Goal: Task Accomplishment & Management: Use online tool/utility

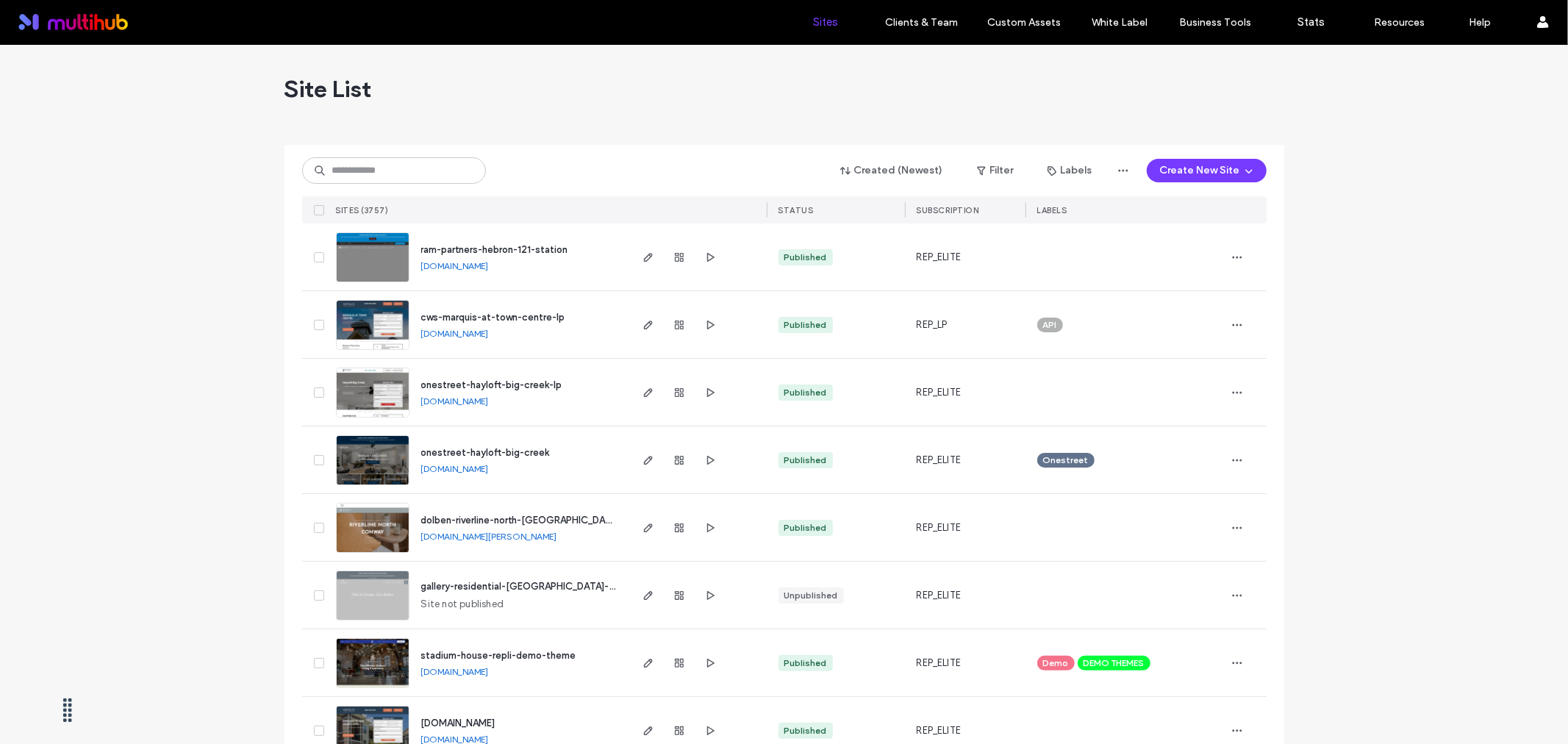
drag, startPoint x: 1390, startPoint y: 301, endPoint x: 1305, endPoint y: 284, distance: 86.7
click at [365, 164] on input at bounding box center [394, 170] width 184 height 26
paste input "**********"
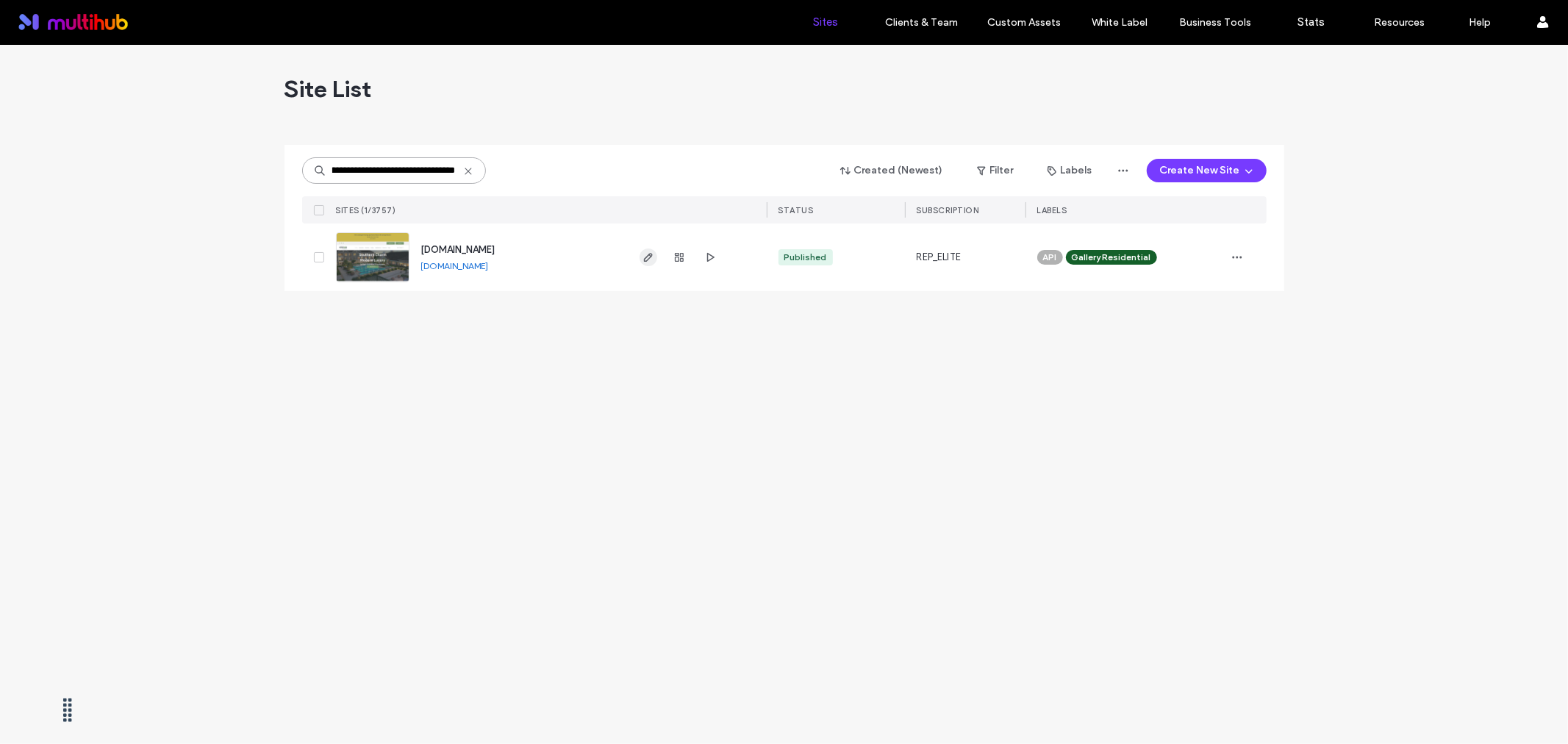
type input "**********"
click at [646, 263] on icon "button" at bounding box center [649, 257] width 12 height 12
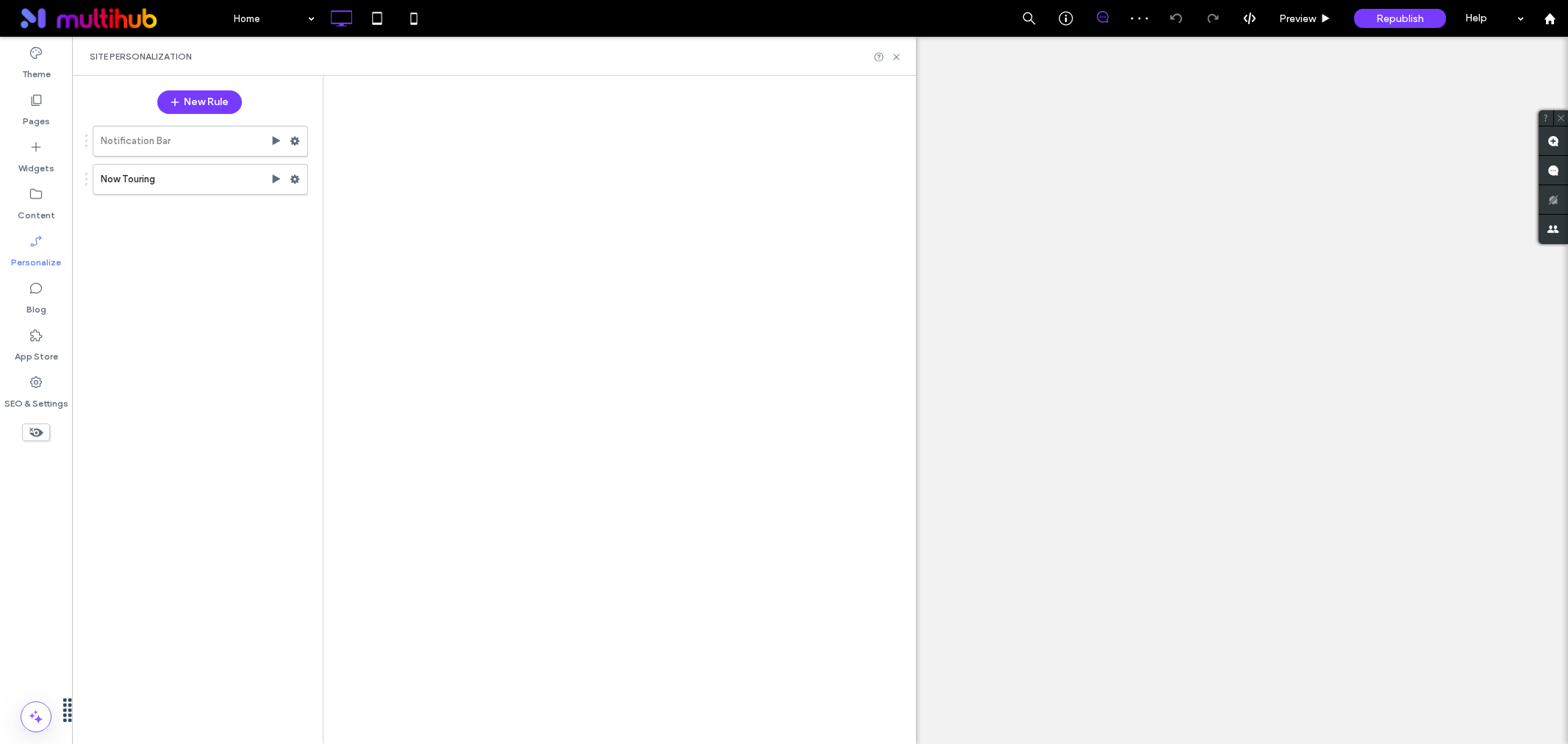
click at [291, 184] on icon at bounding box center [295, 179] width 10 height 10
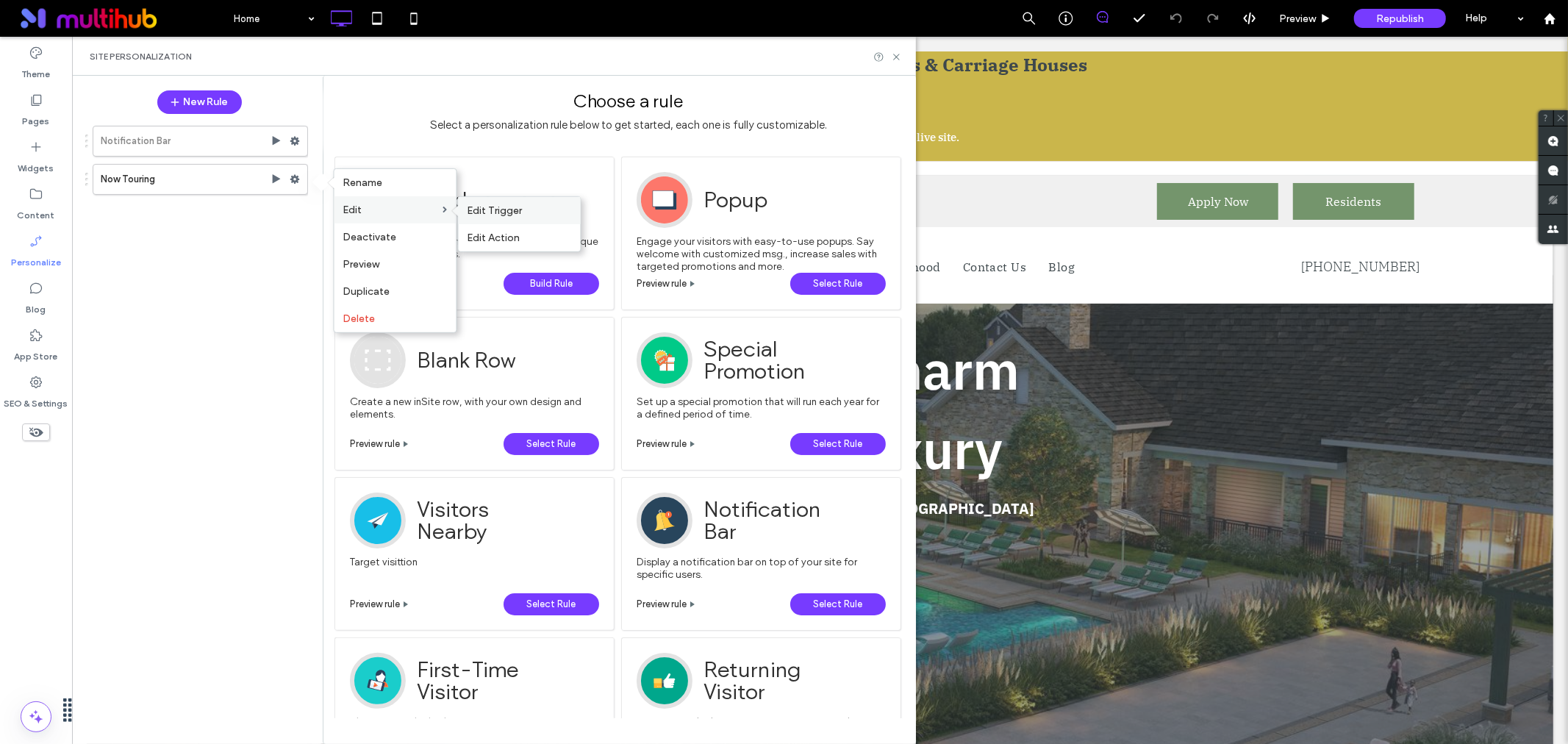
click at [481, 210] on span "Edit Trigger" at bounding box center [496, 210] width 55 height 13
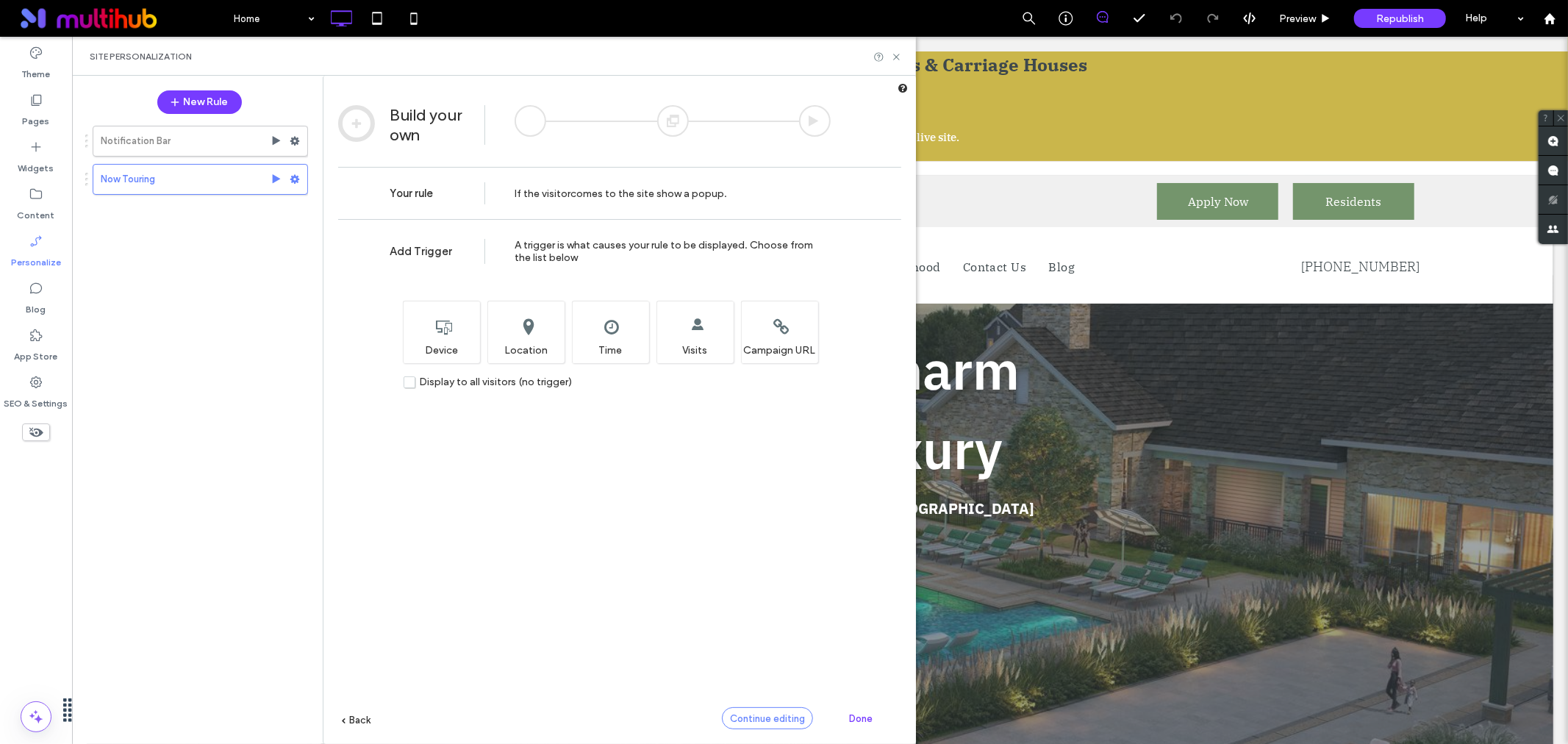
click at [751, 715] on span "Continue editing" at bounding box center [767, 719] width 75 height 11
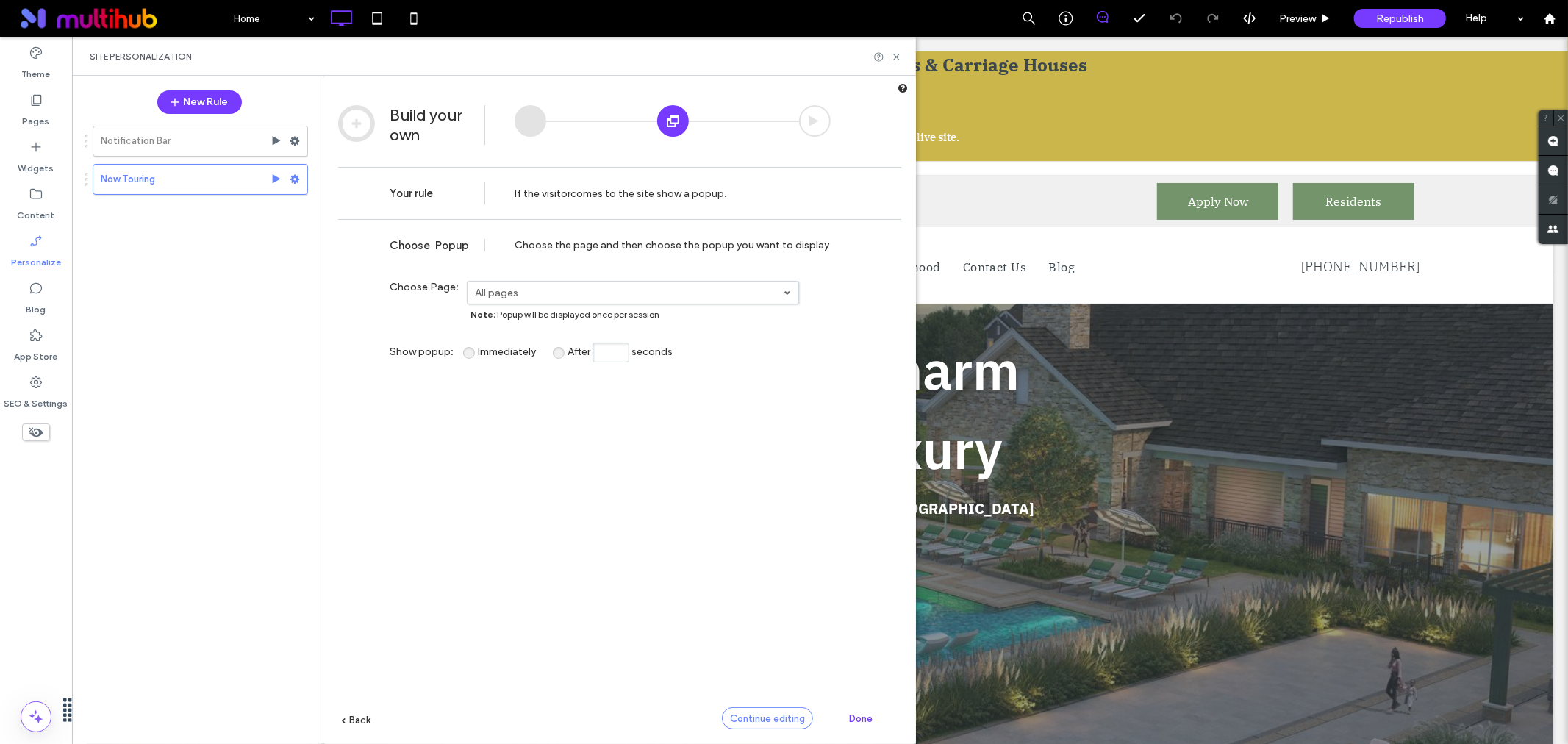
click at [766, 708] on div "Continue editing" at bounding box center [767, 719] width 91 height 22
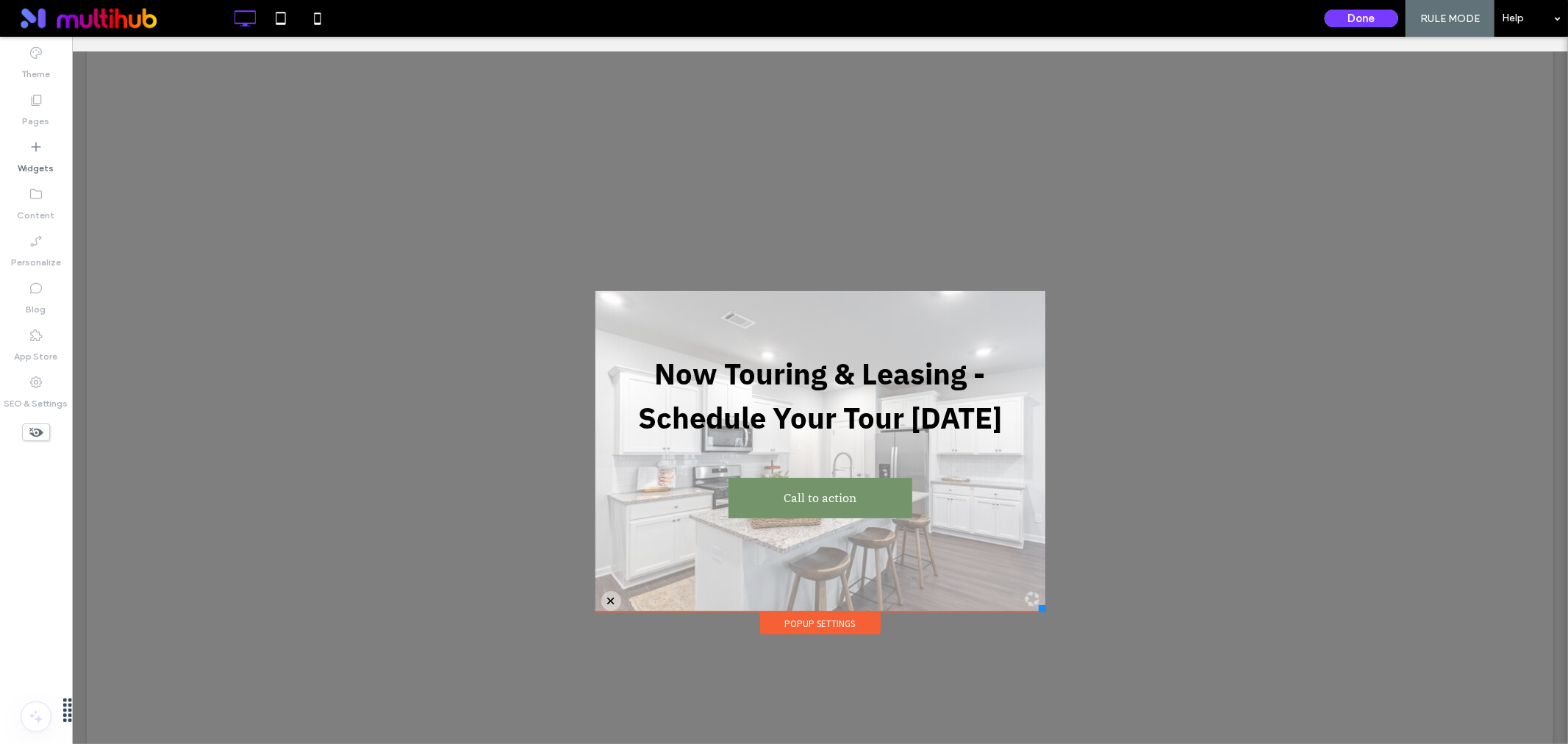
click at [816, 622] on div "Popup Settings" at bounding box center [820, 623] width 121 height 22
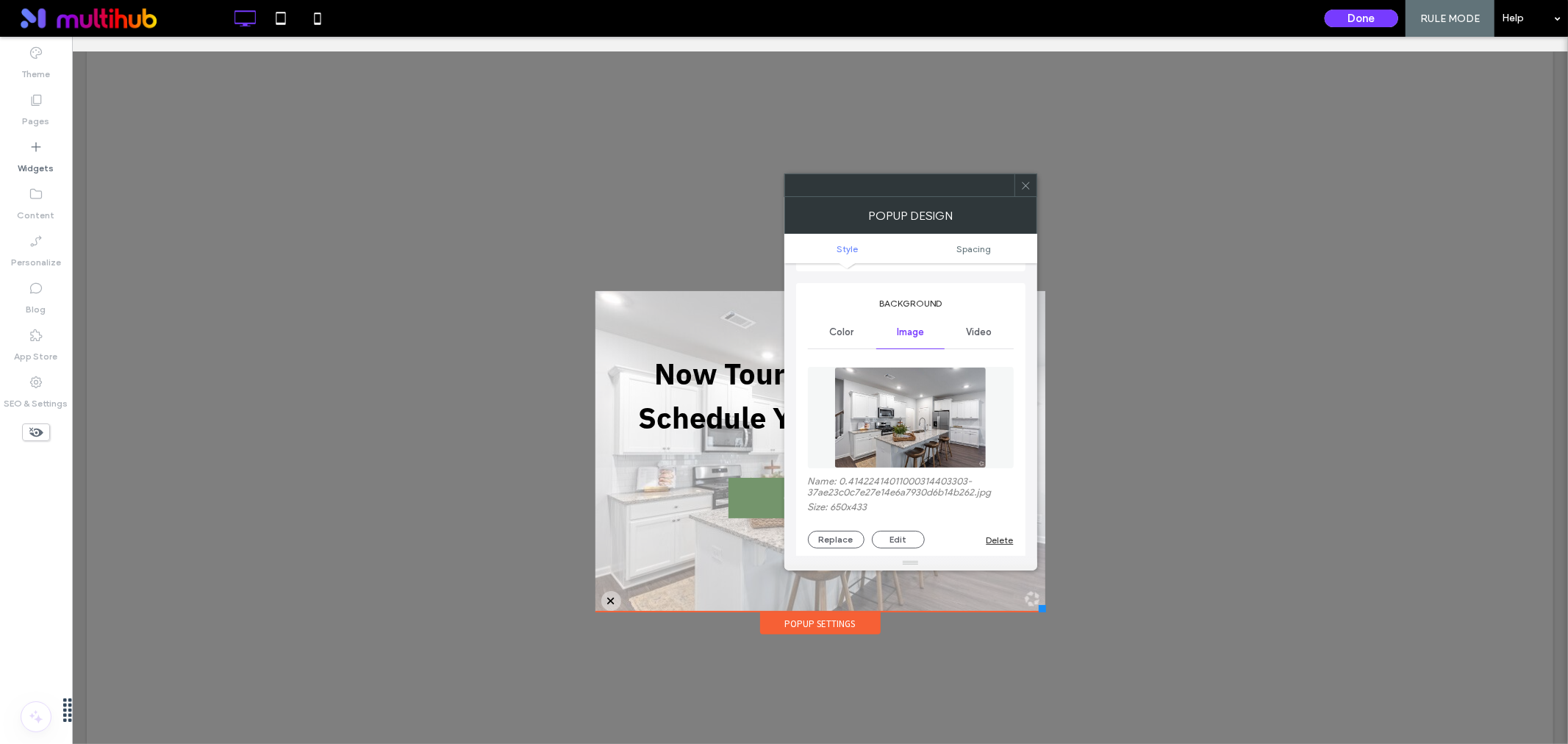
scroll to position [163, 0]
click at [999, 537] on div "Delete" at bounding box center [1000, 538] width 27 height 11
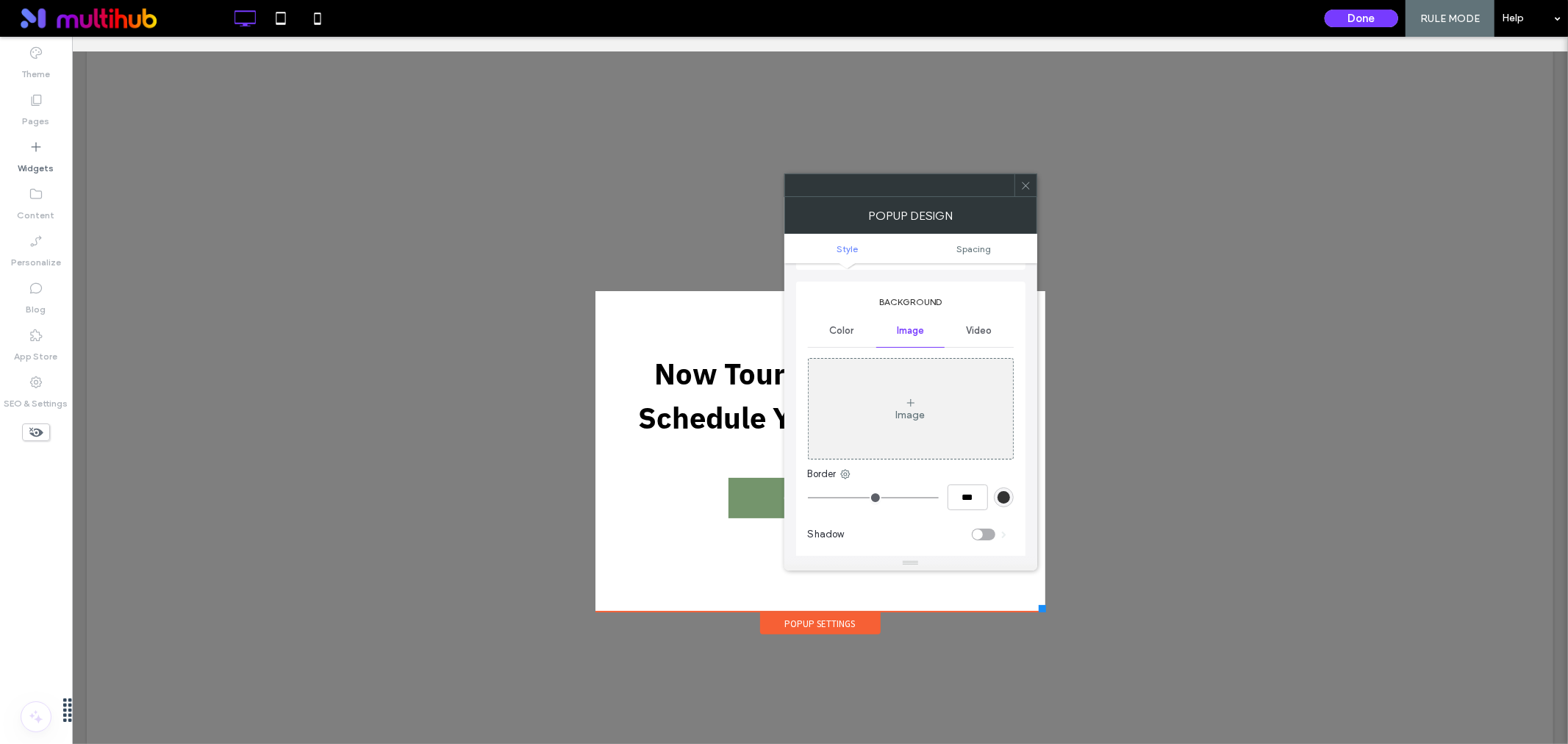
click at [840, 321] on div "Color" at bounding box center [843, 331] width 69 height 32
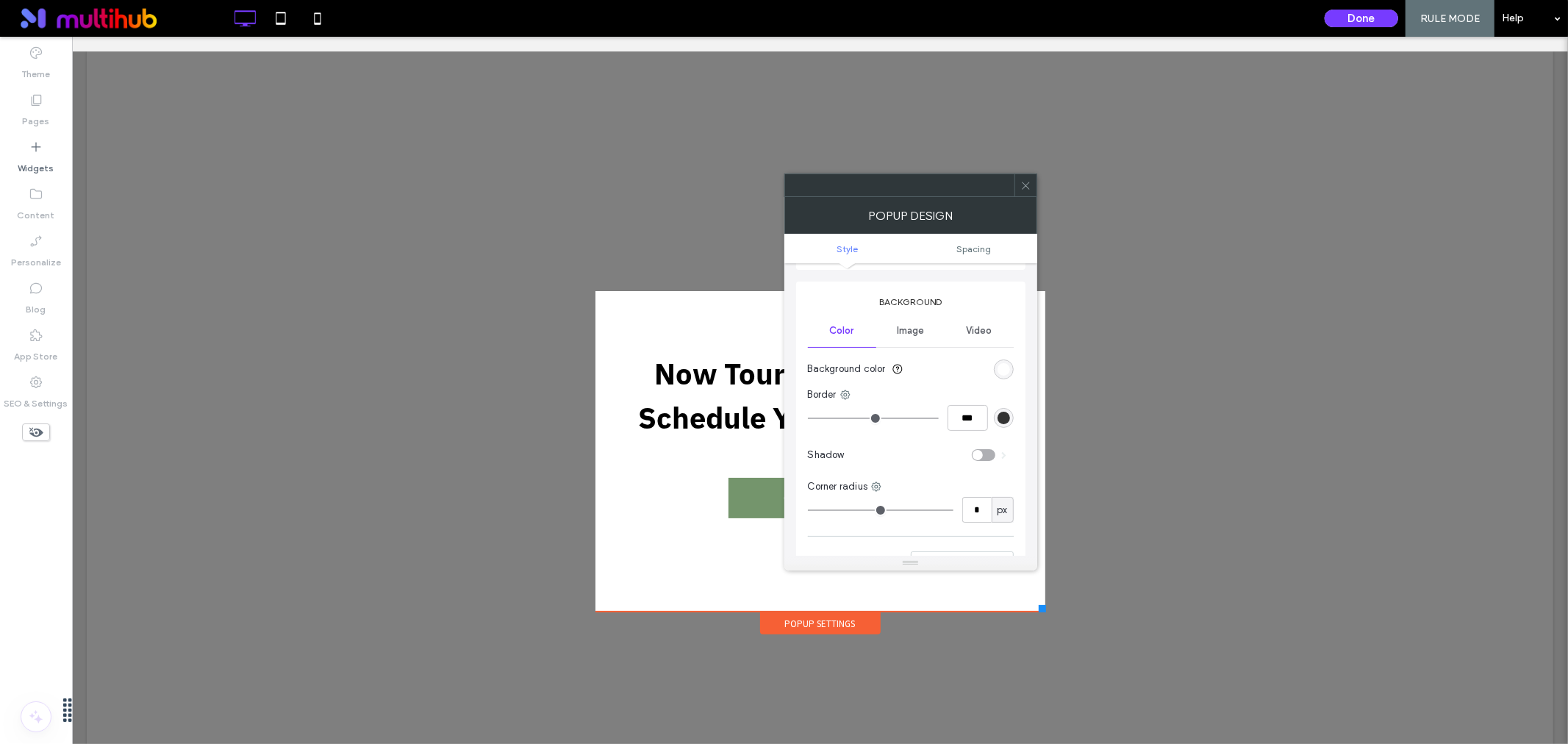
click at [1005, 370] on div "rgb(255, 255, 255)" at bounding box center [1004, 369] width 13 height 13
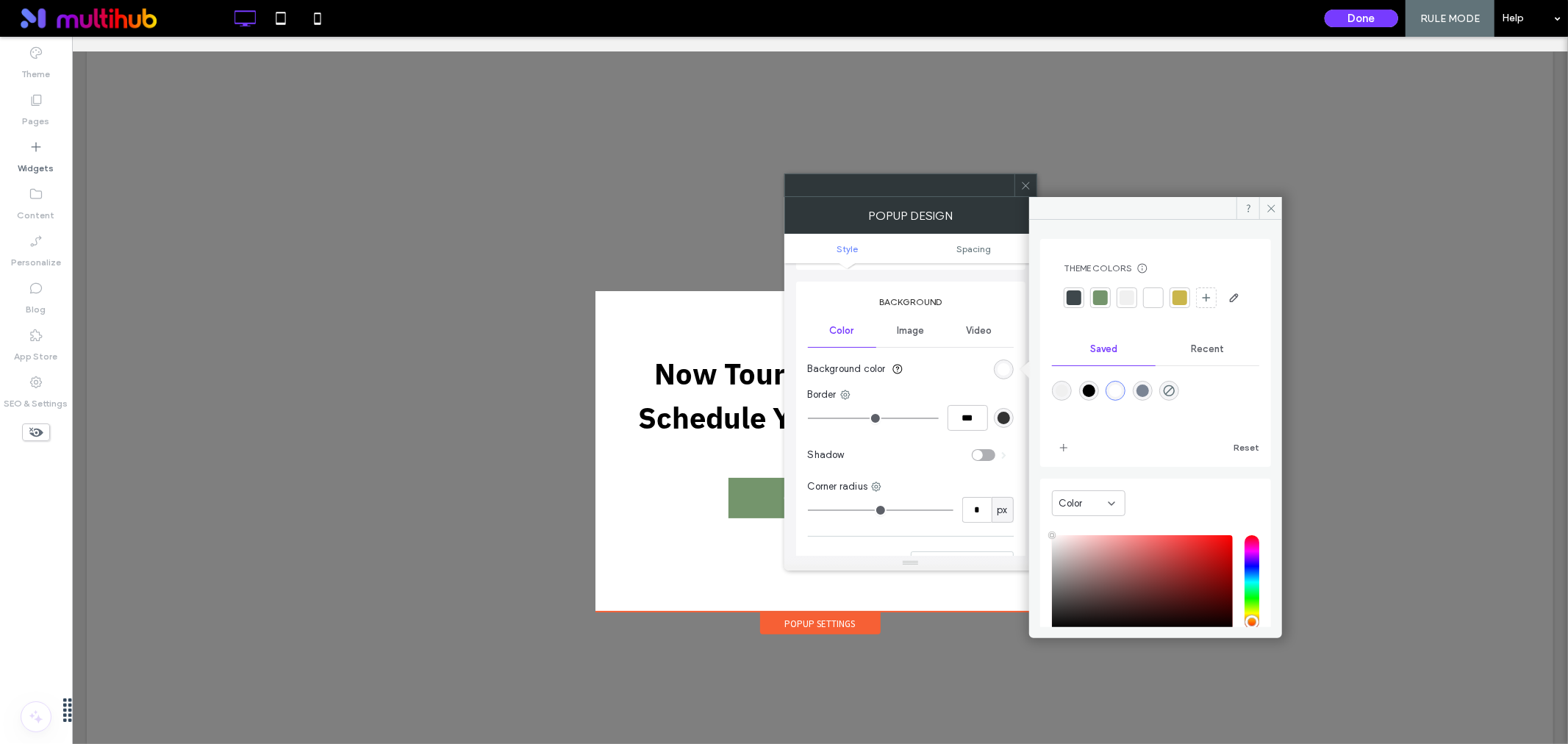
click at [1100, 295] on div at bounding box center [1101, 298] width 15 height 15
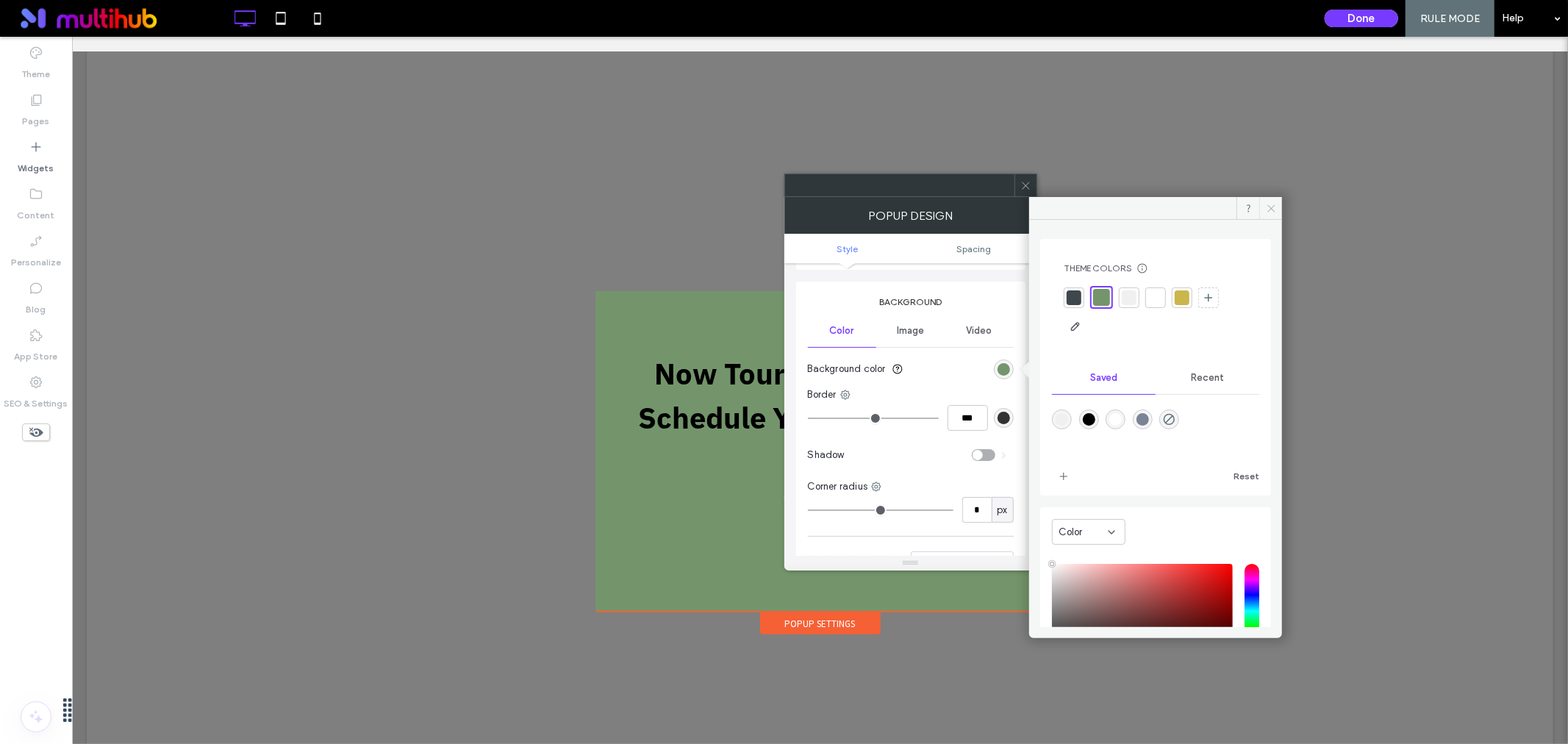
click at [1269, 210] on icon at bounding box center [1271, 208] width 11 height 11
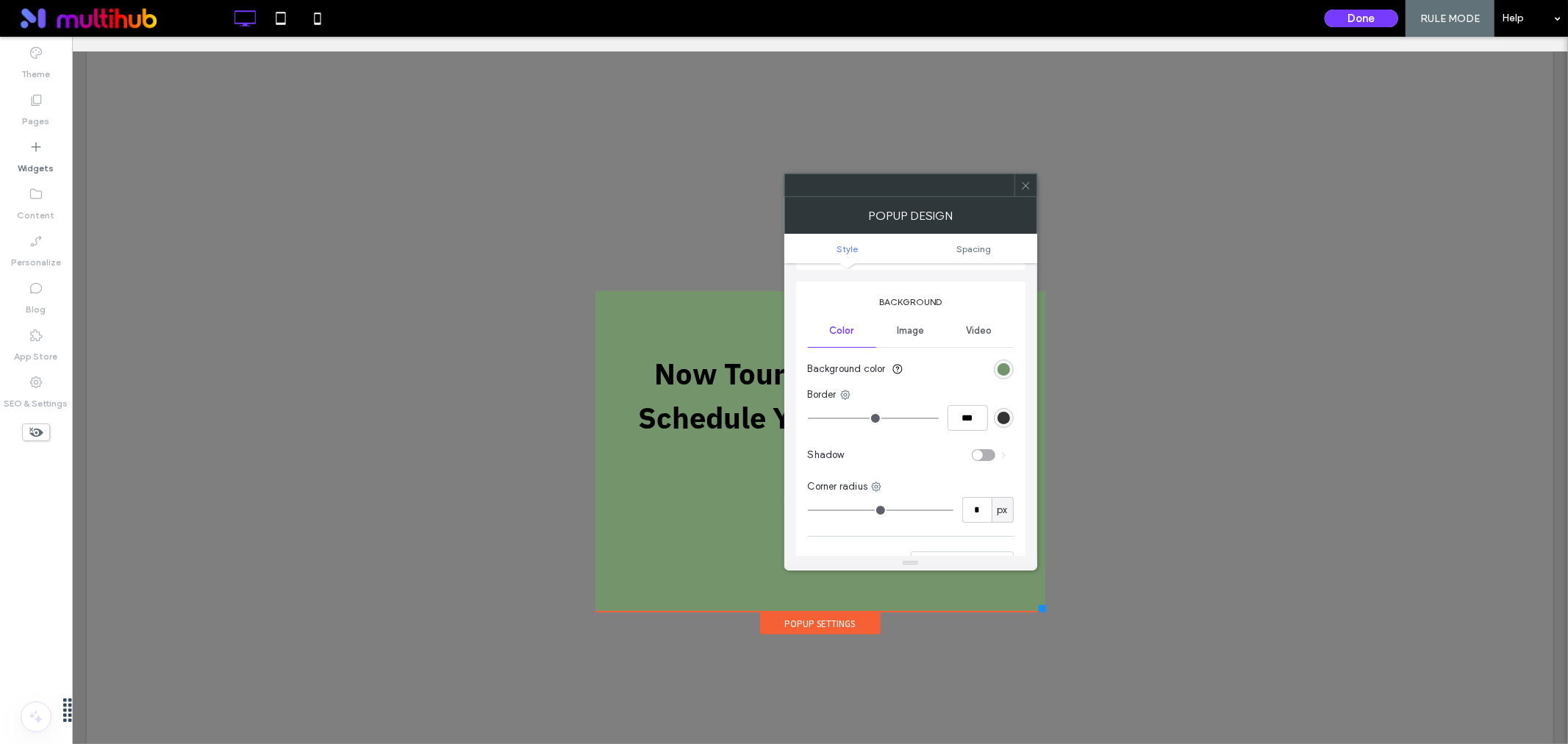
click at [1026, 189] on icon at bounding box center [1025, 185] width 11 height 11
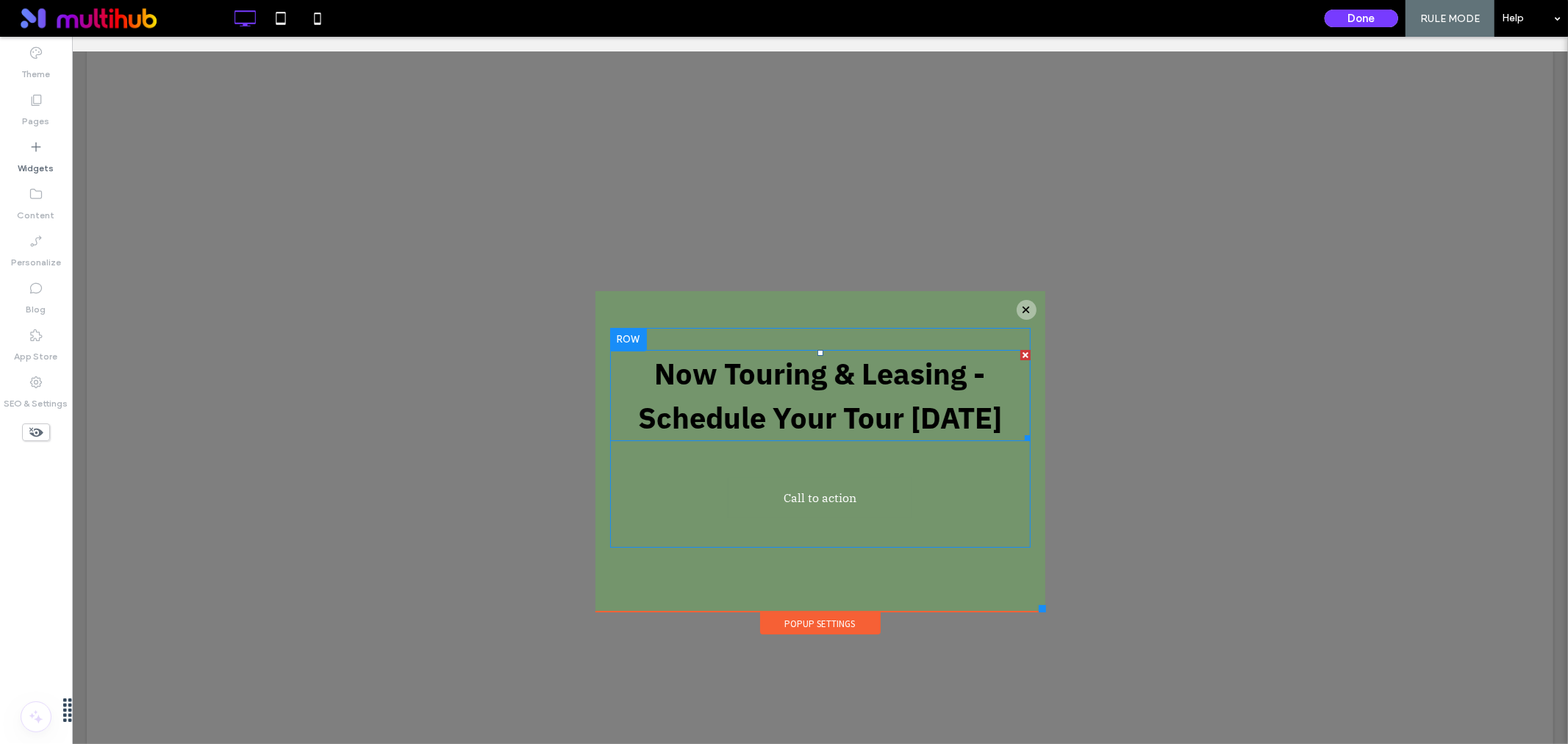
click at [841, 390] on strong "Now Touring & Leasing - Schedule Your Tour [DATE]" at bounding box center [819, 395] width 364 height 82
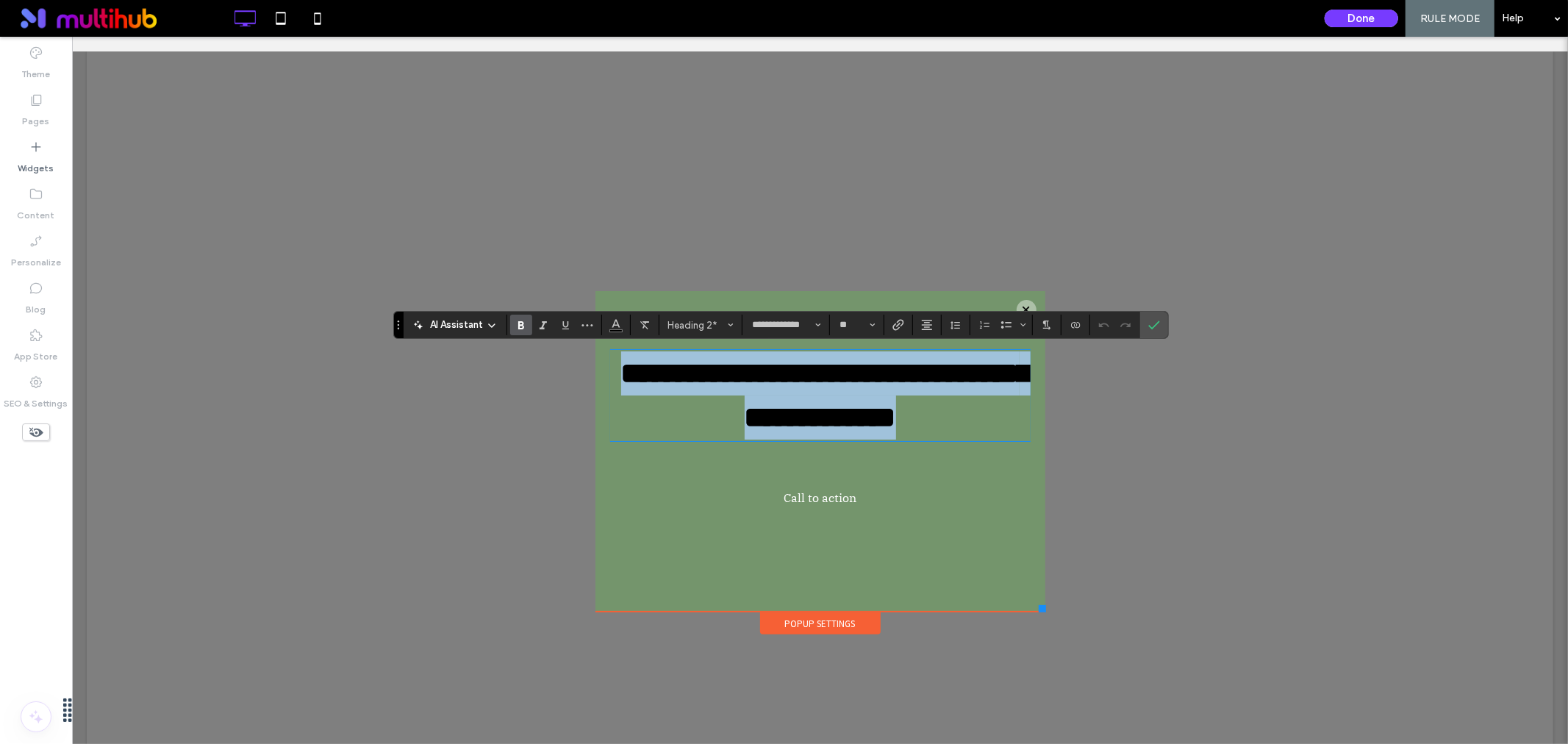
type input "**********"
type input "**"
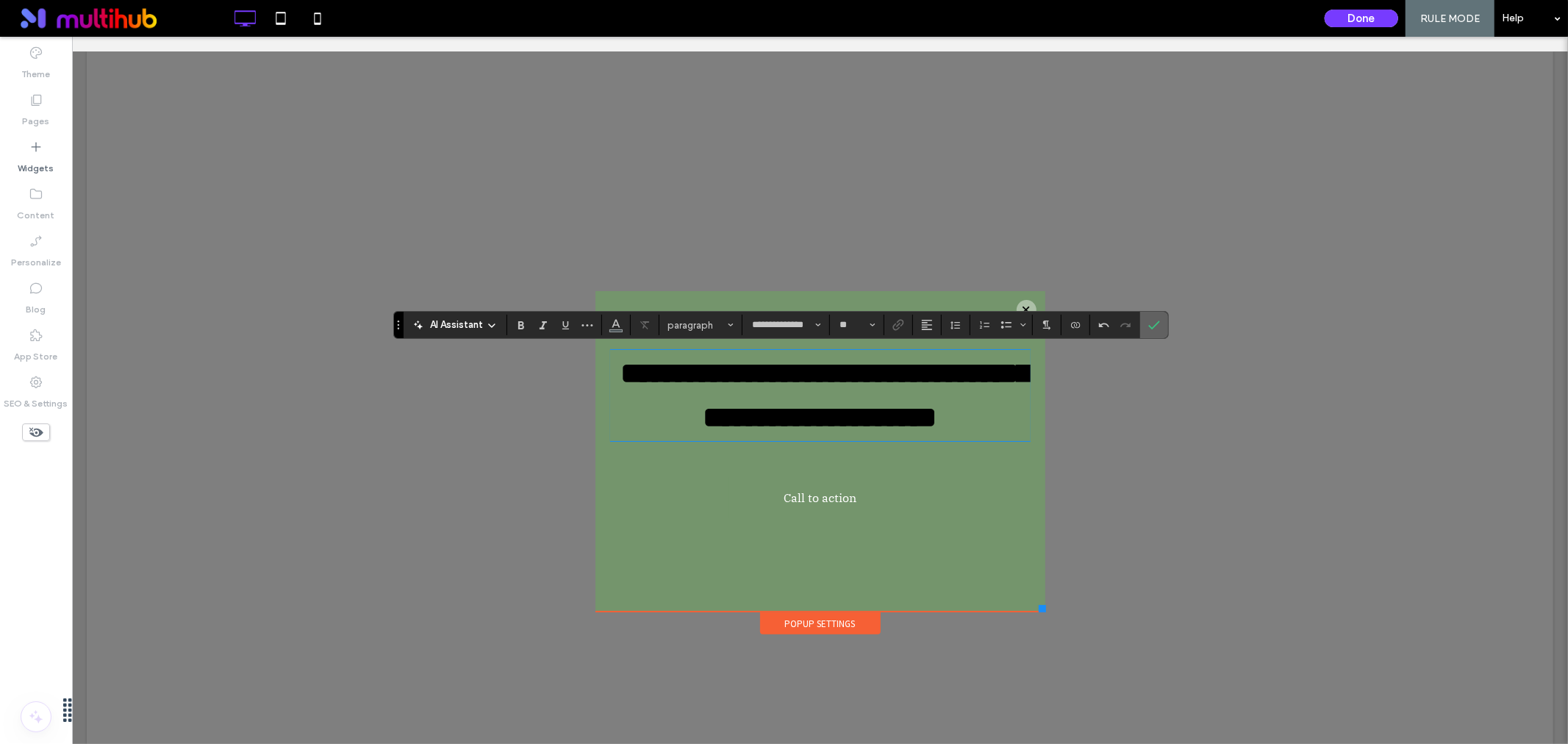
click at [1157, 327] on icon "Confirm" at bounding box center [1155, 325] width 12 height 12
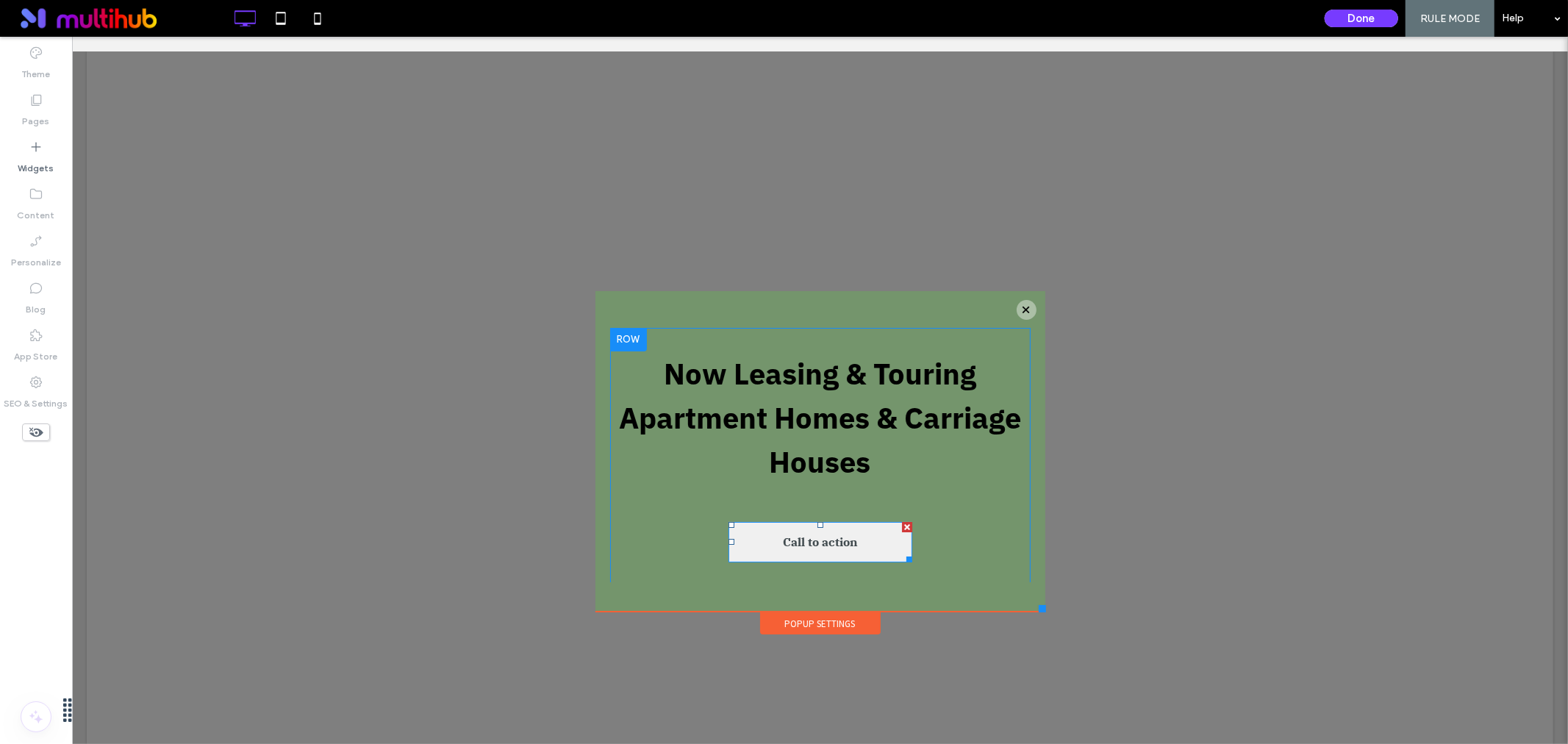
click at [802, 540] on span "Call to action" at bounding box center [819, 540] width 85 height 29
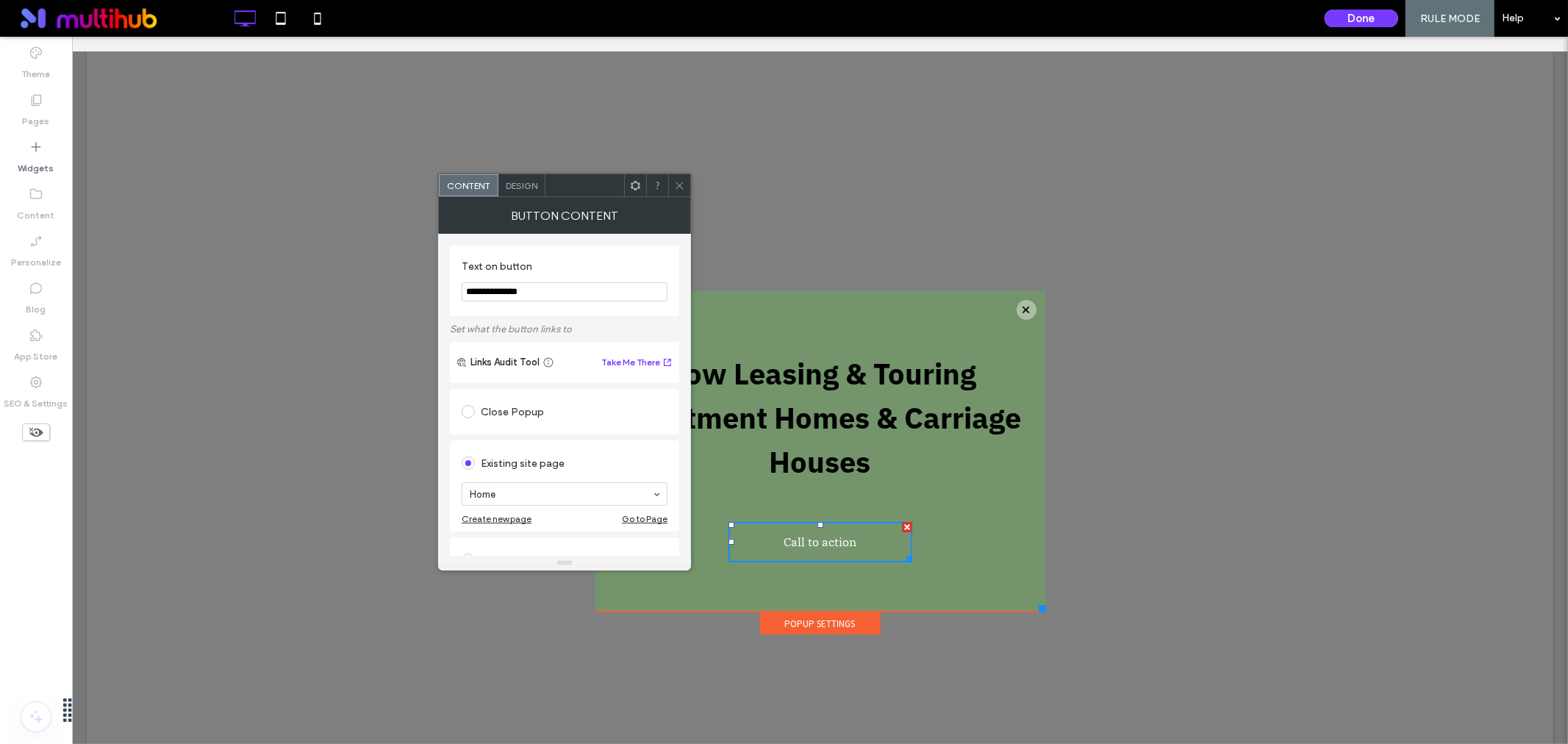
click at [511, 296] on input "**********" at bounding box center [565, 292] width 206 height 19
paste input "****"
type input "**********"
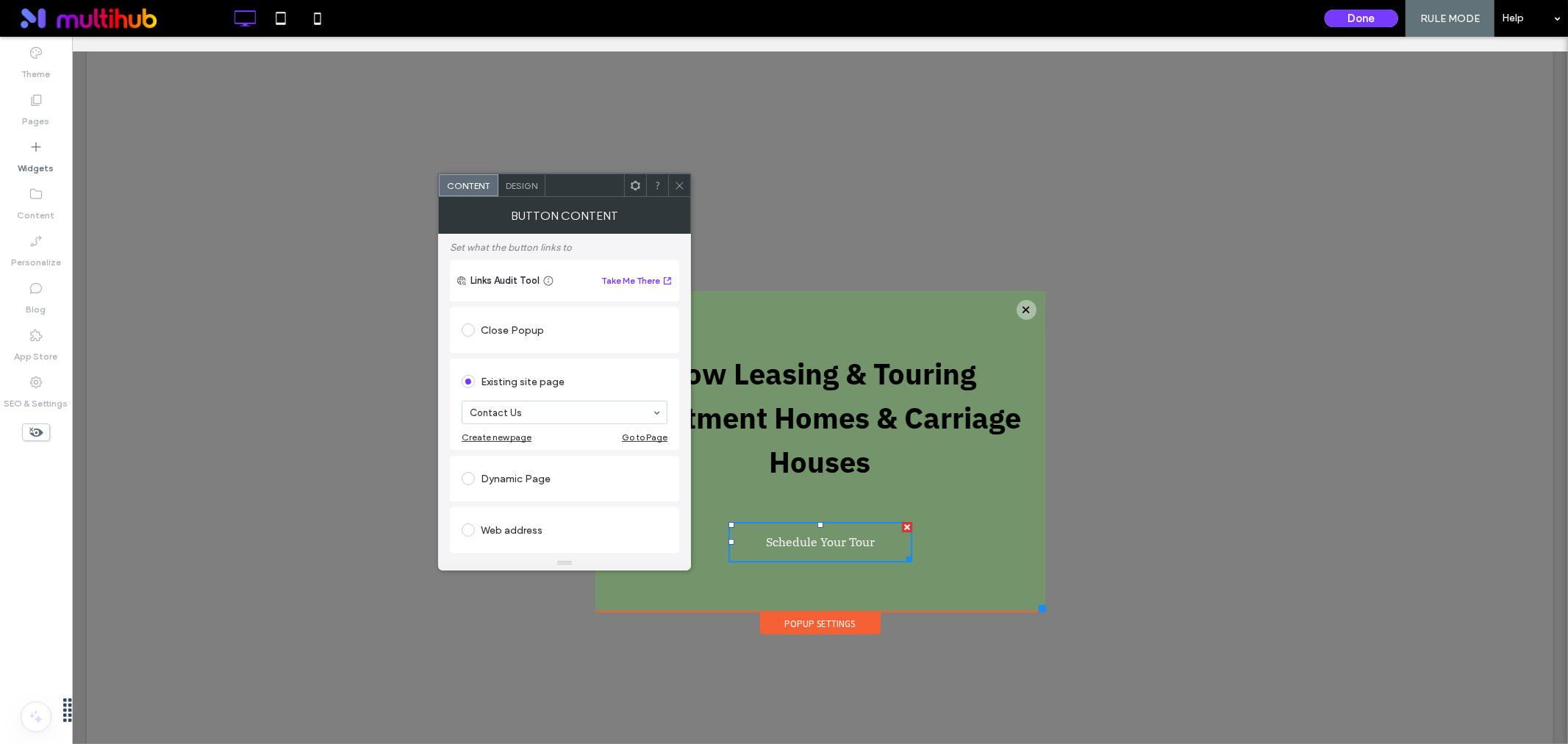
click at [644, 255] on label "Set what the button links to" at bounding box center [564, 247] width 229 height 25
click at [524, 186] on span "Design" at bounding box center [522, 185] width 31 height 11
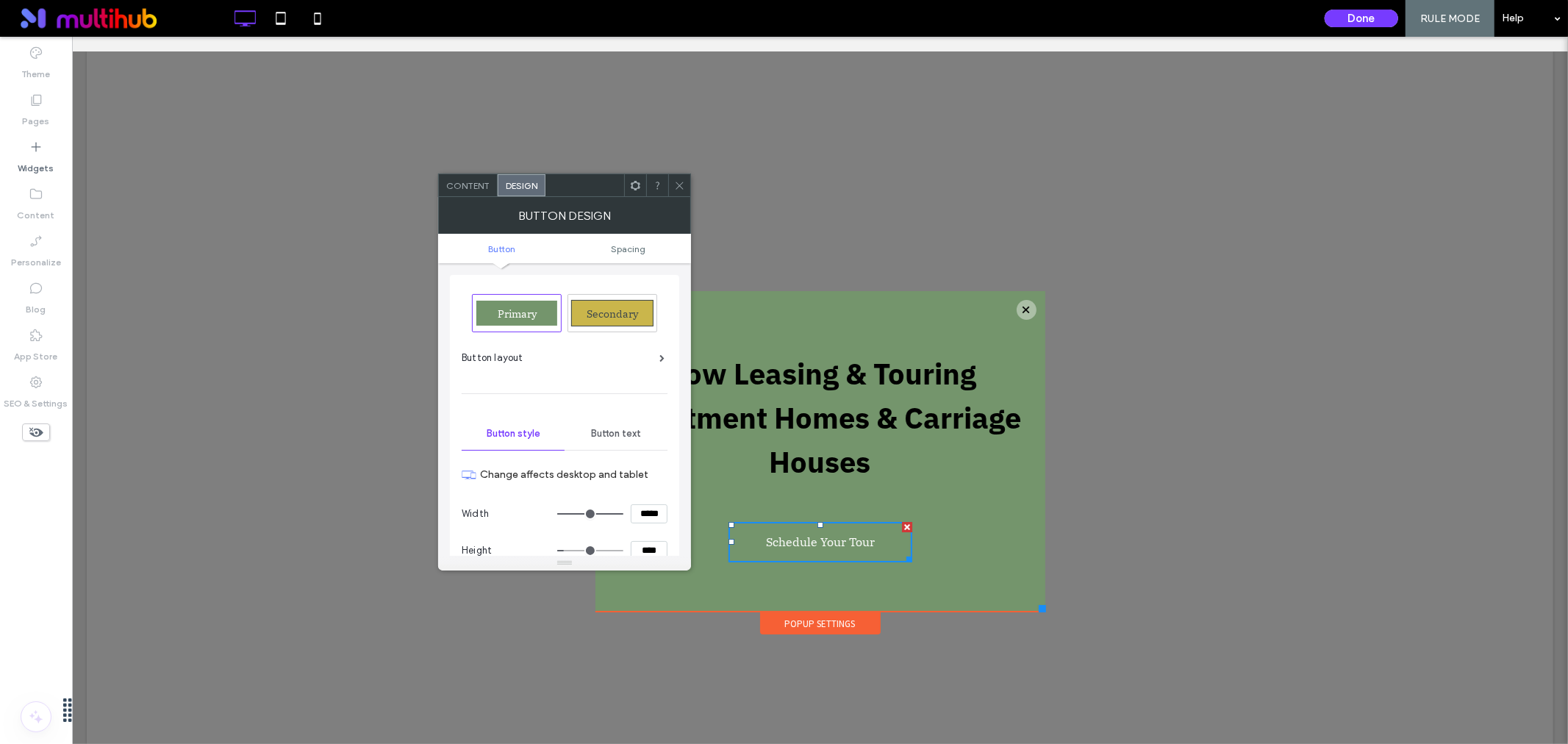
click at [600, 310] on span "Secondary" at bounding box center [612, 314] width 62 height 13
type input "*"
type input "***"
click at [519, 319] on span "Primary" at bounding box center [517, 314] width 49 height 13
type input "*"
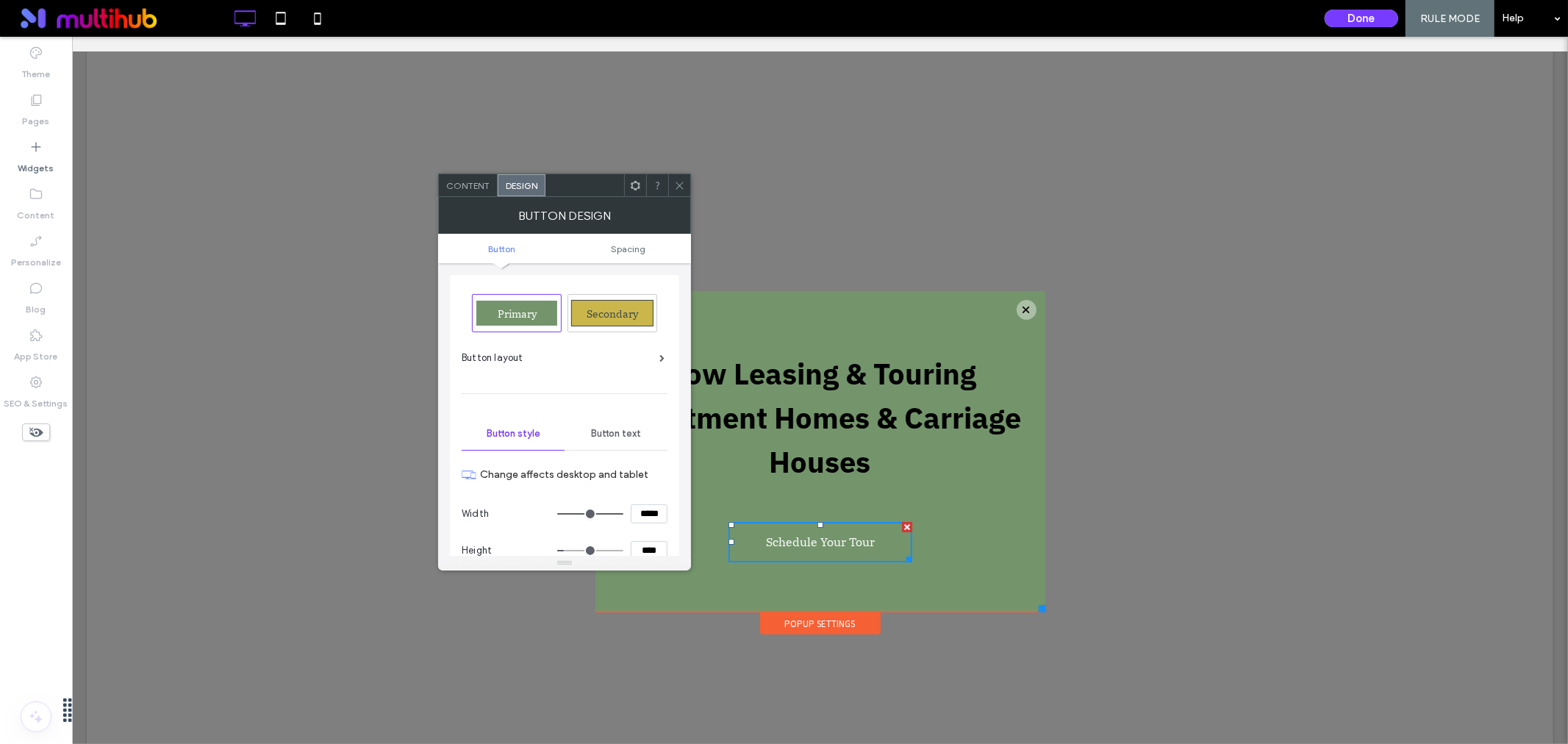
type input "***"
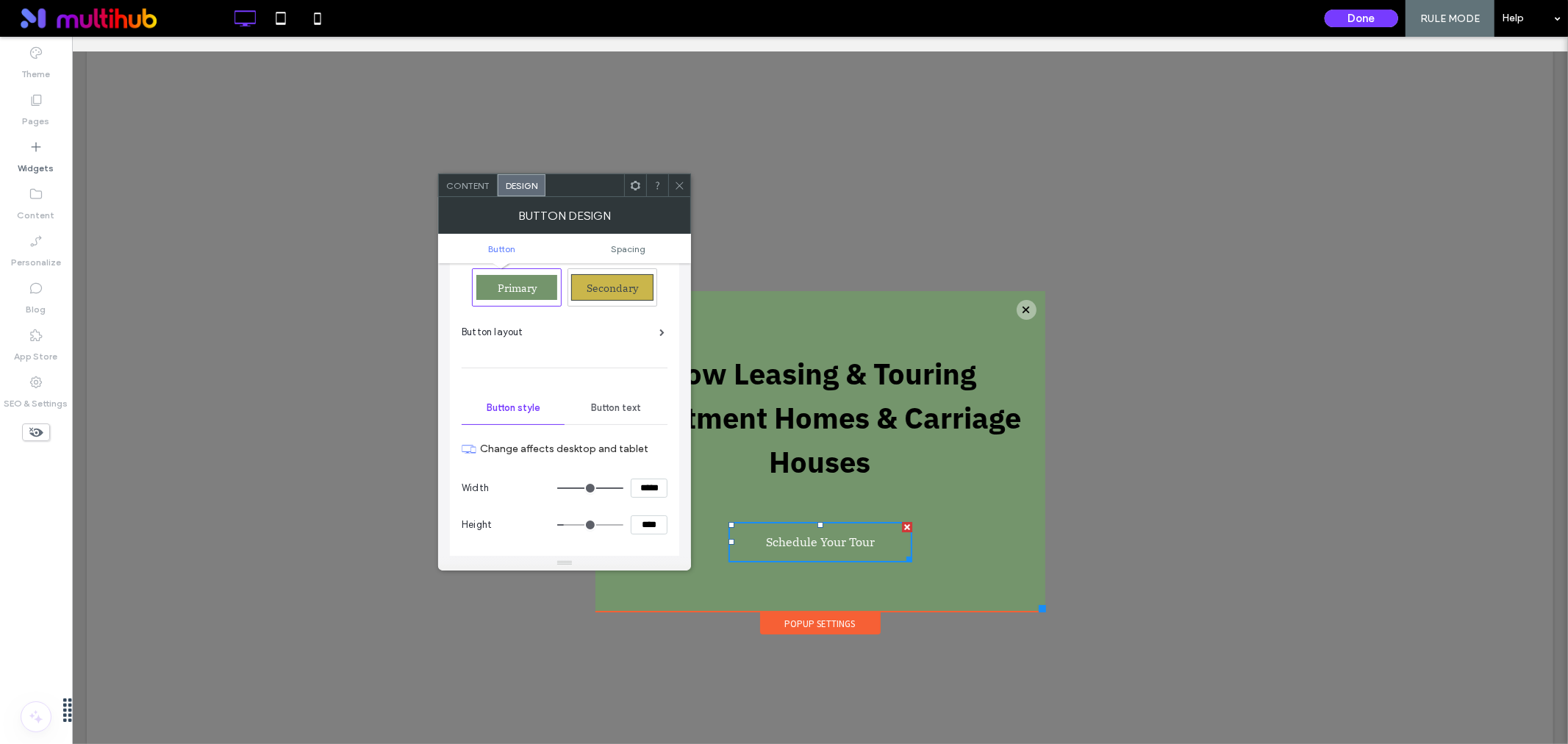
scroll to position [0, 0]
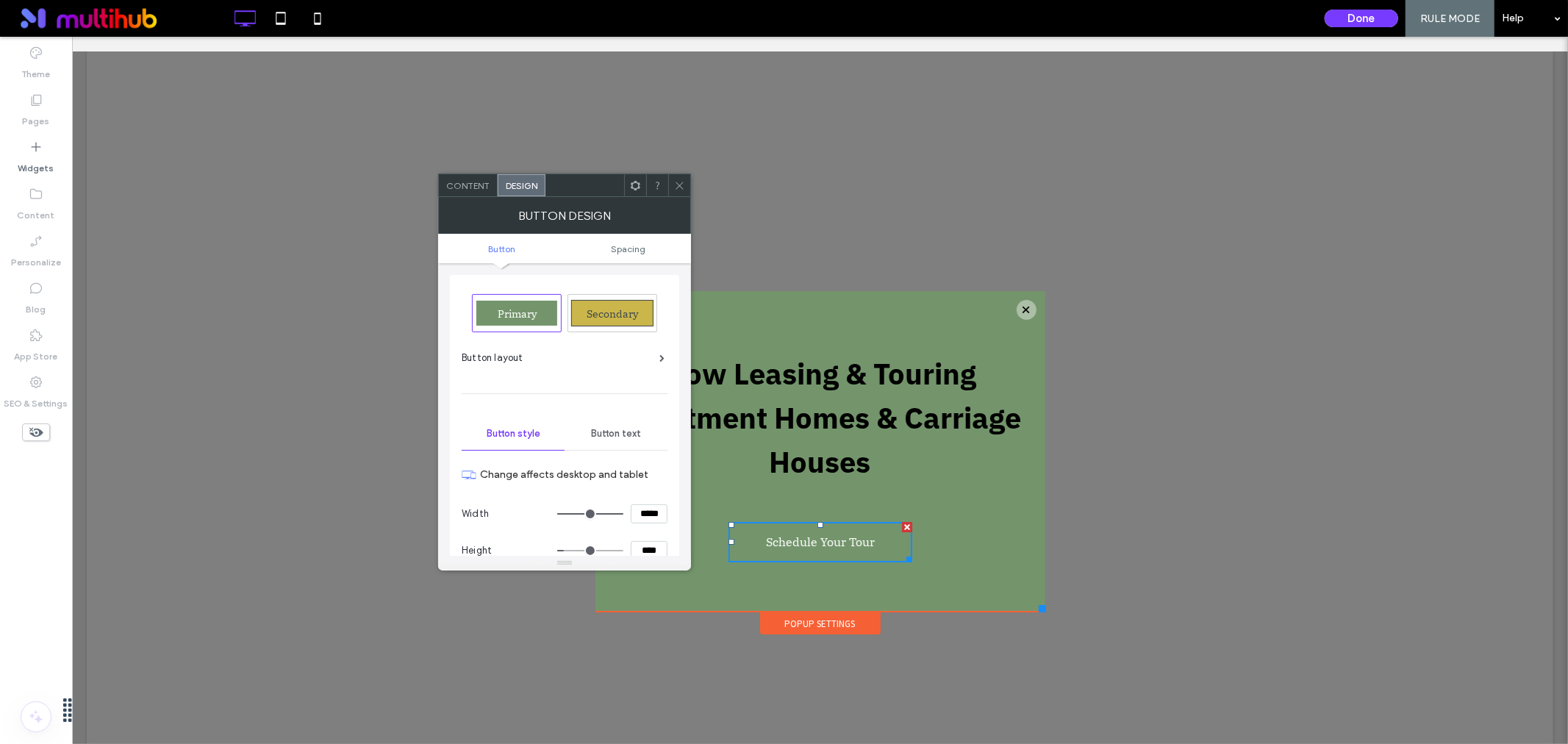
click at [606, 426] on div "Button text" at bounding box center [616, 434] width 103 height 32
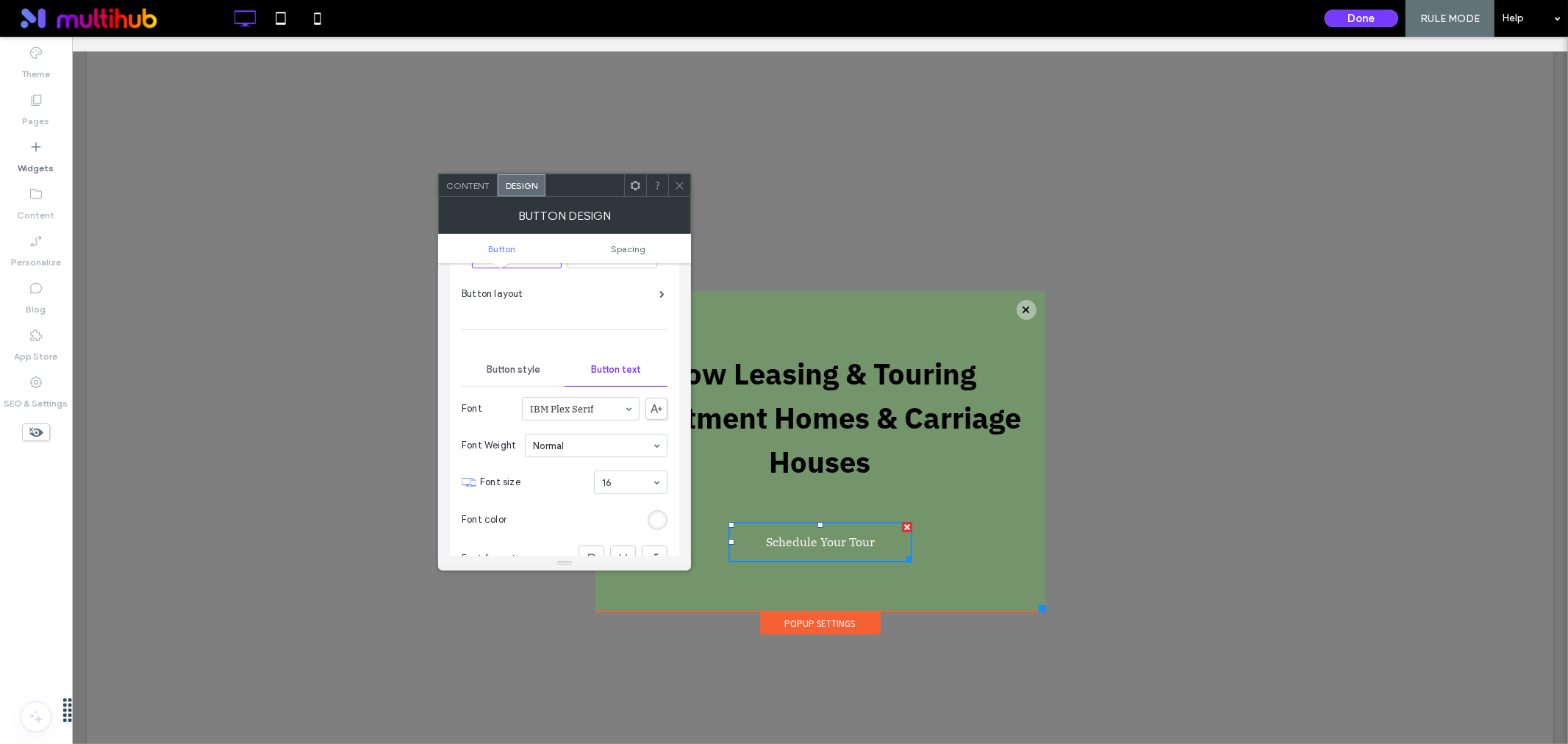
scroll to position [163, 0]
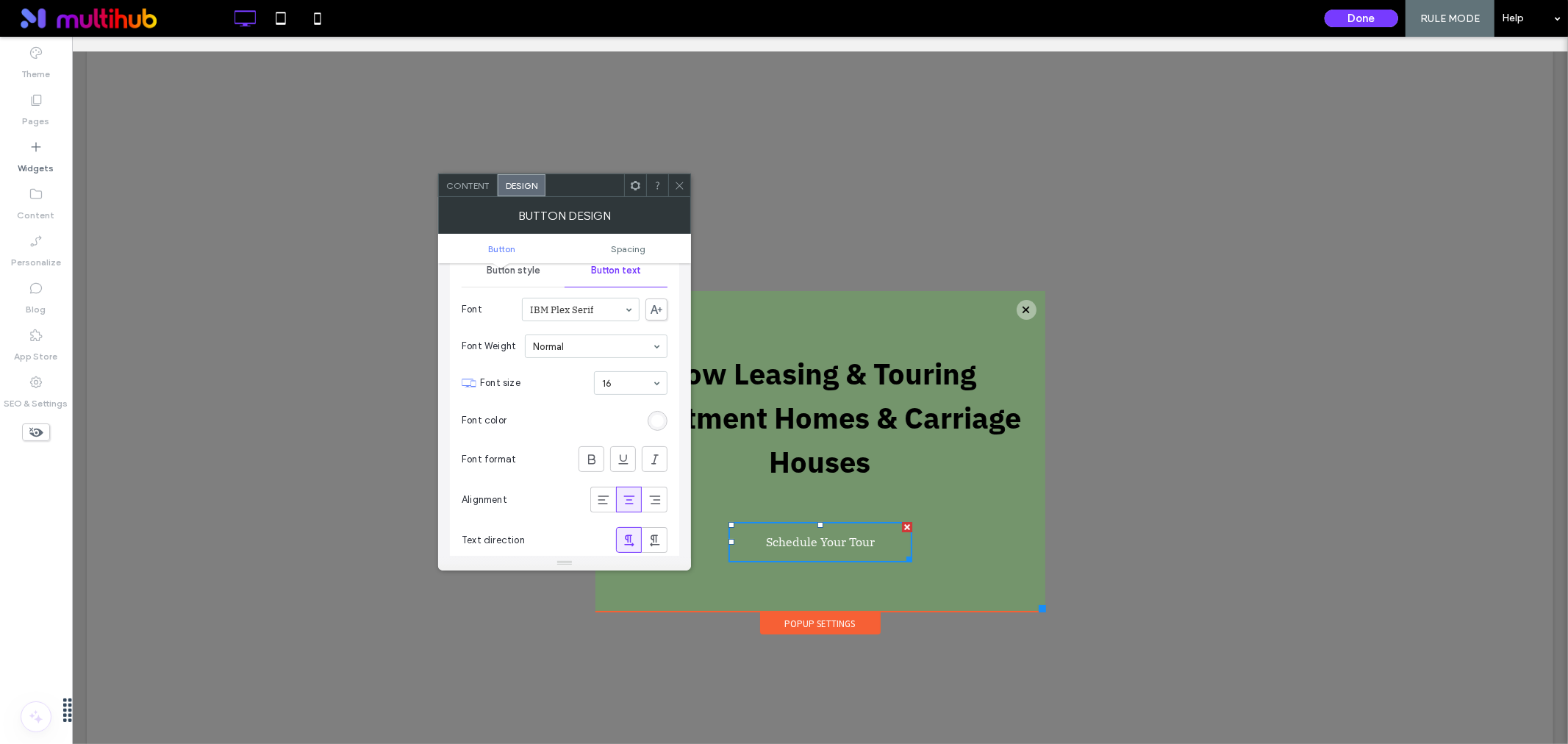
click at [652, 420] on div "rgb(255, 255, 255)" at bounding box center [658, 421] width 13 height 13
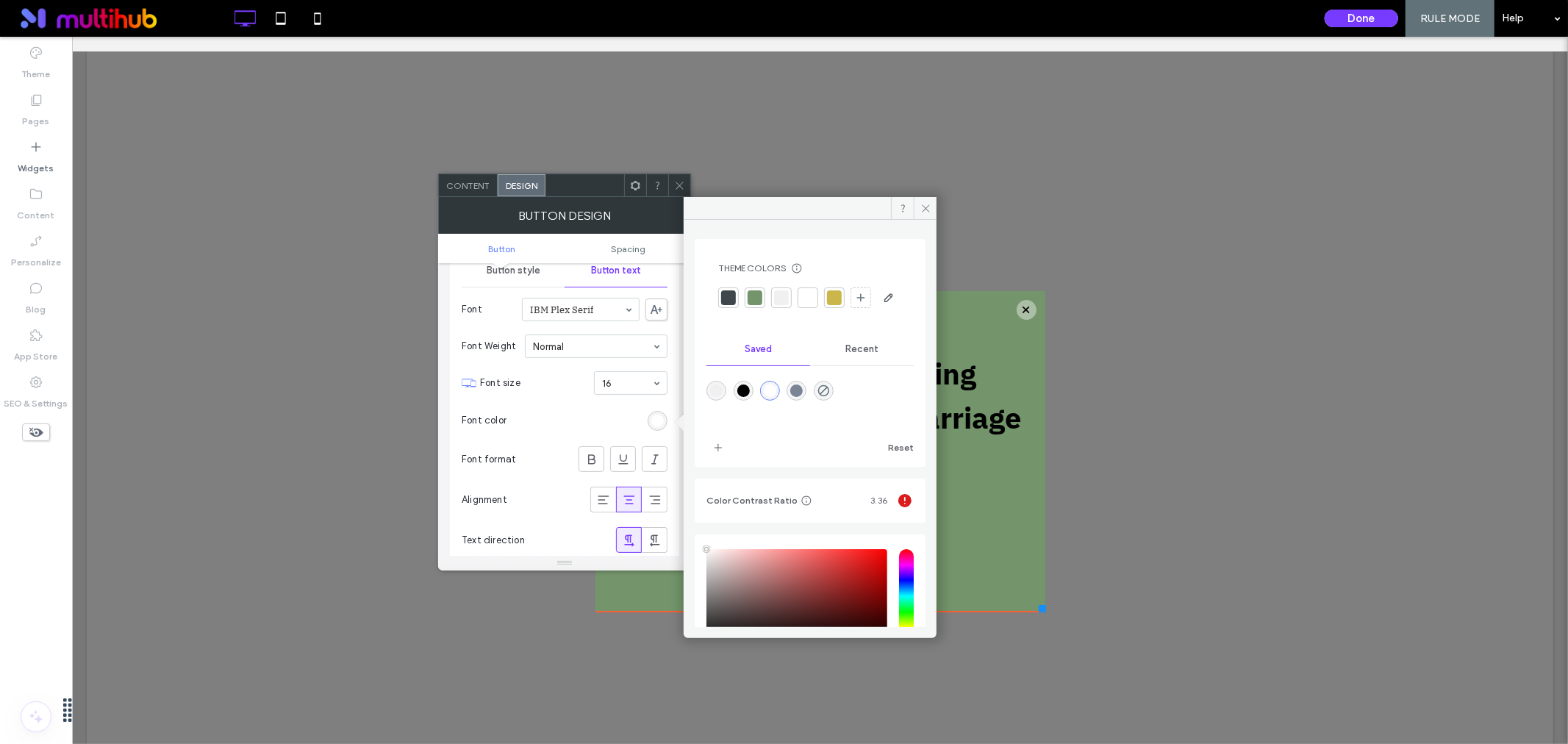
click at [728, 295] on div at bounding box center [728, 298] width 15 height 15
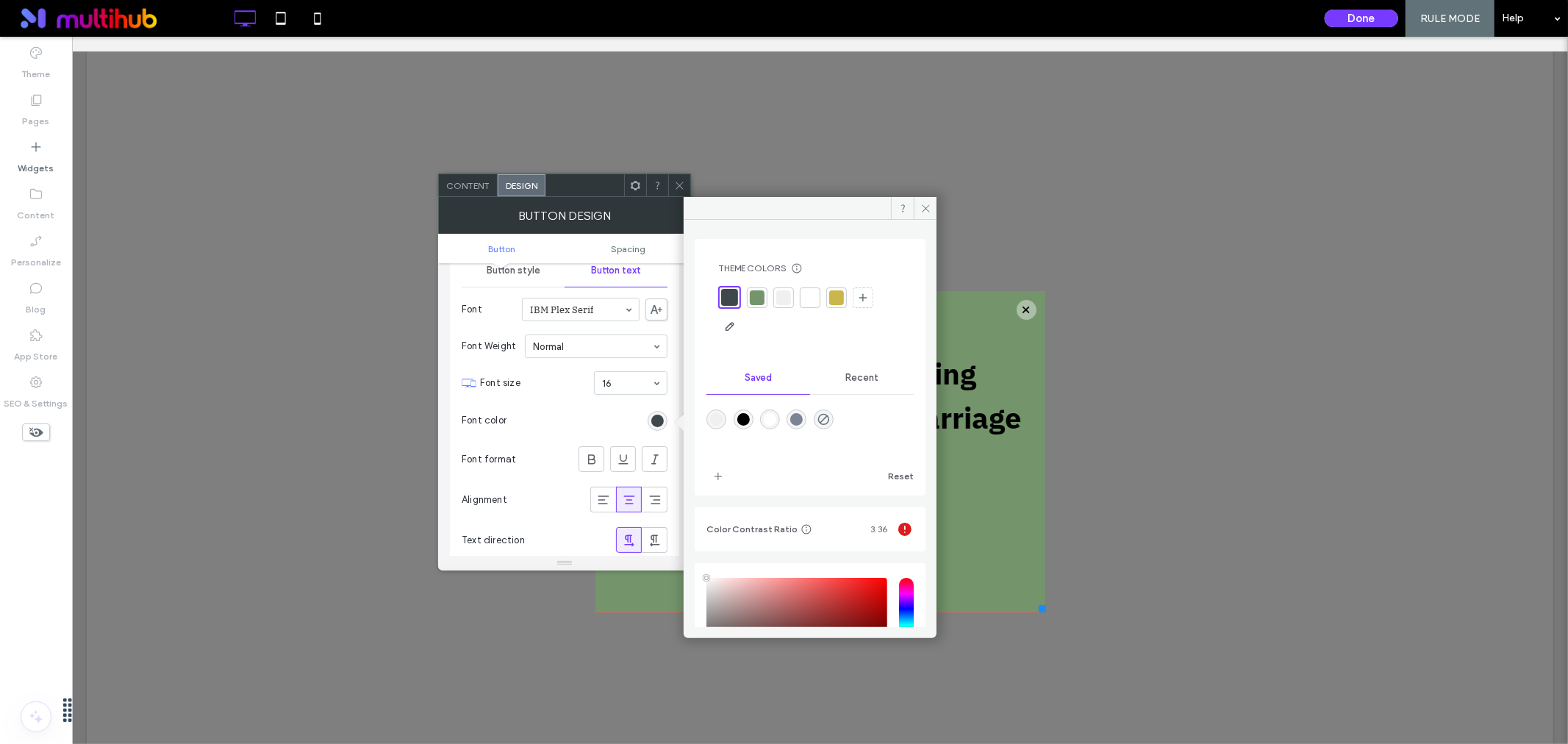
click at [743, 421] on div "rgba(0,0,0,1)" at bounding box center [743, 419] width 13 height 13
type input "*******"
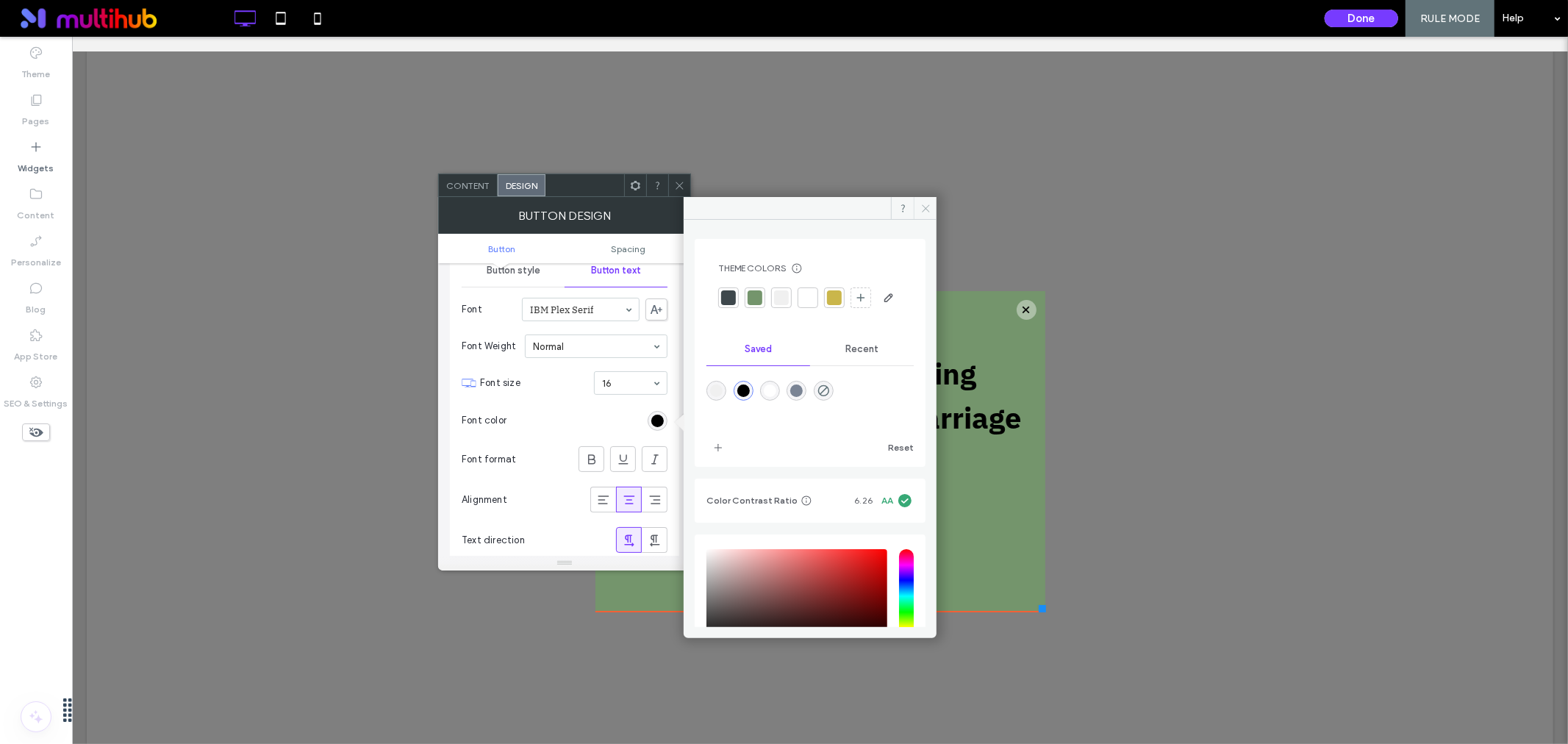
click at [930, 208] on icon at bounding box center [925, 208] width 11 height 11
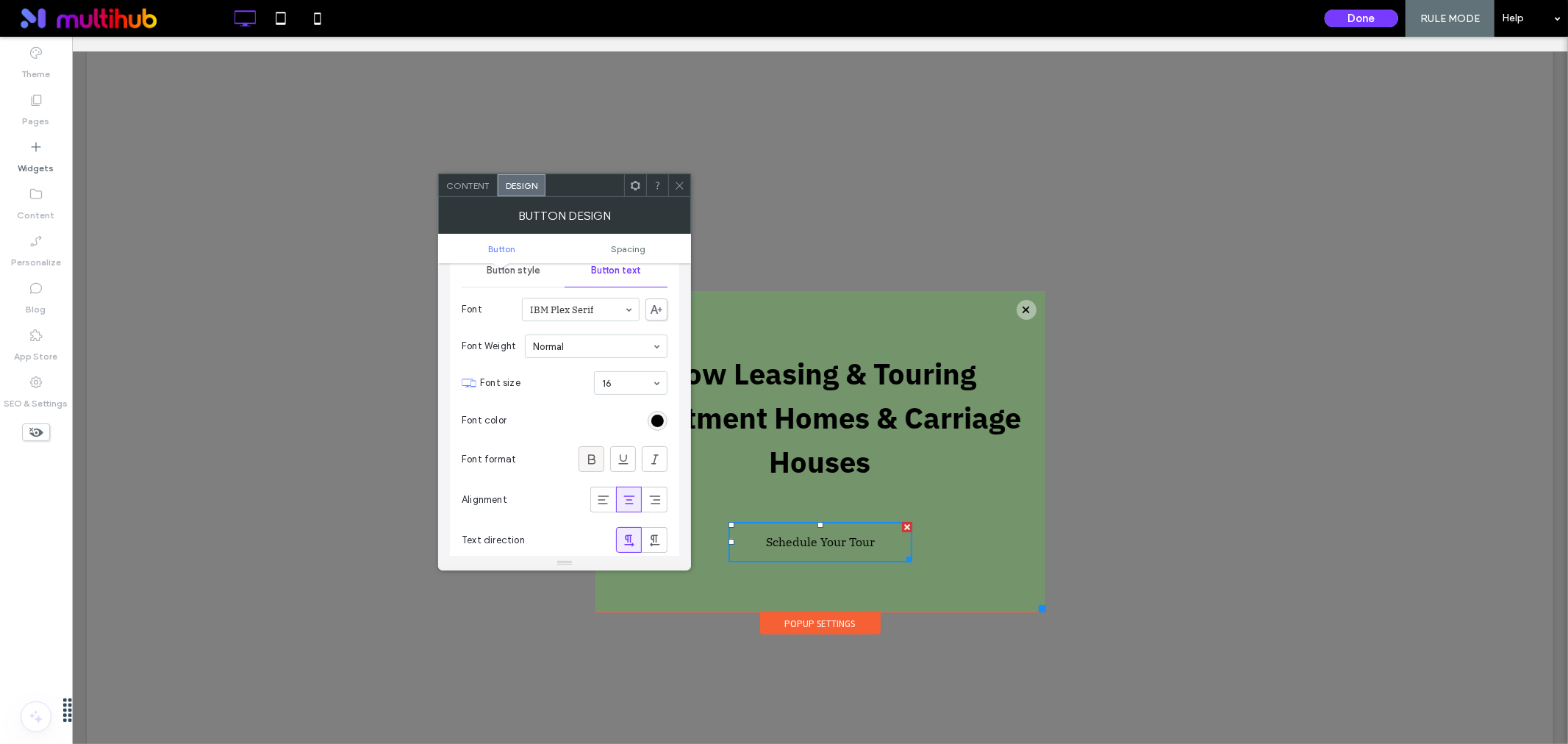
click at [589, 462] on use at bounding box center [592, 459] width 7 height 10
click at [678, 178] on span at bounding box center [679, 185] width 11 height 22
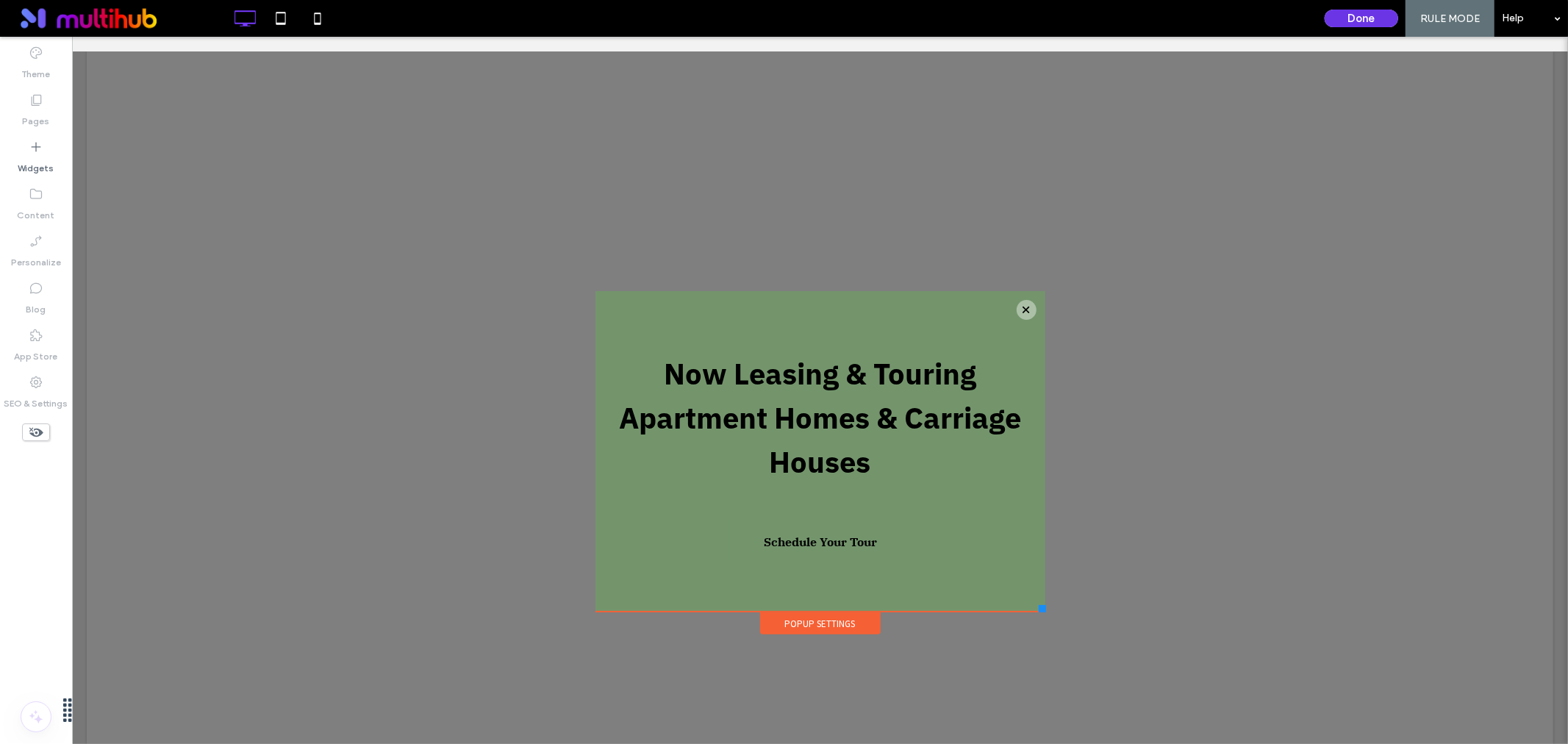
click at [1361, 12] on button "Done" at bounding box center [1361, 19] width 74 height 18
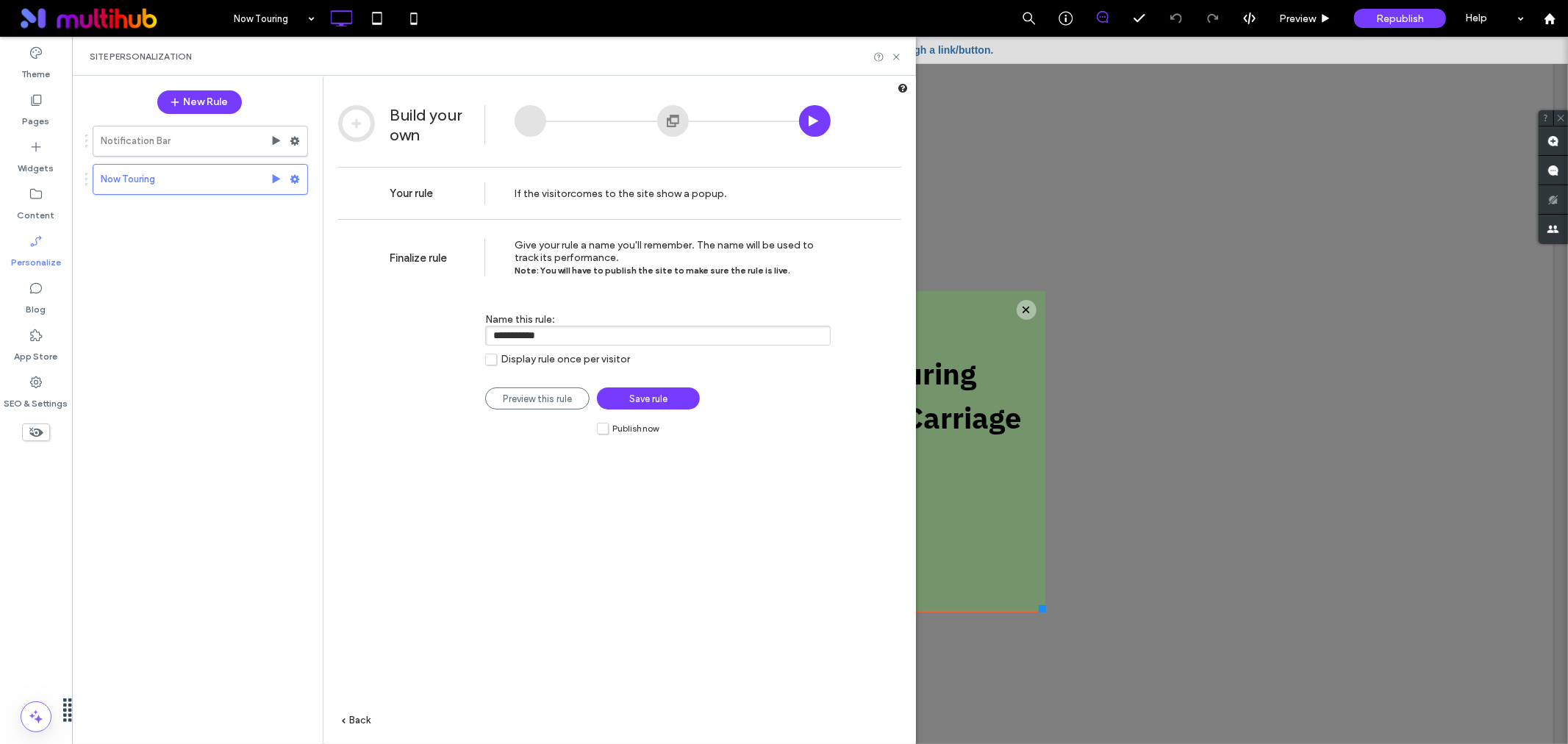
click at [605, 429] on label "Publish now" at bounding box center [628, 428] width 62 height 13
click at [620, 406] on link "Save rule" at bounding box center [649, 398] width 103 height 22
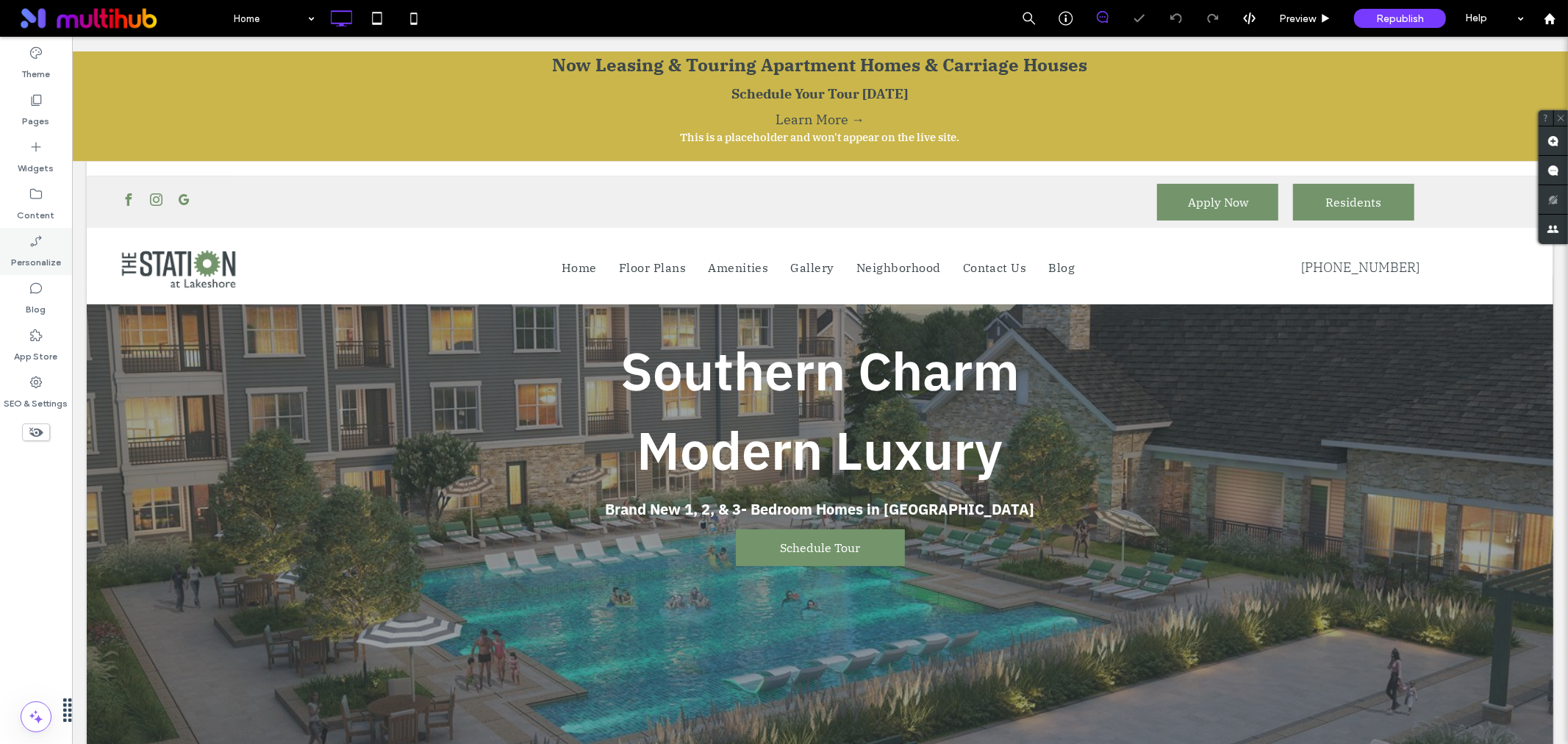
click at [28, 237] on icon at bounding box center [36, 241] width 15 height 15
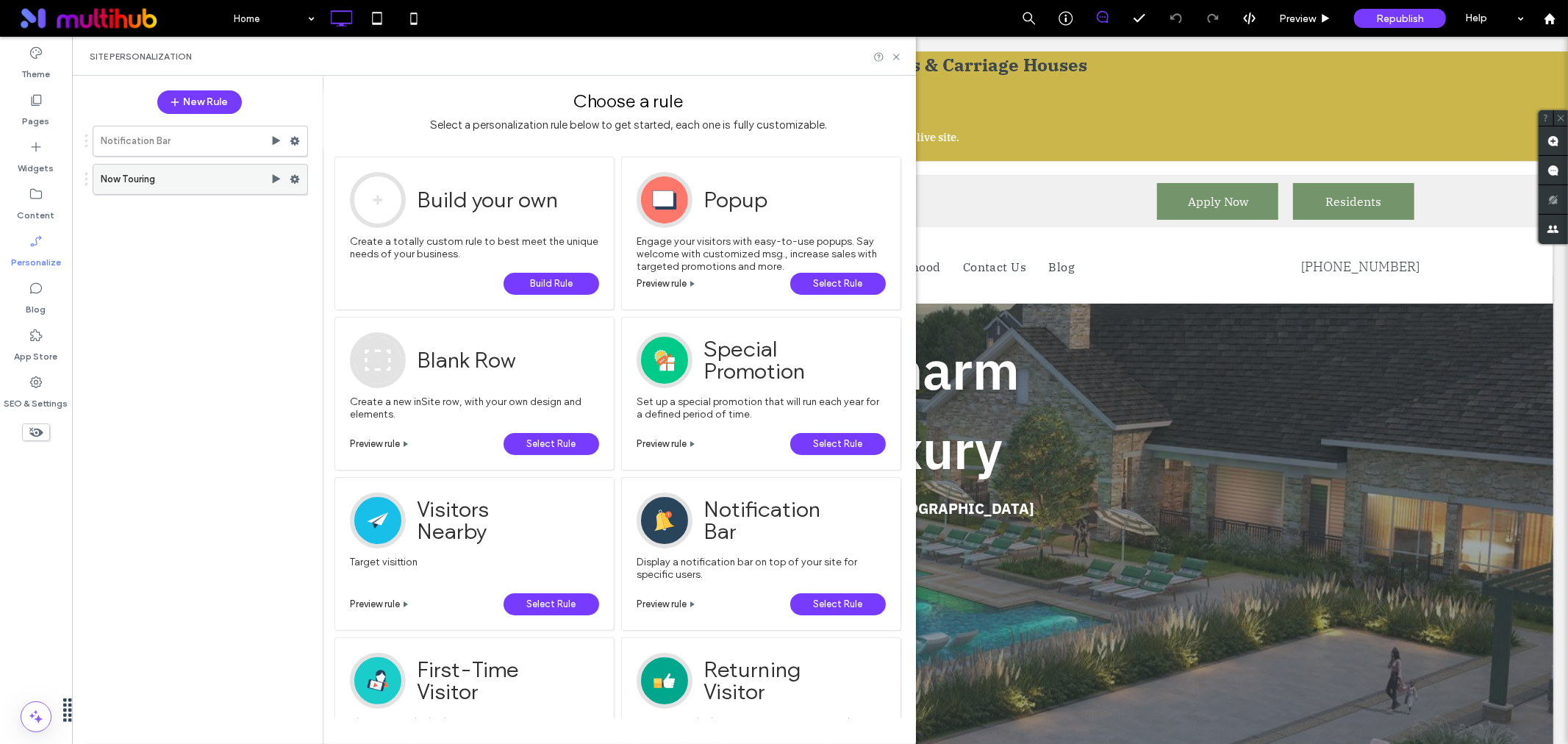
click at [290, 182] on icon at bounding box center [295, 179] width 10 height 10
click at [402, 237] on label "Deactivate" at bounding box center [396, 237] width 104 height 13
click at [1332, 367] on div "Southern Charm Modern Luxury Brand New 1, 2, & 3- Bedroom Homes in [GEOGRAPHIC_…" at bounding box center [819, 465] width 1467 height 581
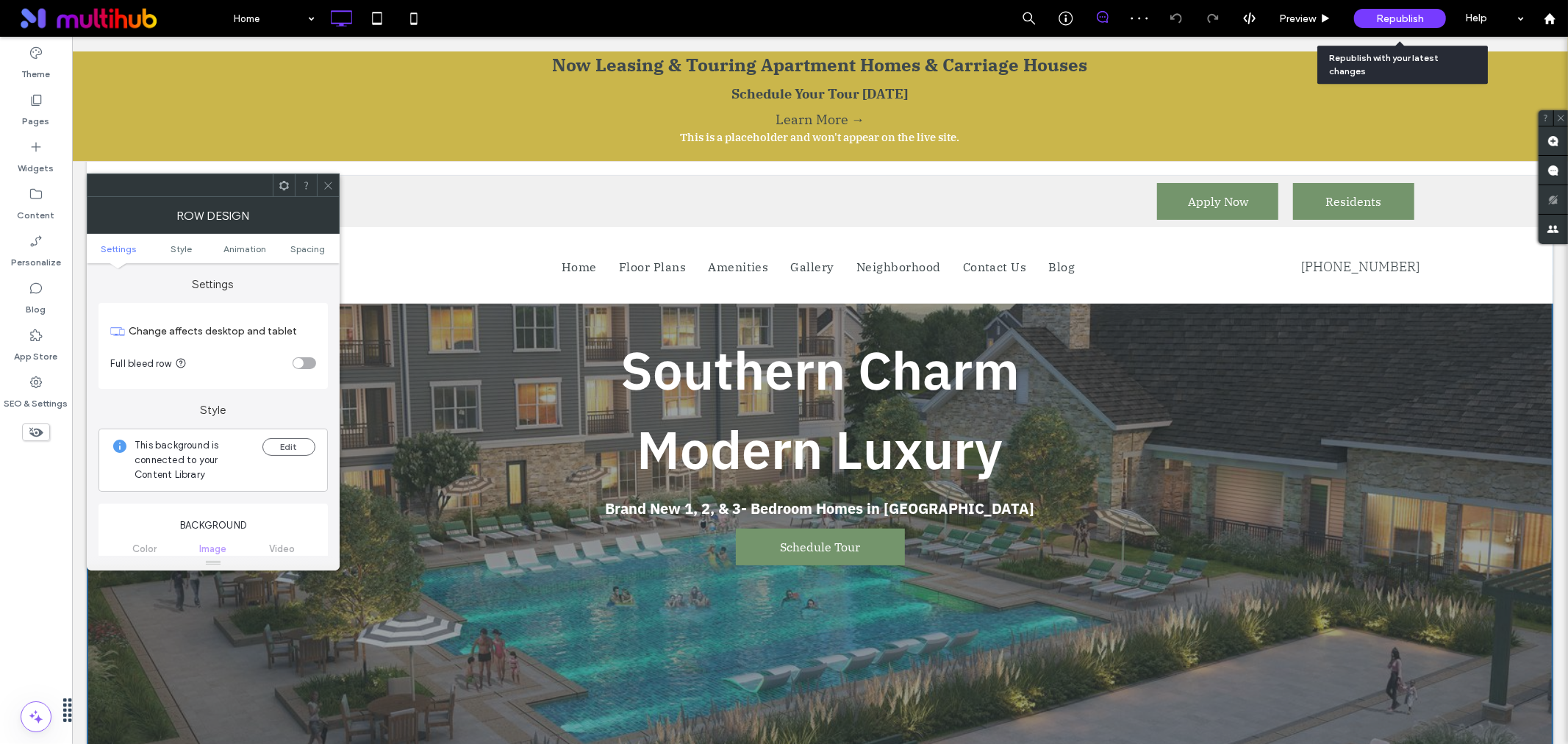
click at [1412, 9] on div "Republish" at bounding box center [1400, 19] width 92 height 19
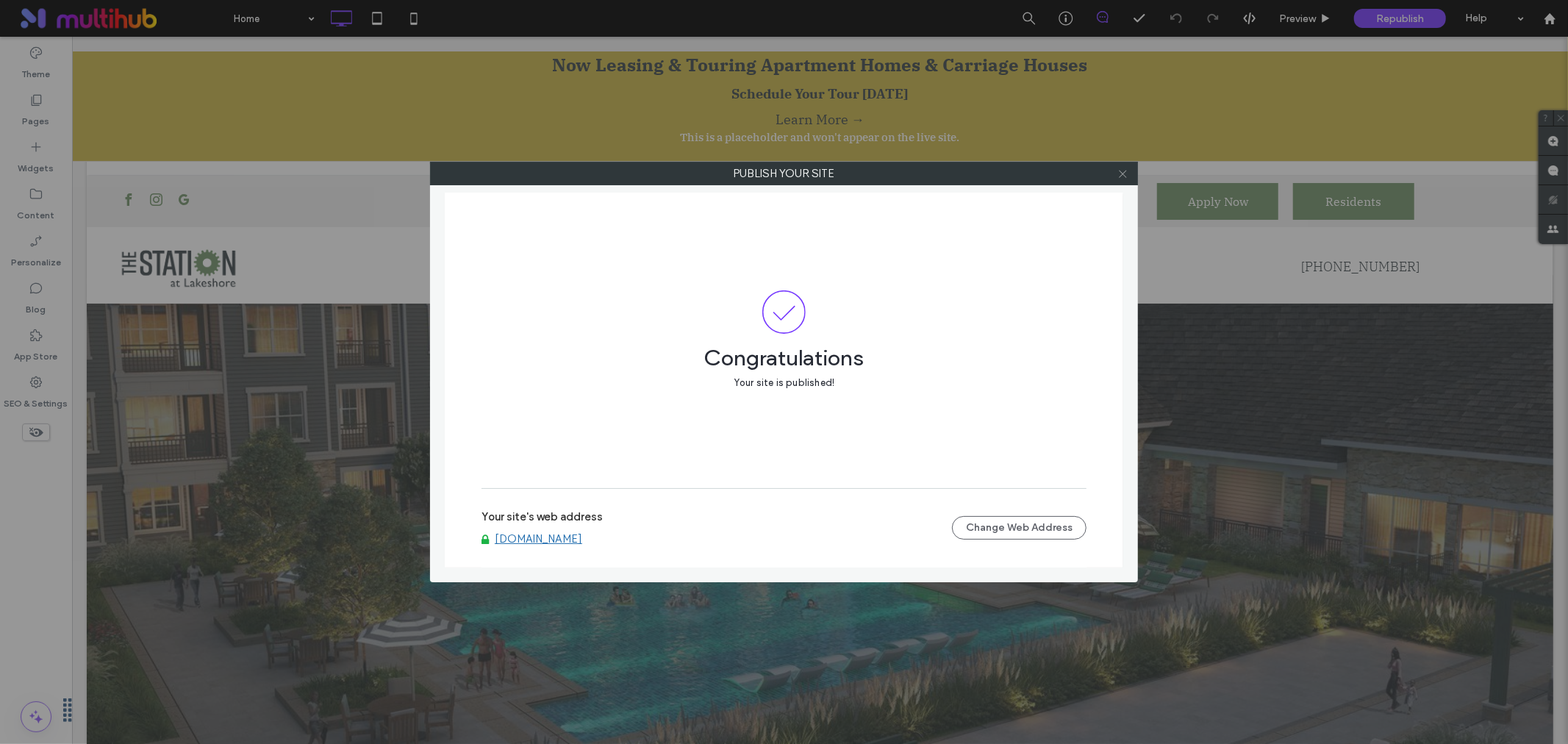
click at [1121, 173] on icon at bounding box center [1122, 174] width 11 height 11
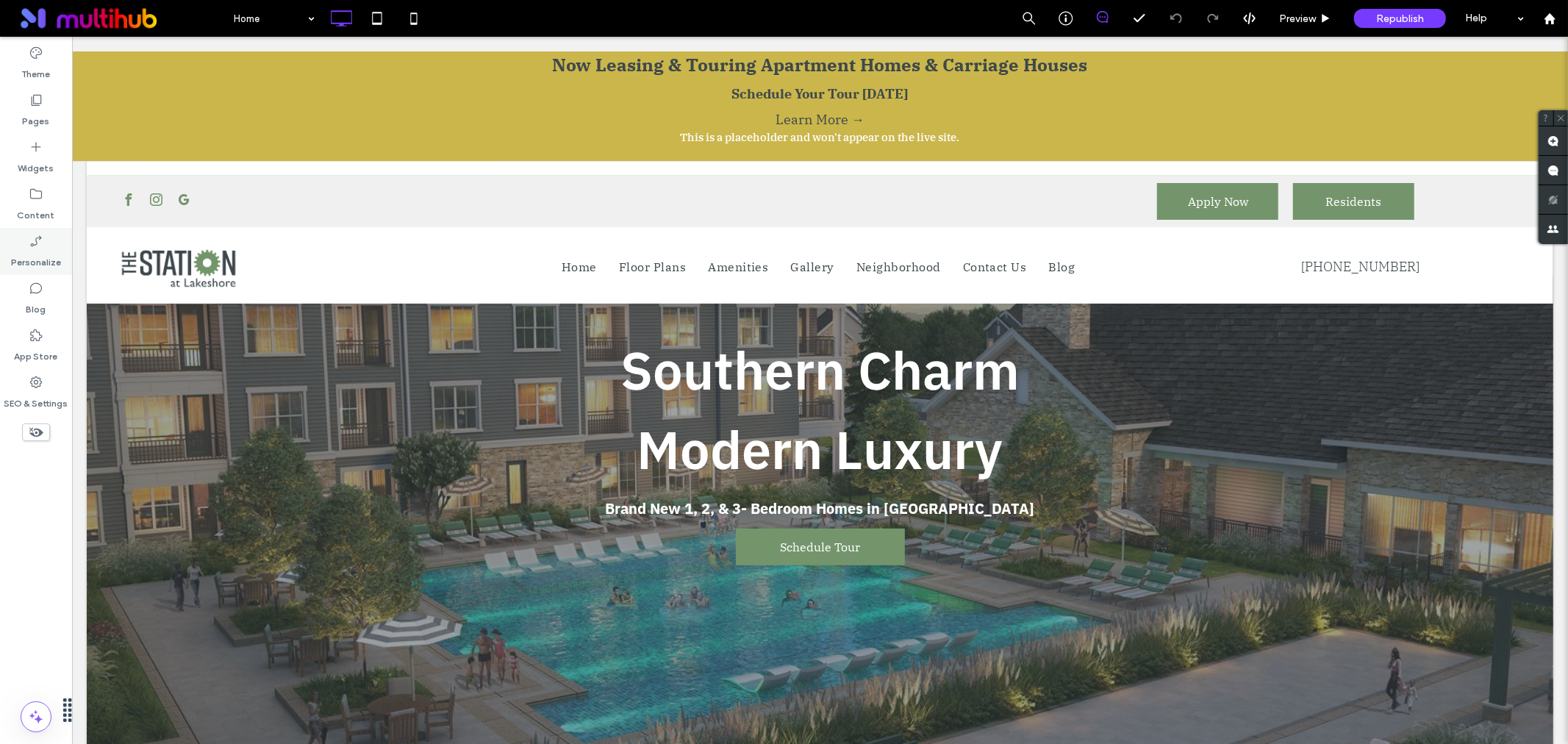
click at [38, 248] on icon at bounding box center [36, 241] width 15 height 15
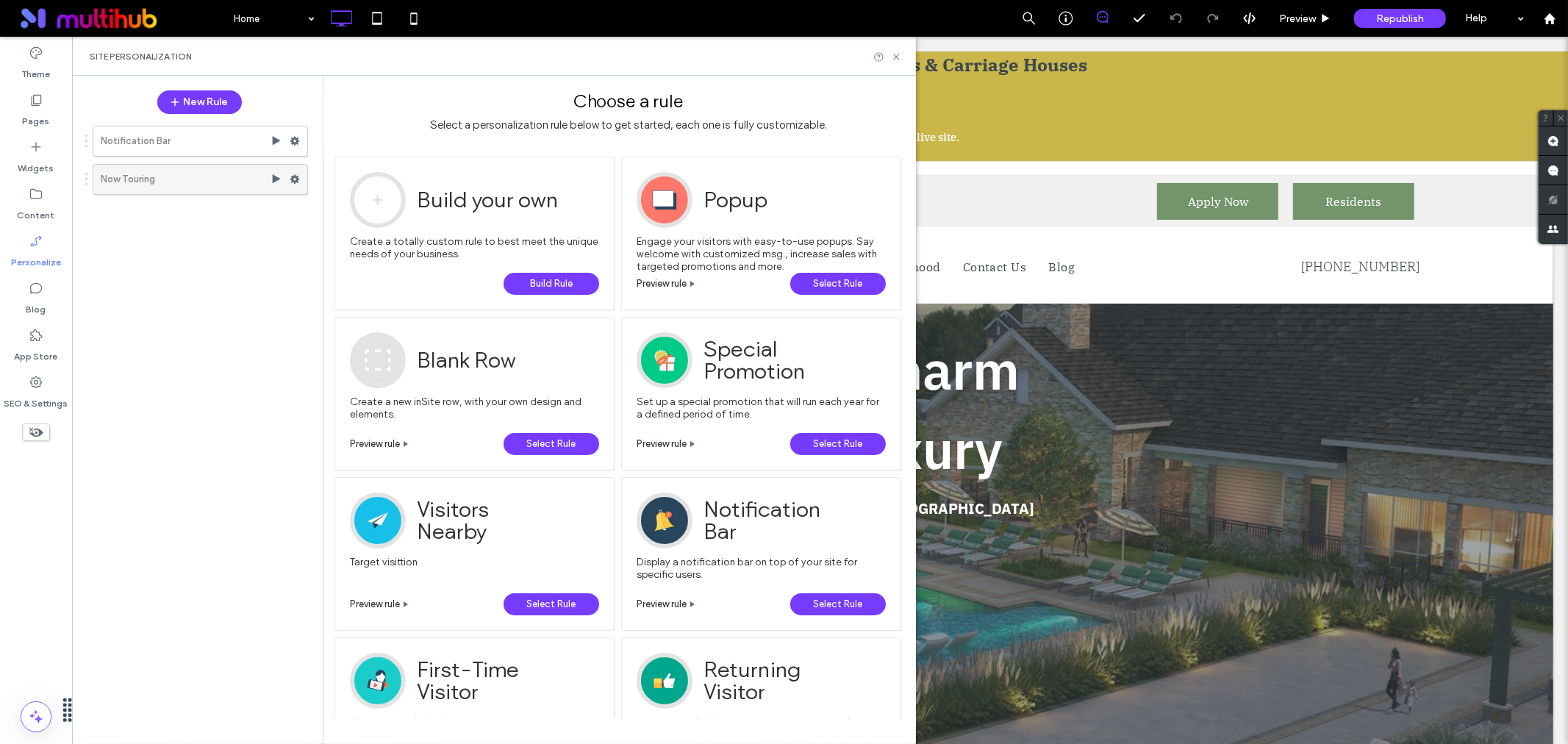
click at [293, 180] on use at bounding box center [295, 179] width 10 height 9
click at [344, 208] on span "Edit" at bounding box center [353, 210] width 19 height 13
click at [377, 210] on label "Edit" at bounding box center [393, 210] width 100 height 13
click at [473, 206] on span "Edit Trigger" at bounding box center [496, 210] width 55 height 13
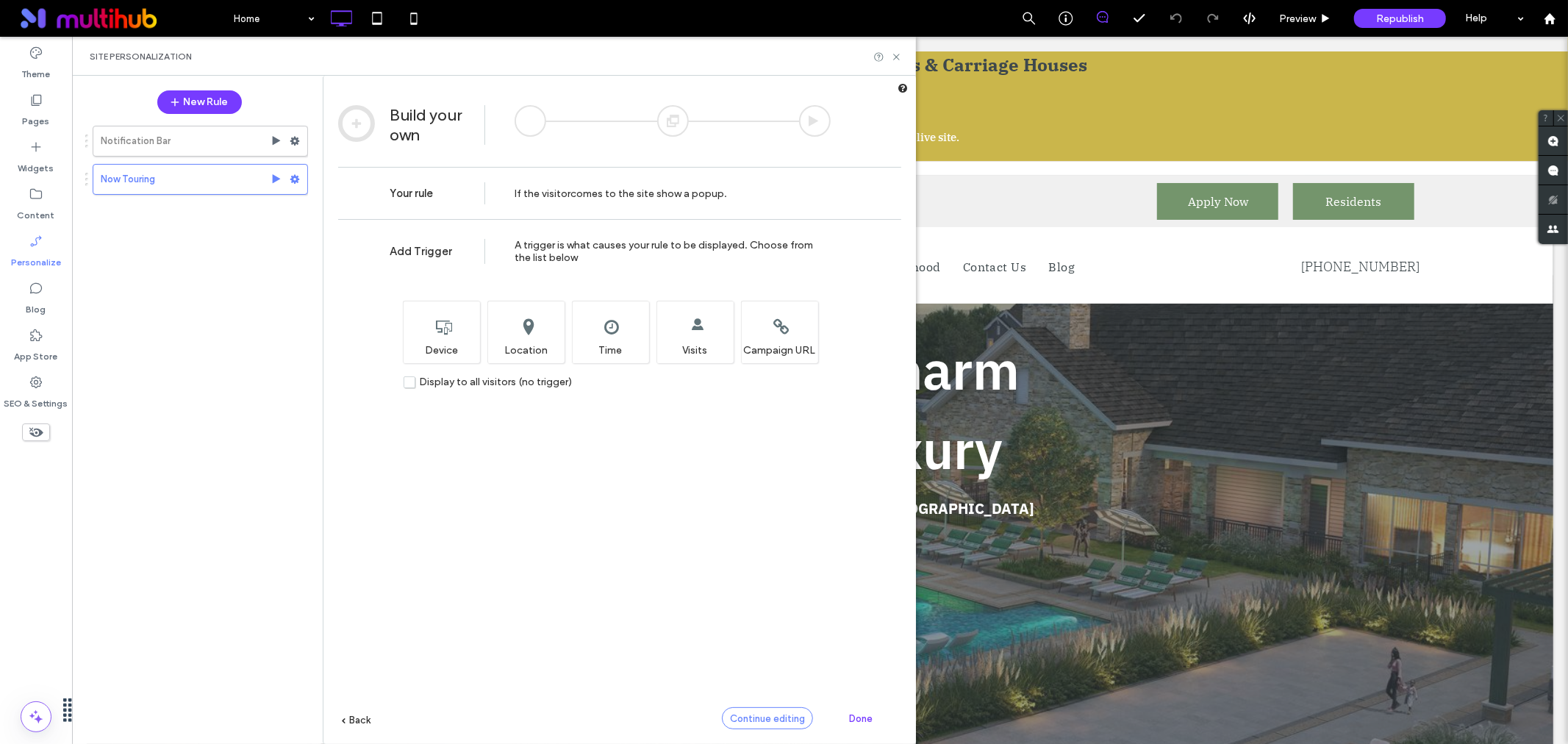
click at [740, 722] on span "Continue editing" at bounding box center [767, 719] width 75 height 11
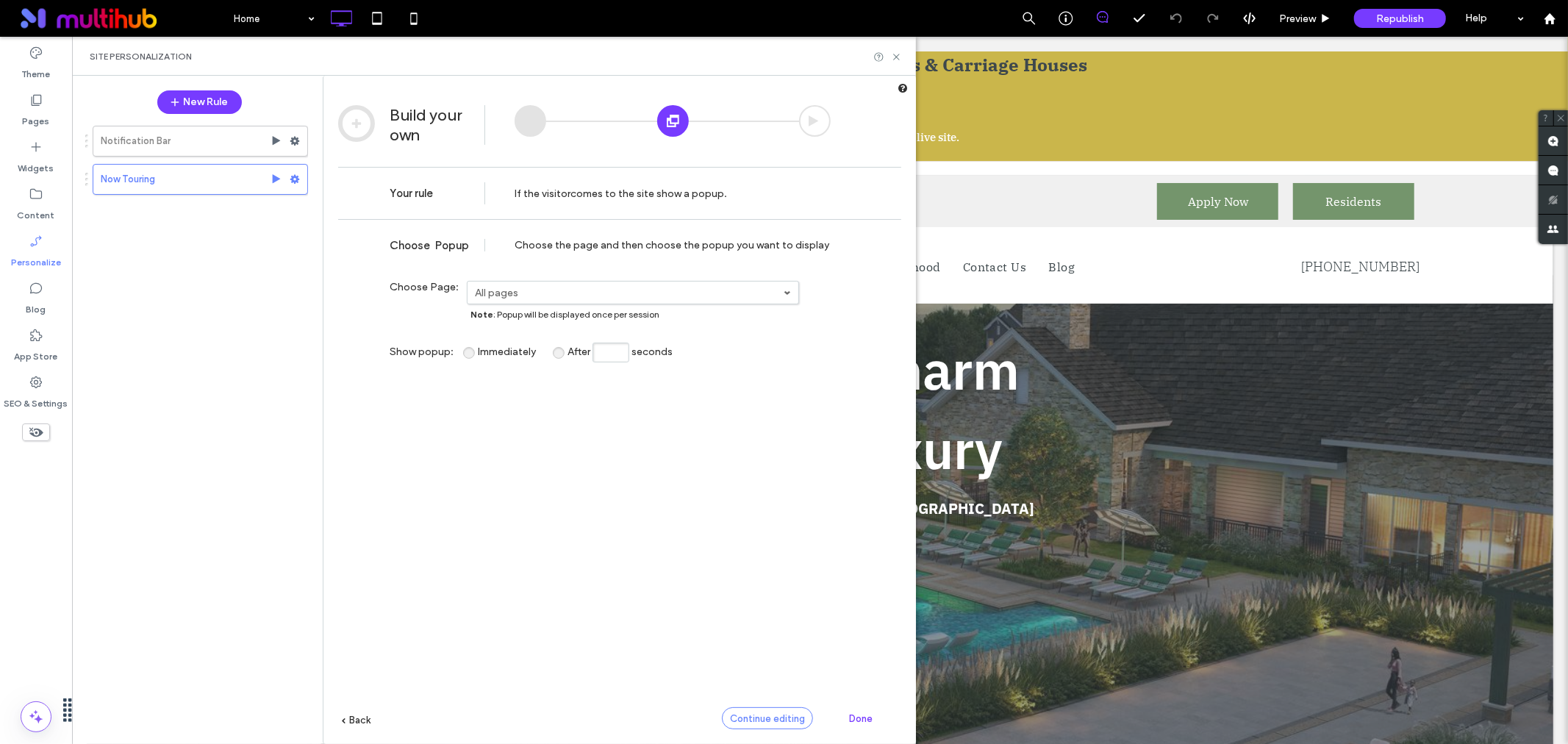
click at [752, 714] on span "Continue editing" at bounding box center [767, 719] width 75 height 11
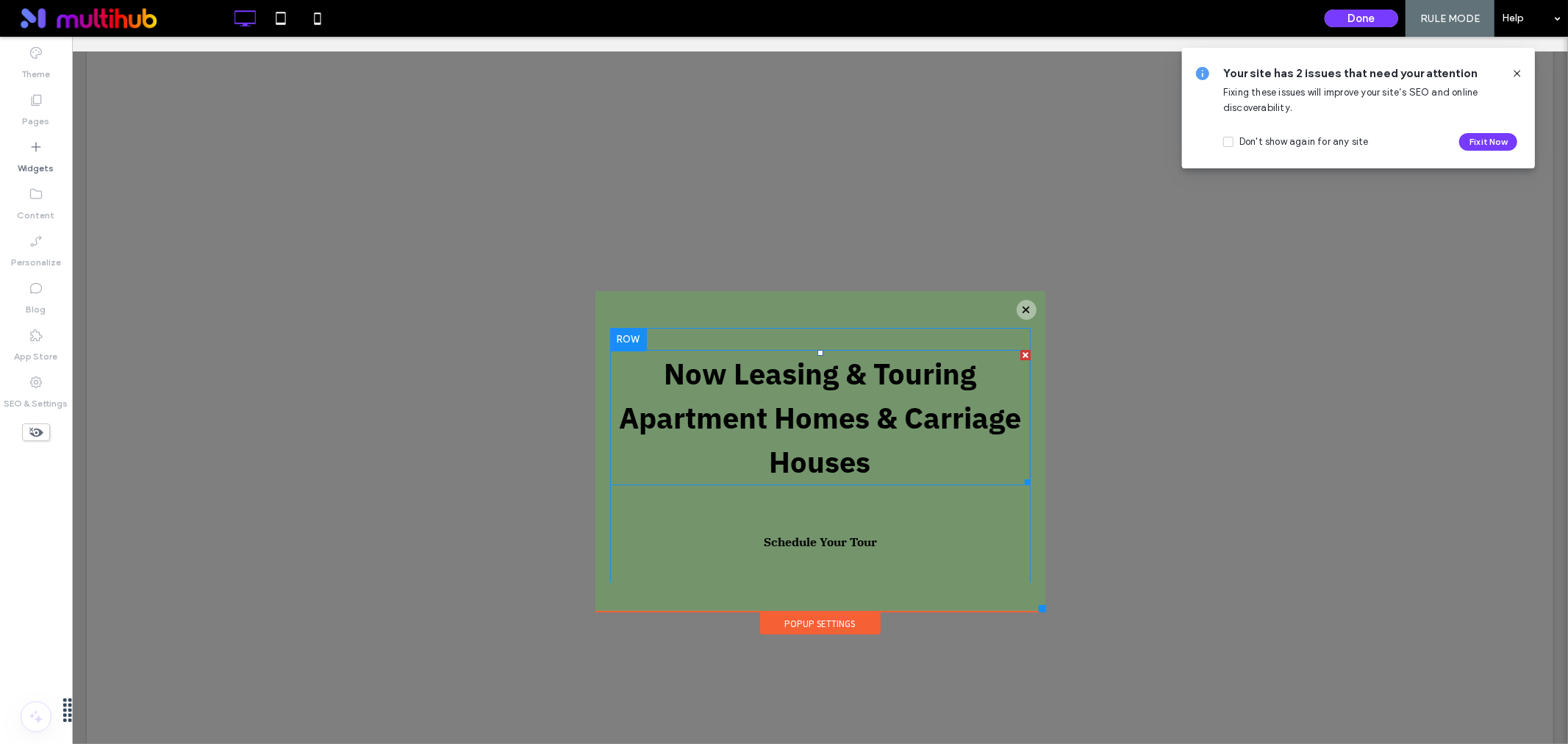
click at [828, 430] on strong "Now Leasing & Touring Apartment Homes & Carriage Houses" at bounding box center [819, 416] width 402 height 126
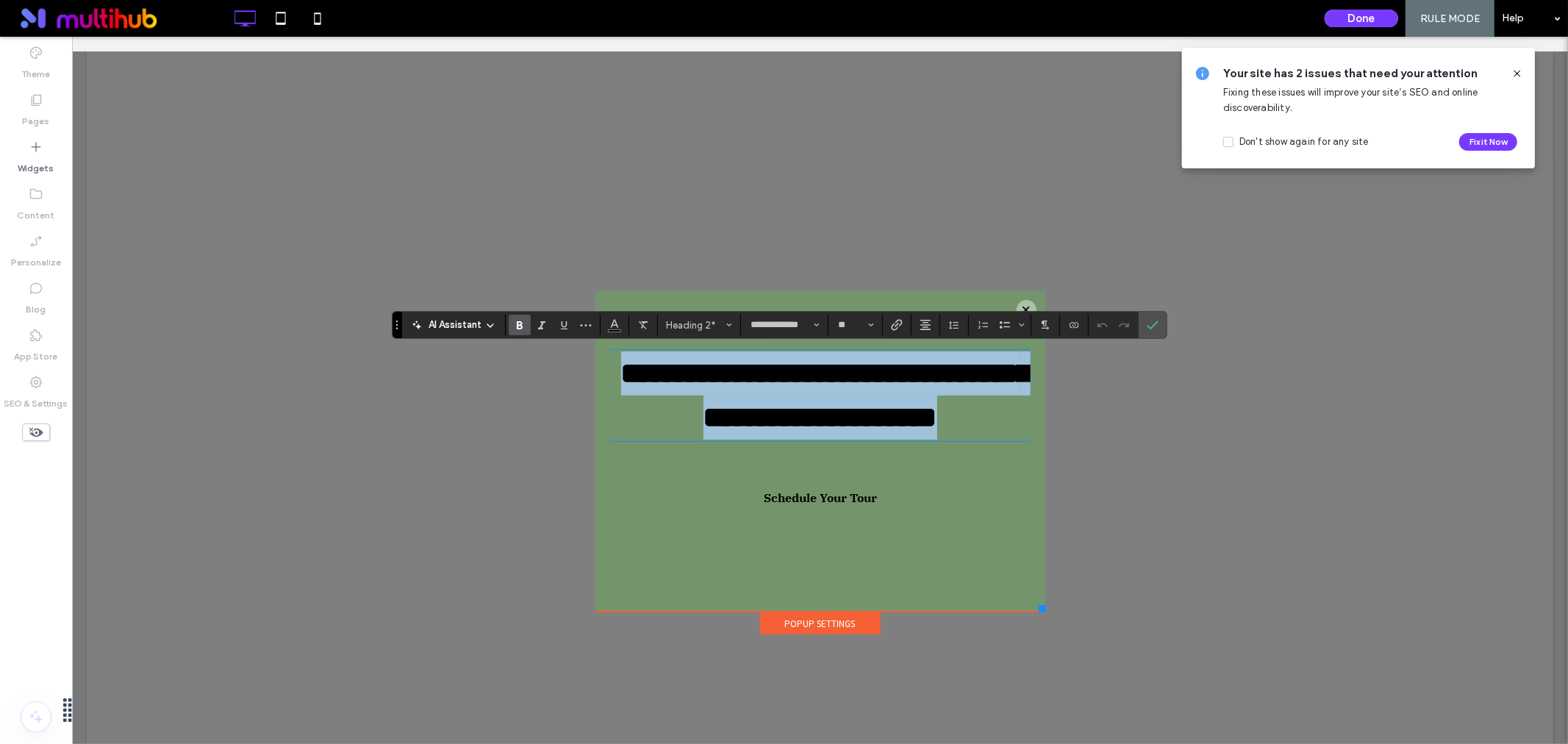
click at [899, 407] on strong "**********" at bounding box center [825, 395] width 410 height 73
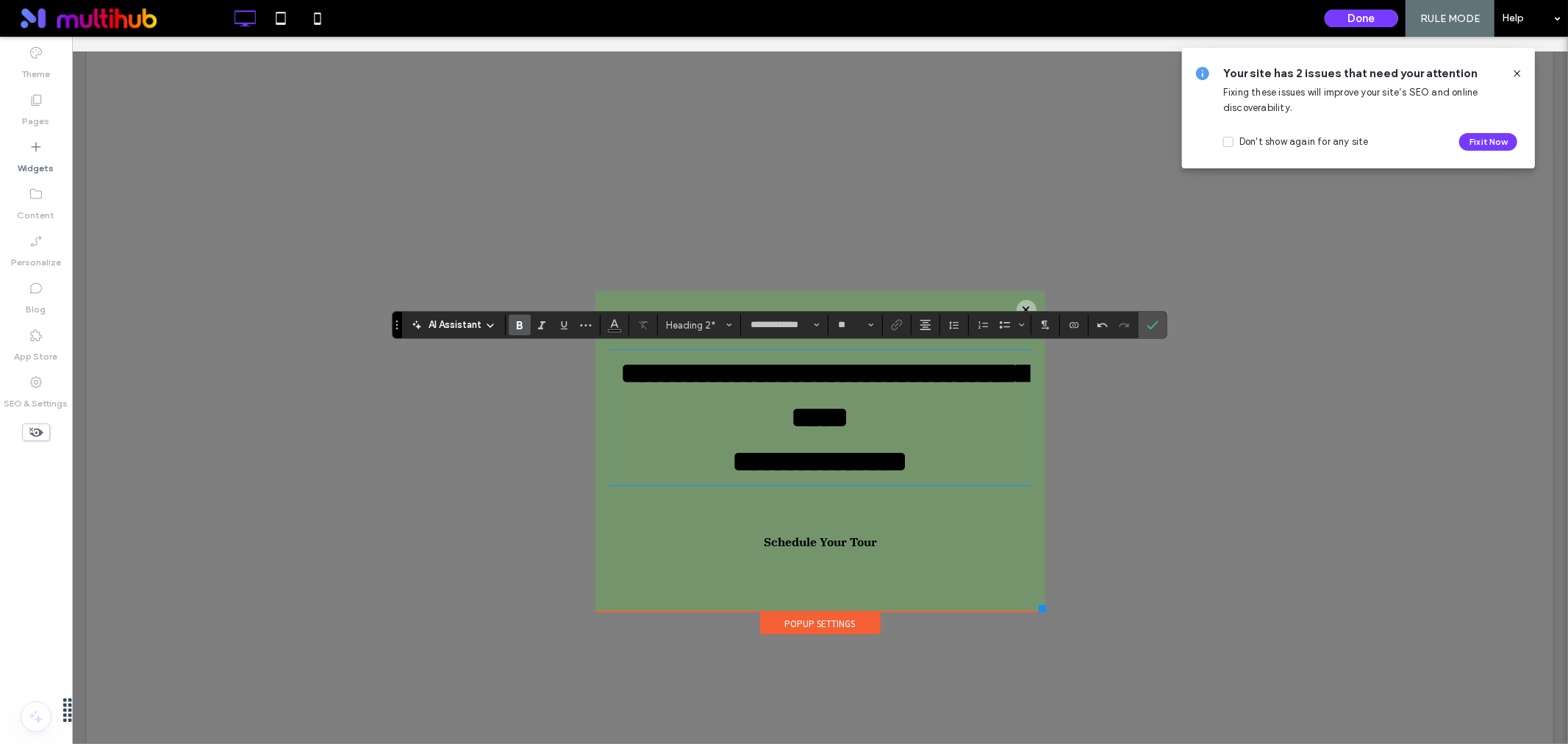
click at [872, 371] on strong "**********" at bounding box center [825, 395] width 410 height 73
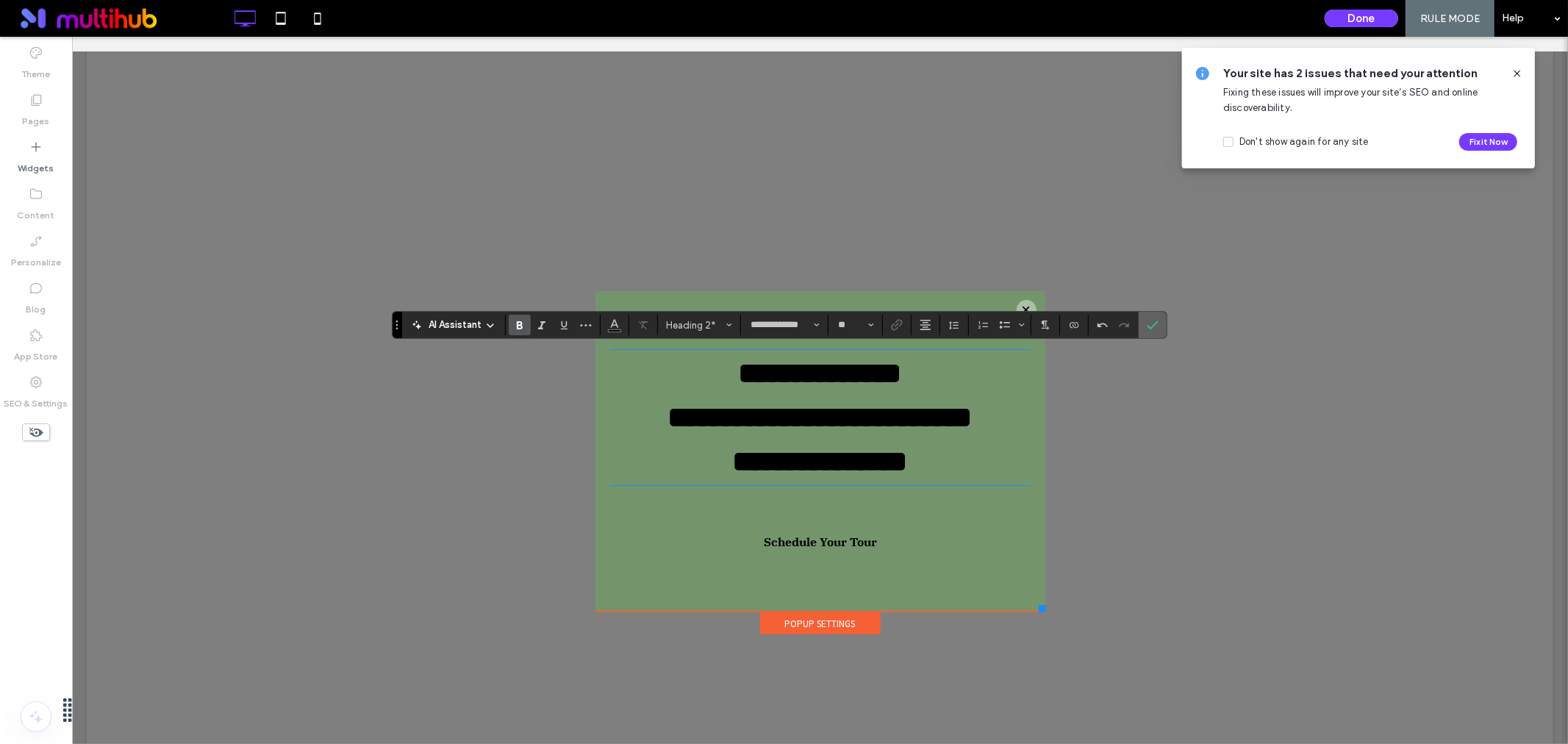
click at [1155, 321] on icon "Confirm" at bounding box center [1153, 325] width 12 height 12
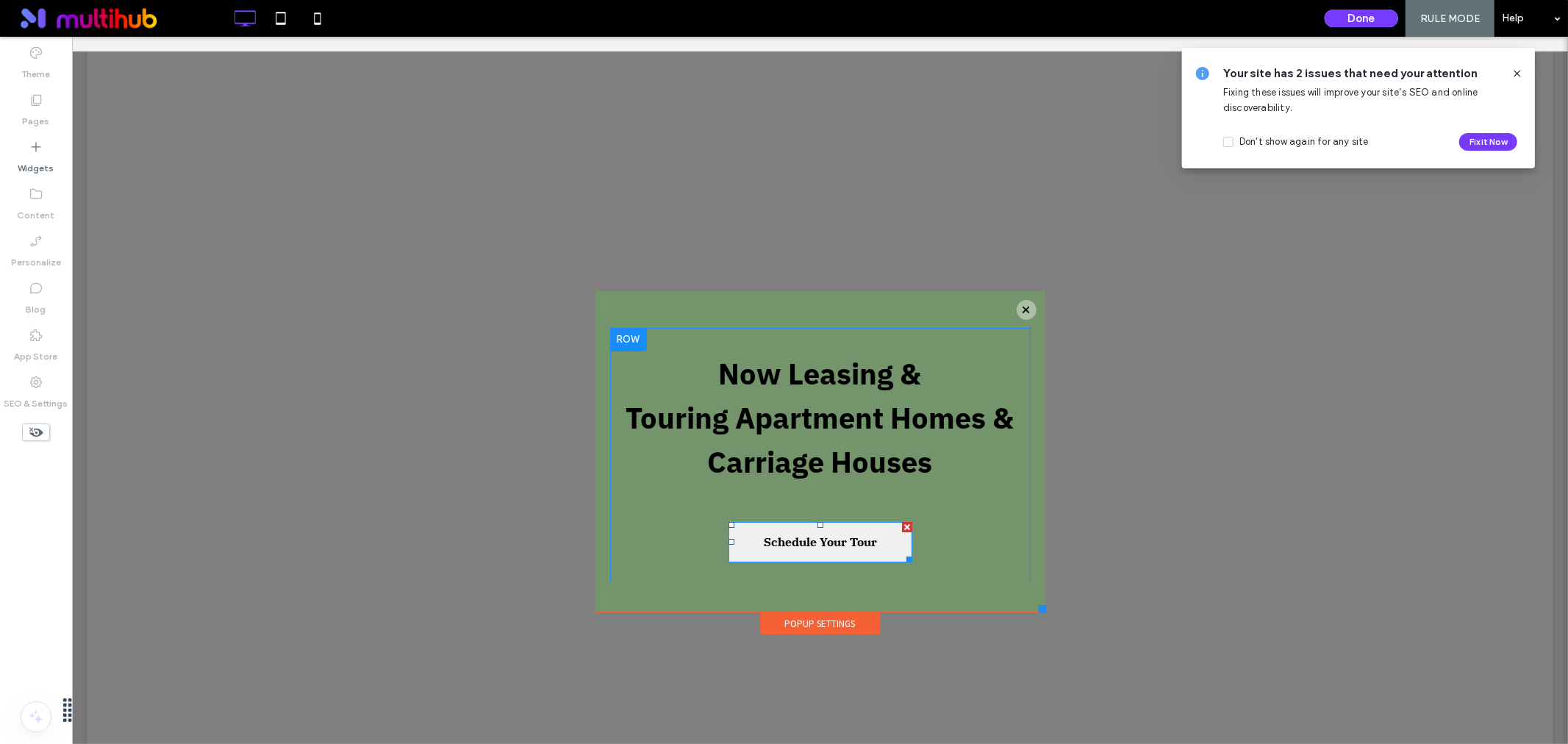
click at [813, 541] on span "Schedule Your Tour" at bounding box center [819, 540] width 123 height 29
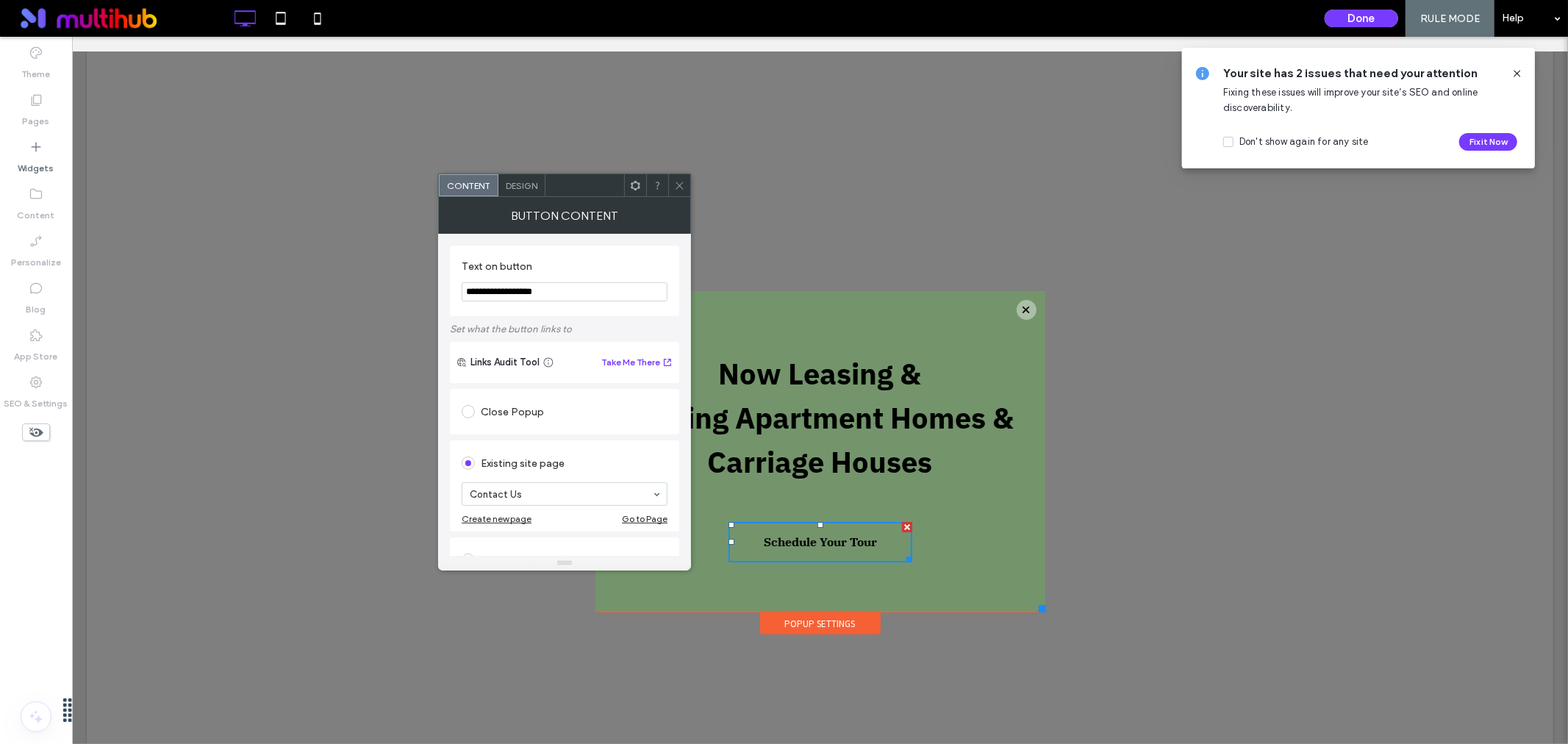
click at [504, 181] on div "Design" at bounding box center [522, 185] width 47 height 22
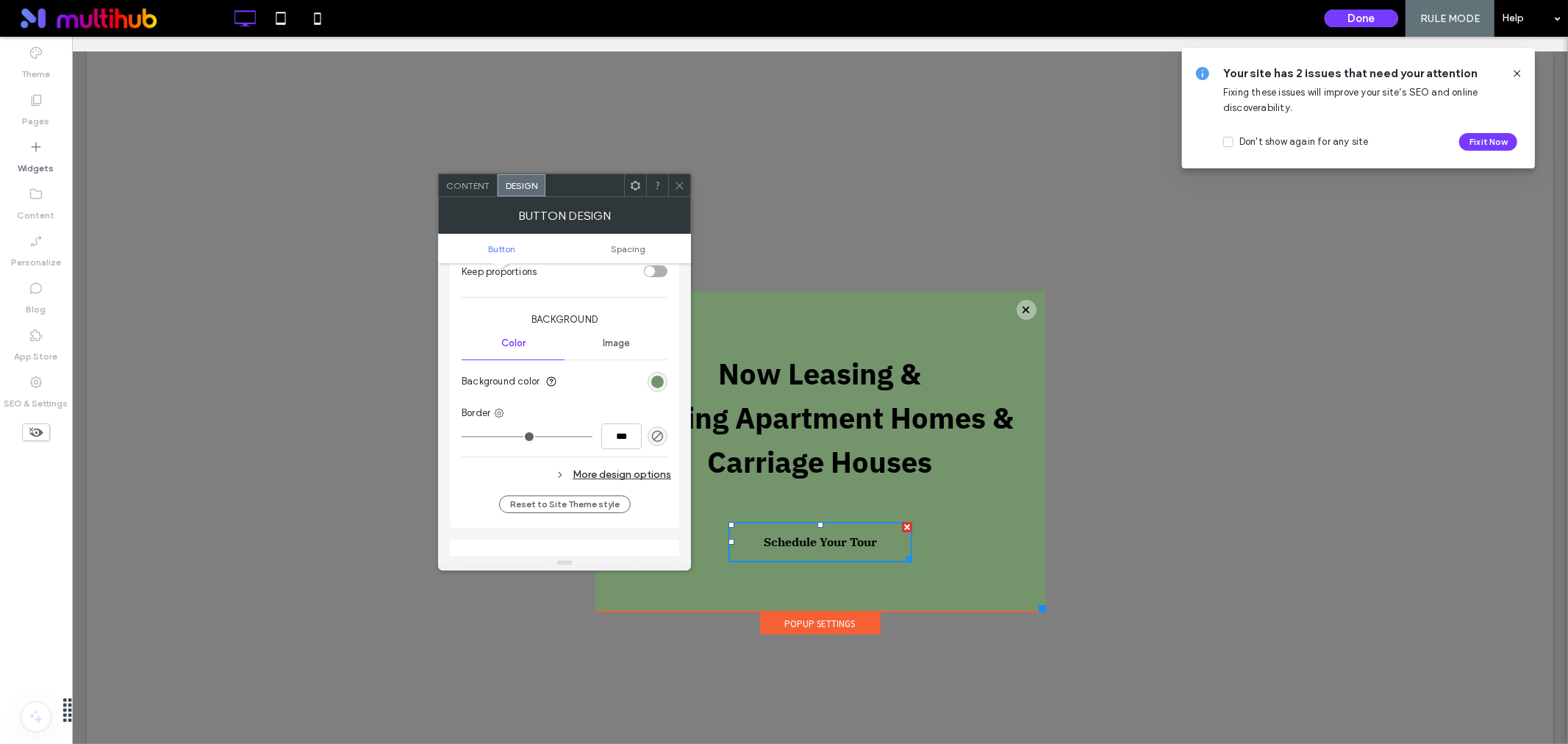
scroll to position [326, 0]
click at [619, 428] on input "***" at bounding box center [622, 426] width 40 height 25
type input "*"
type input "***"
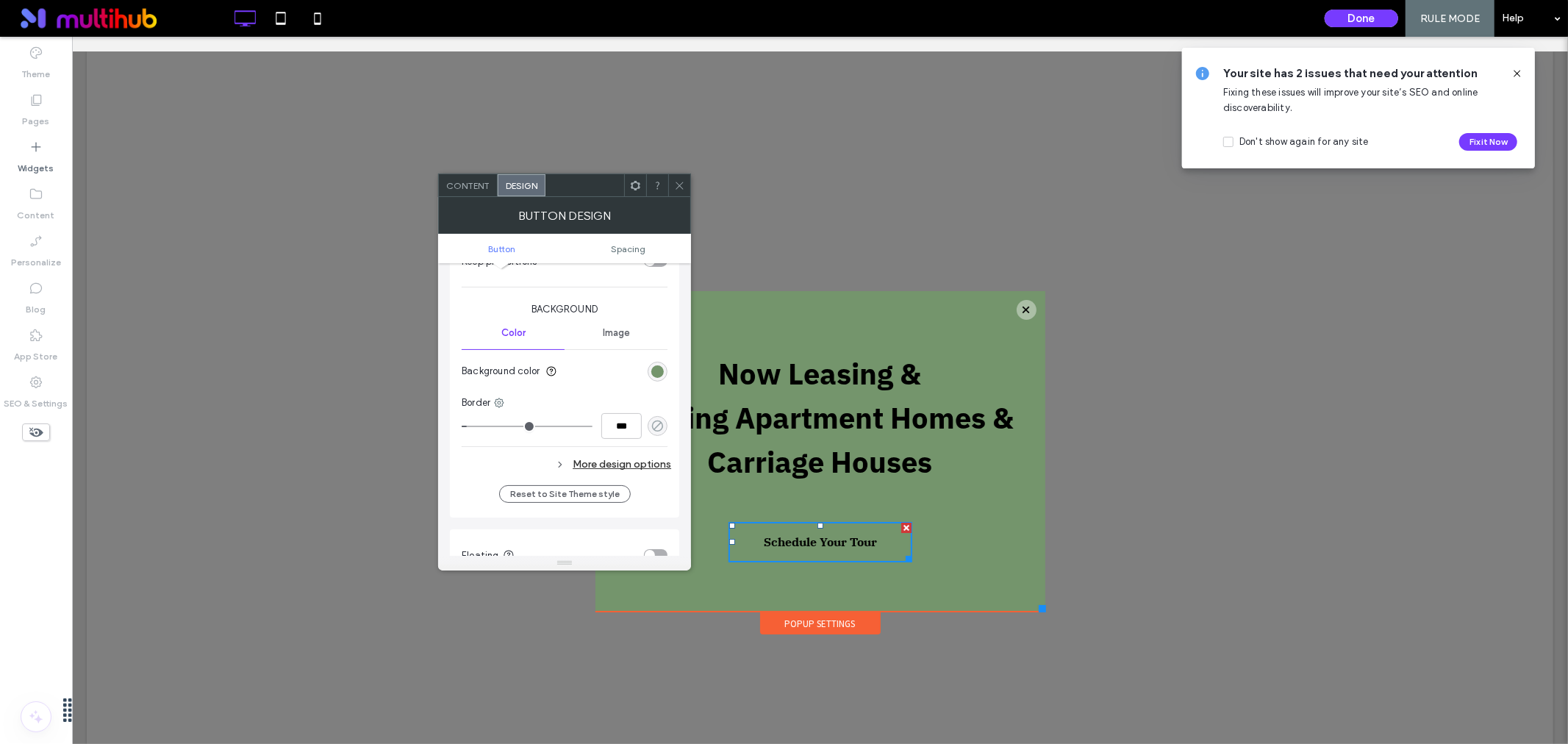
click at [655, 431] on use "rgba(0, 0, 0, 0)" at bounding box center [658, 425] width 11 height 11
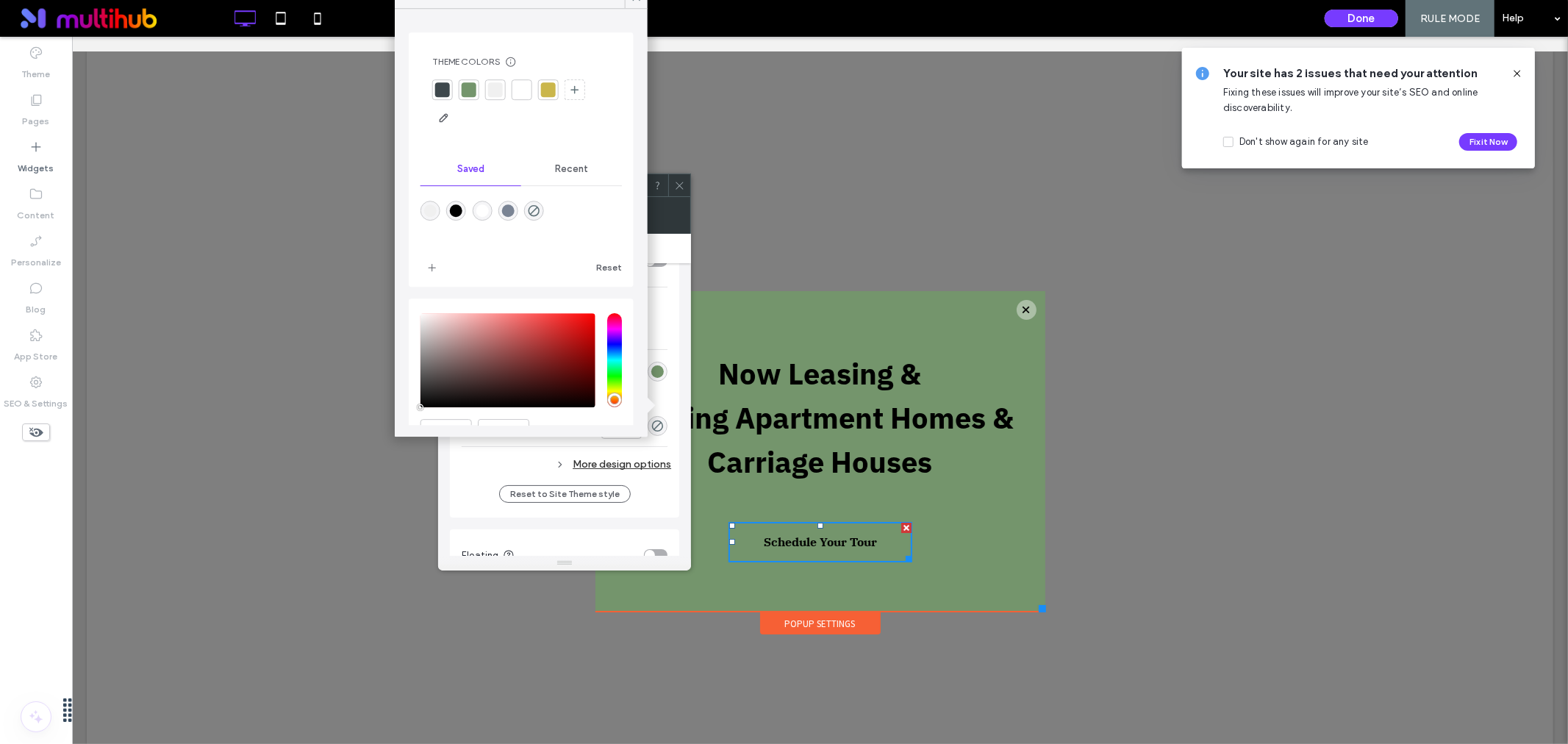
click at [457, 208] on div "rgba(0,0,0,1)" at bounding box center [456, 210] width 13 height 13
type input "***"
type input "****"
click at [554, 236] on div at bounding box center [521, 221] width 202 height 55
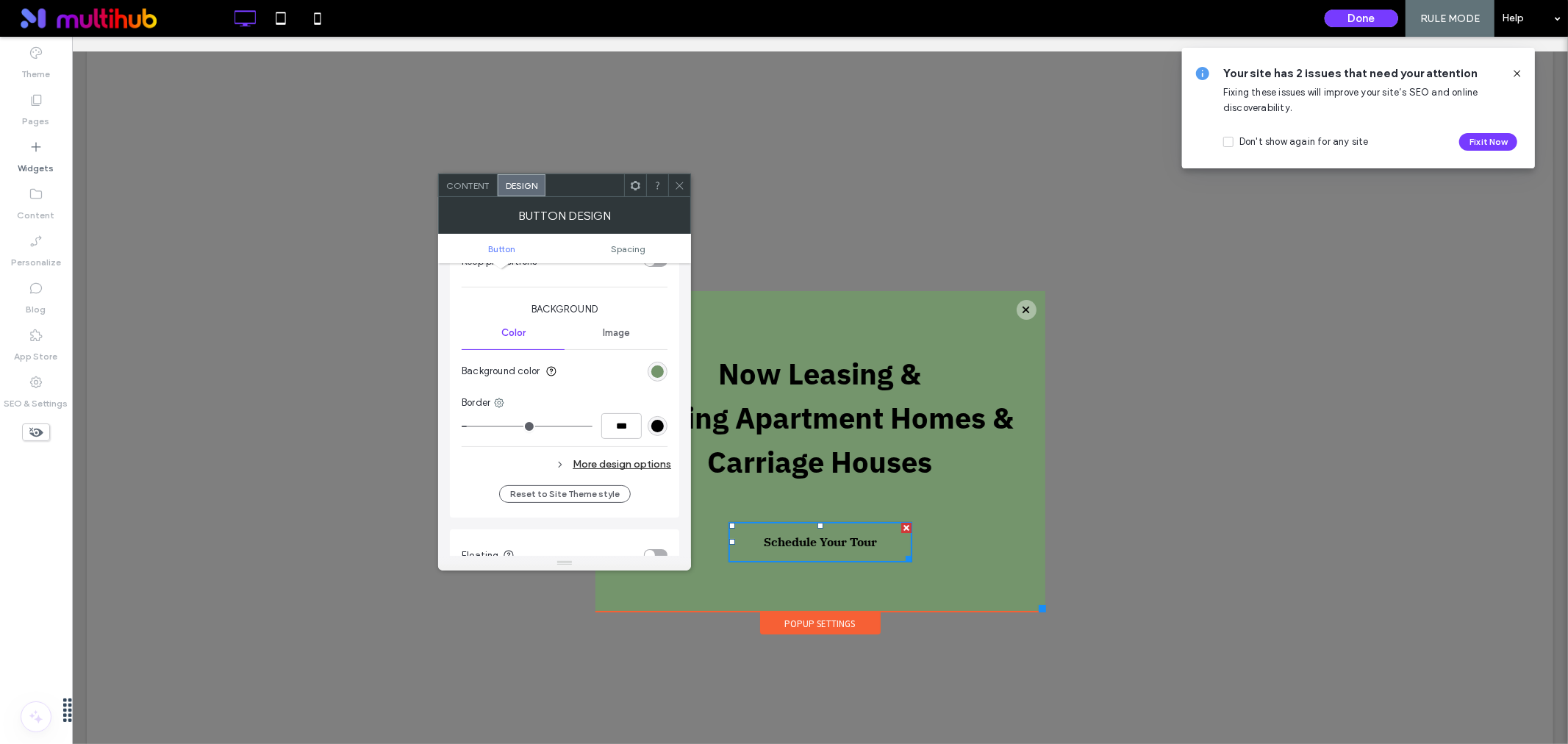
click at [669, 186] on div at bounding box center [679, 185] width 22 height 22
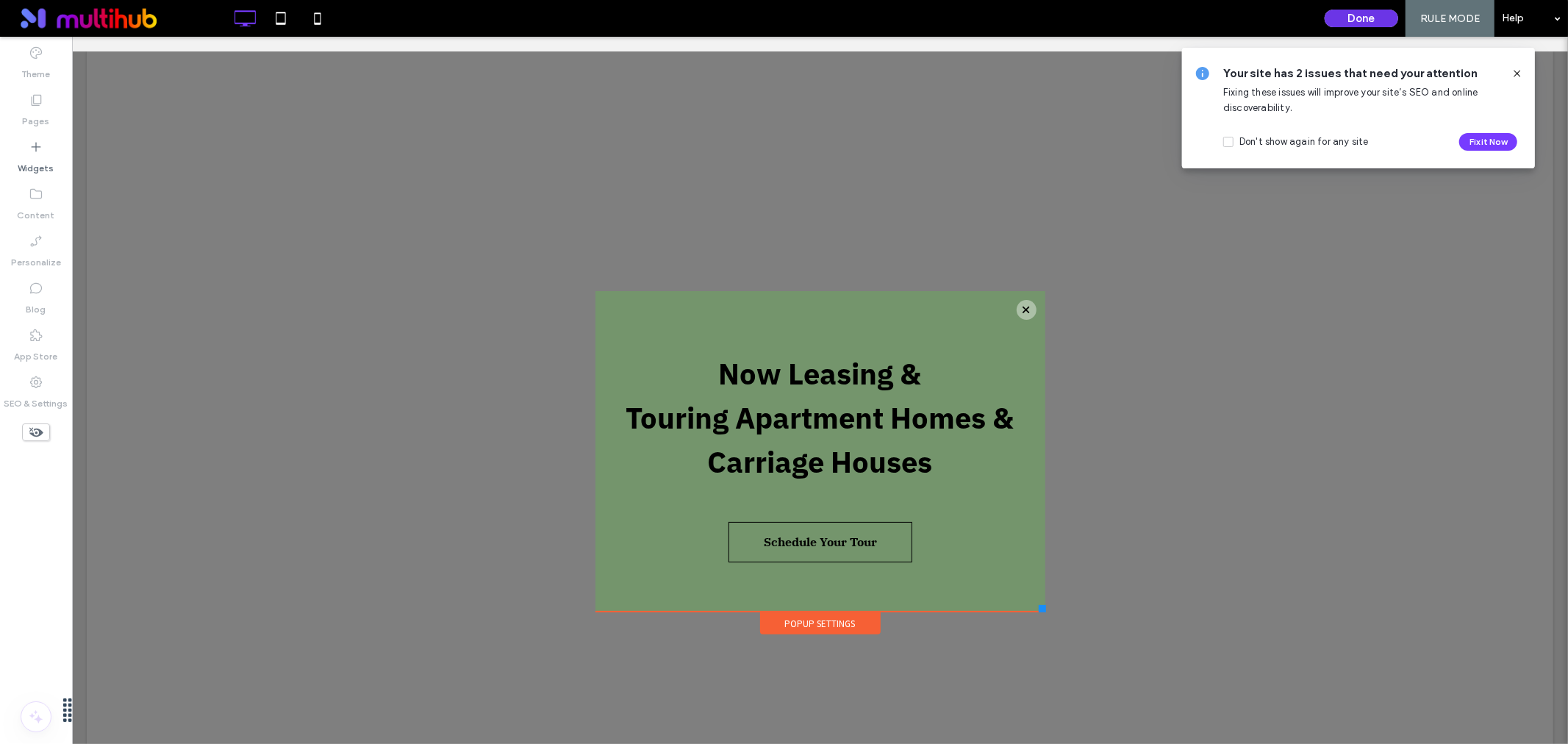
click at [1355, 19] on button "Done" at bounding box center [1361, 19] width 74 height 18
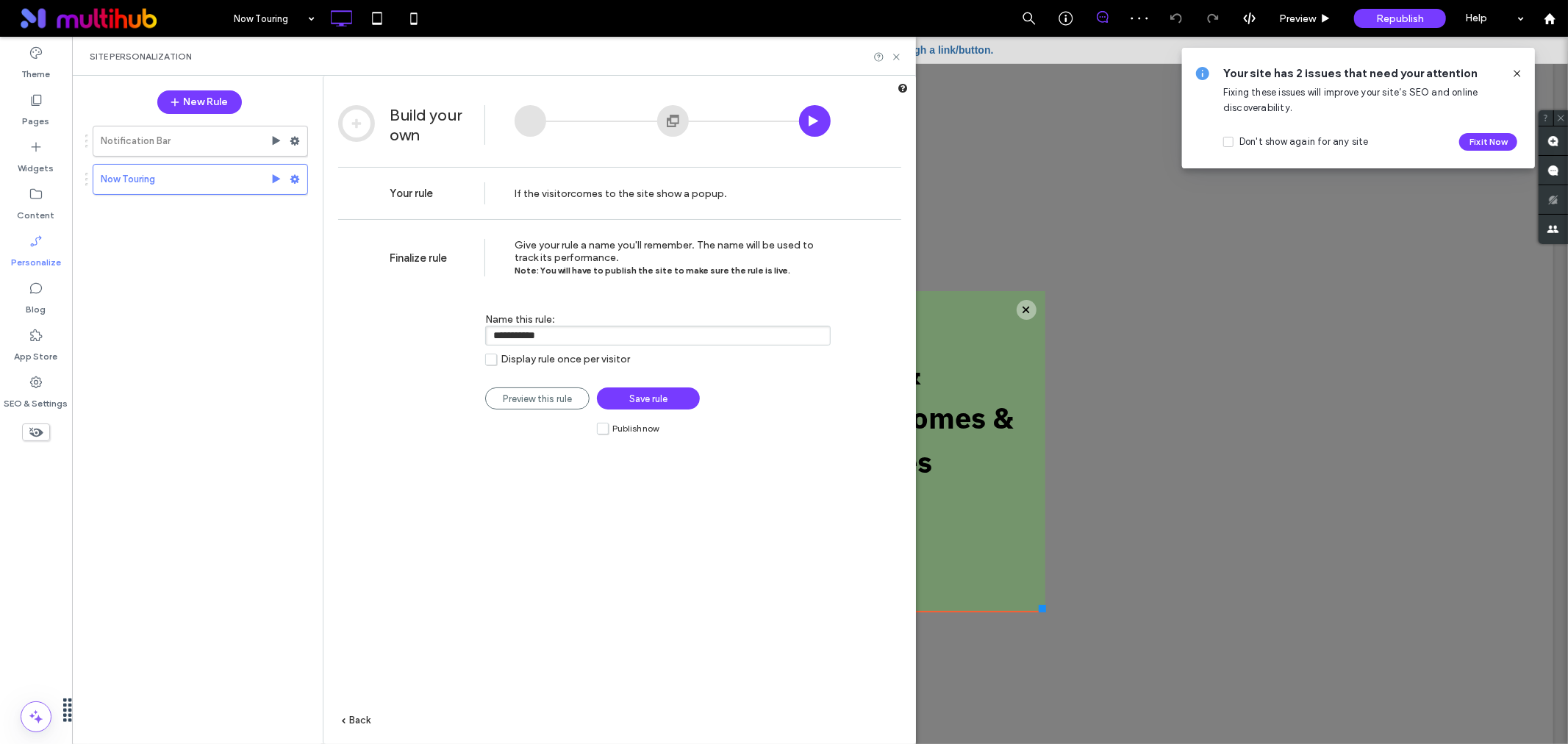
click at [619, 398] on link "Save rule" at bounding box center [649, 398] width 103 height 22
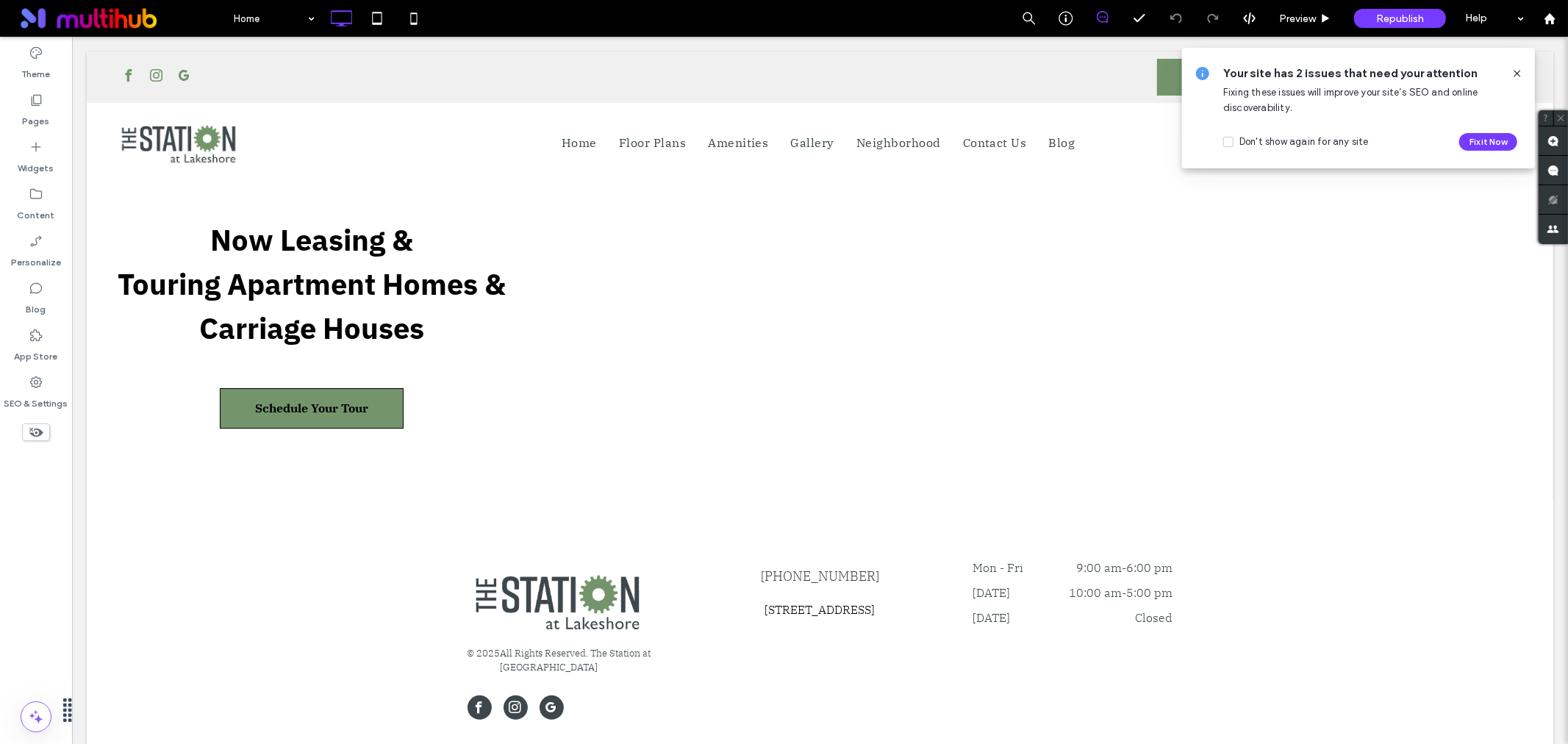
click at [1390, 20] on span "Republish" at bounding box center [1400, 19] width 48 height 13
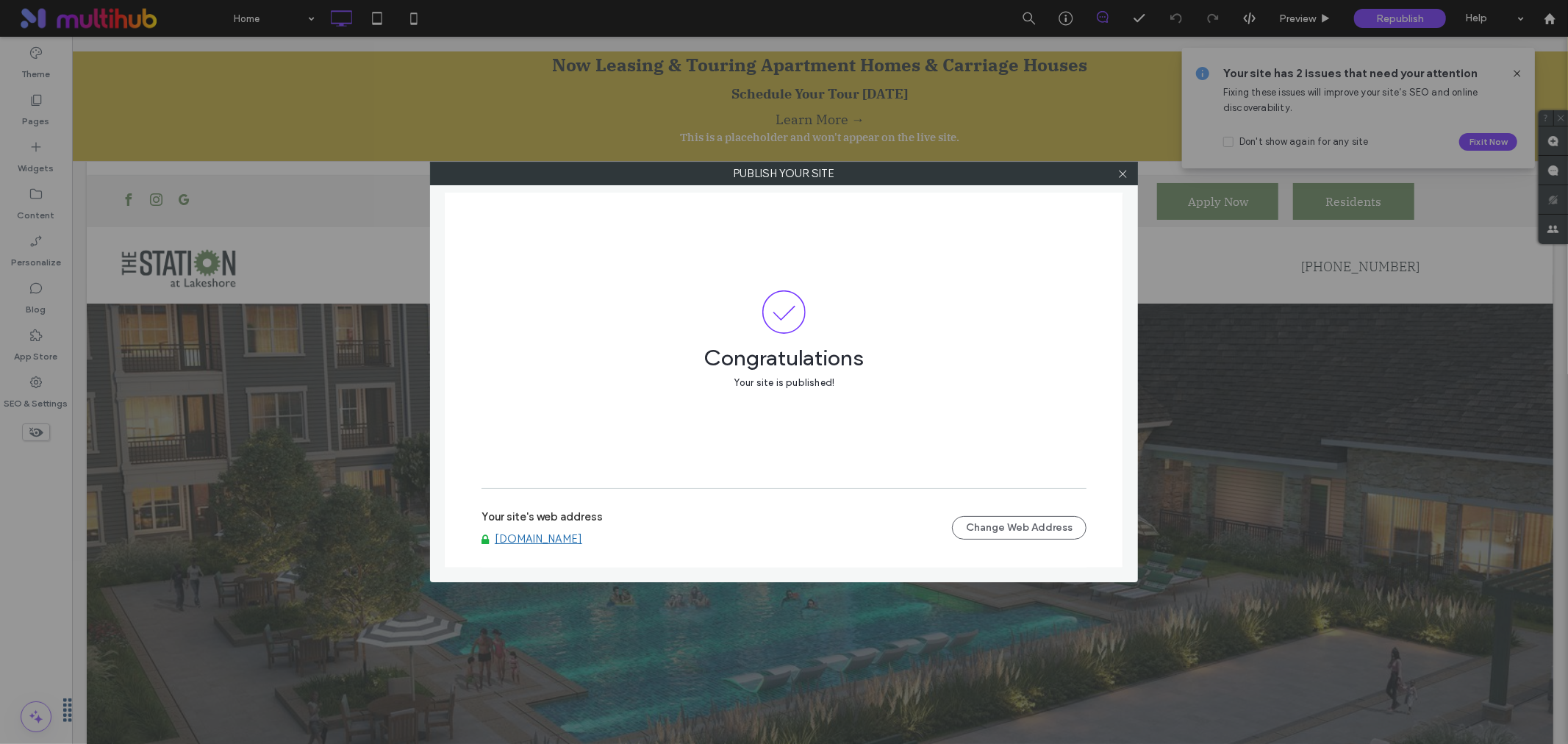
click at [582, 538] on link "[DOMAIN_NAME]" at bounding box center [538, 539] width 87 height 13
click at [1120, 173] on icon at bounding box center [1122, 174] width 11 height 11
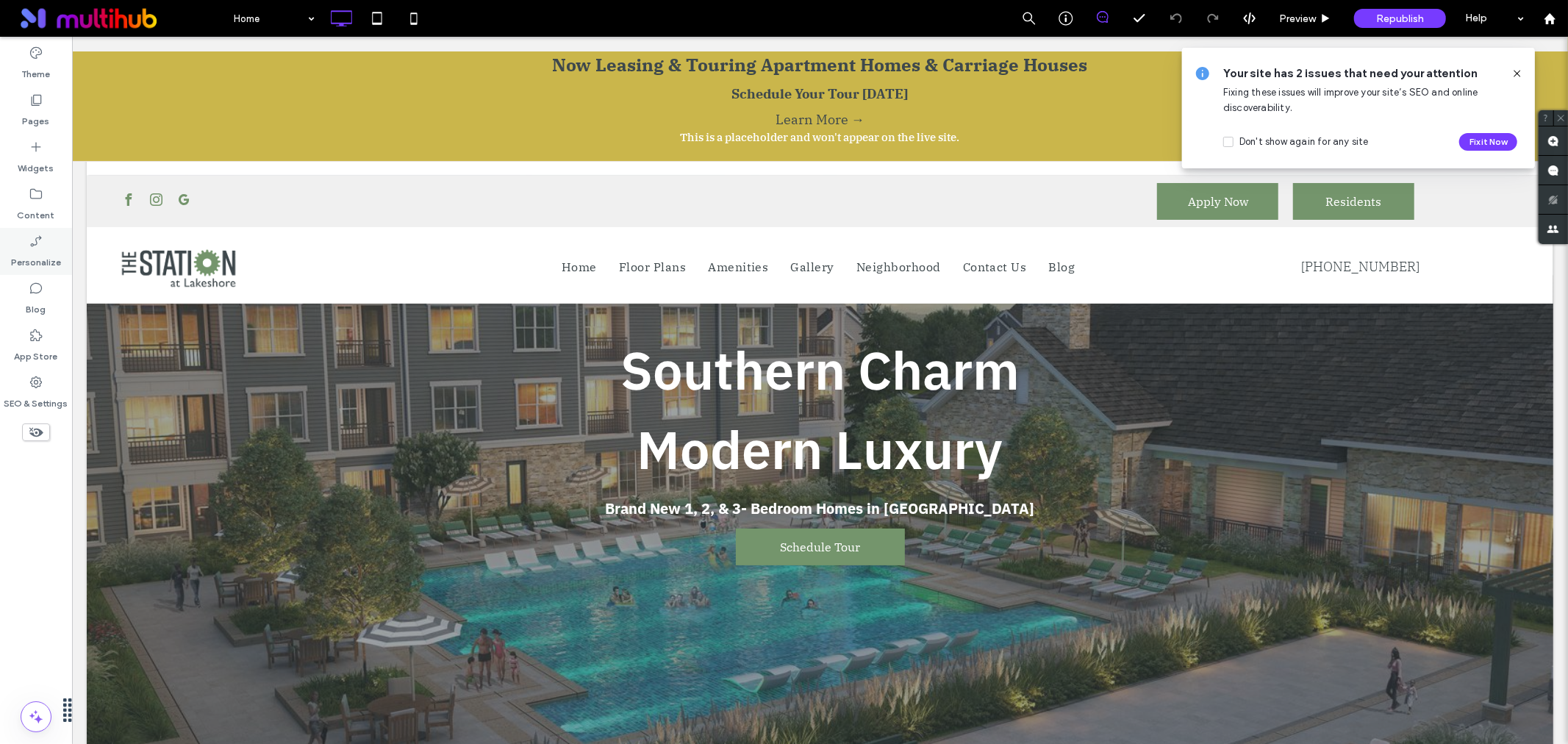
click at [19, 250] on label "Personalize" at bounding box center [36, 259] width 50 height 21
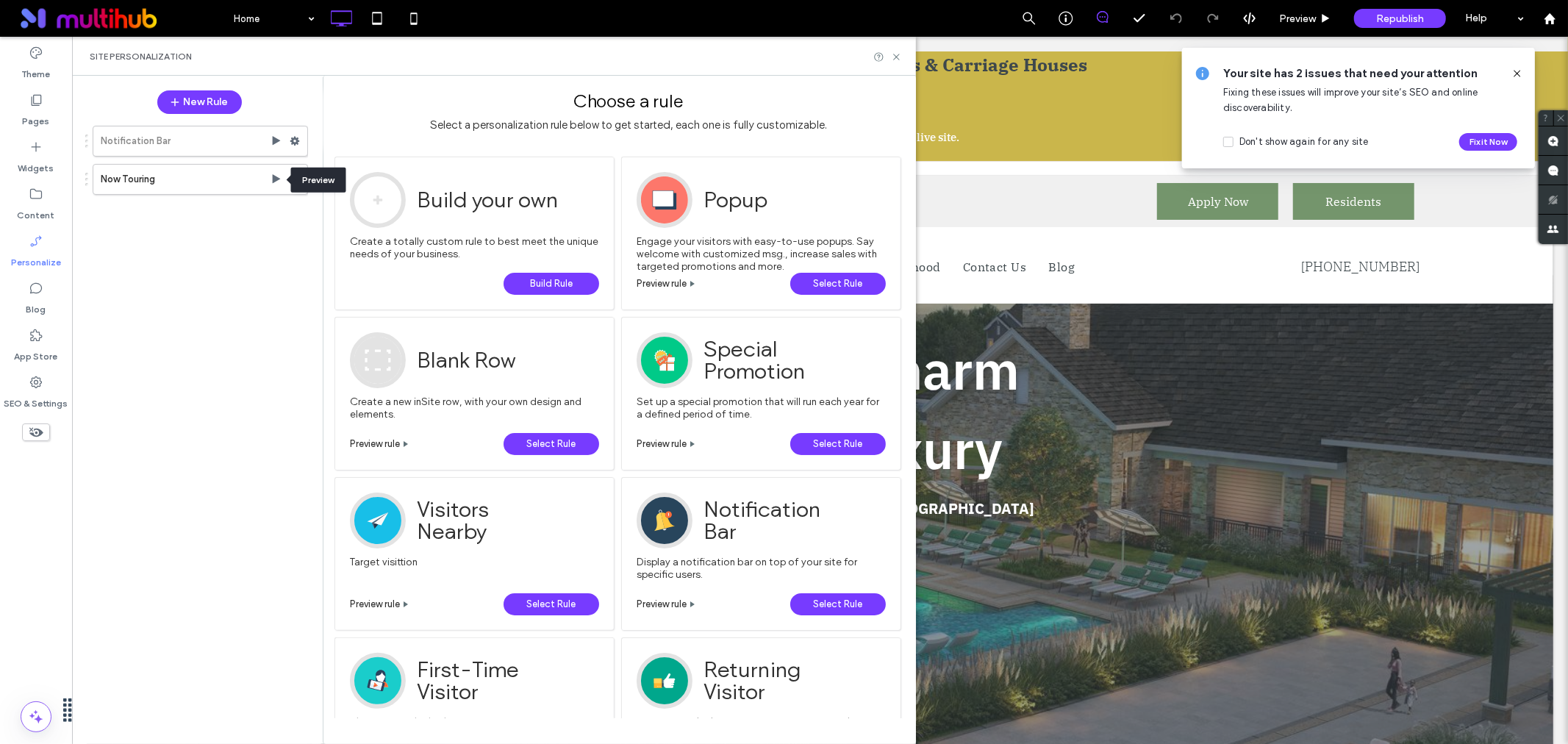
click at [294, 180] on div at bounding box center [291, 179] width 7 height 7
click at [294, 176] on use at bounding box center [295, 179] width 10 height 9
click at [384, 207] on label "Edit" at bounding box center [393, 210] width 100 height 13
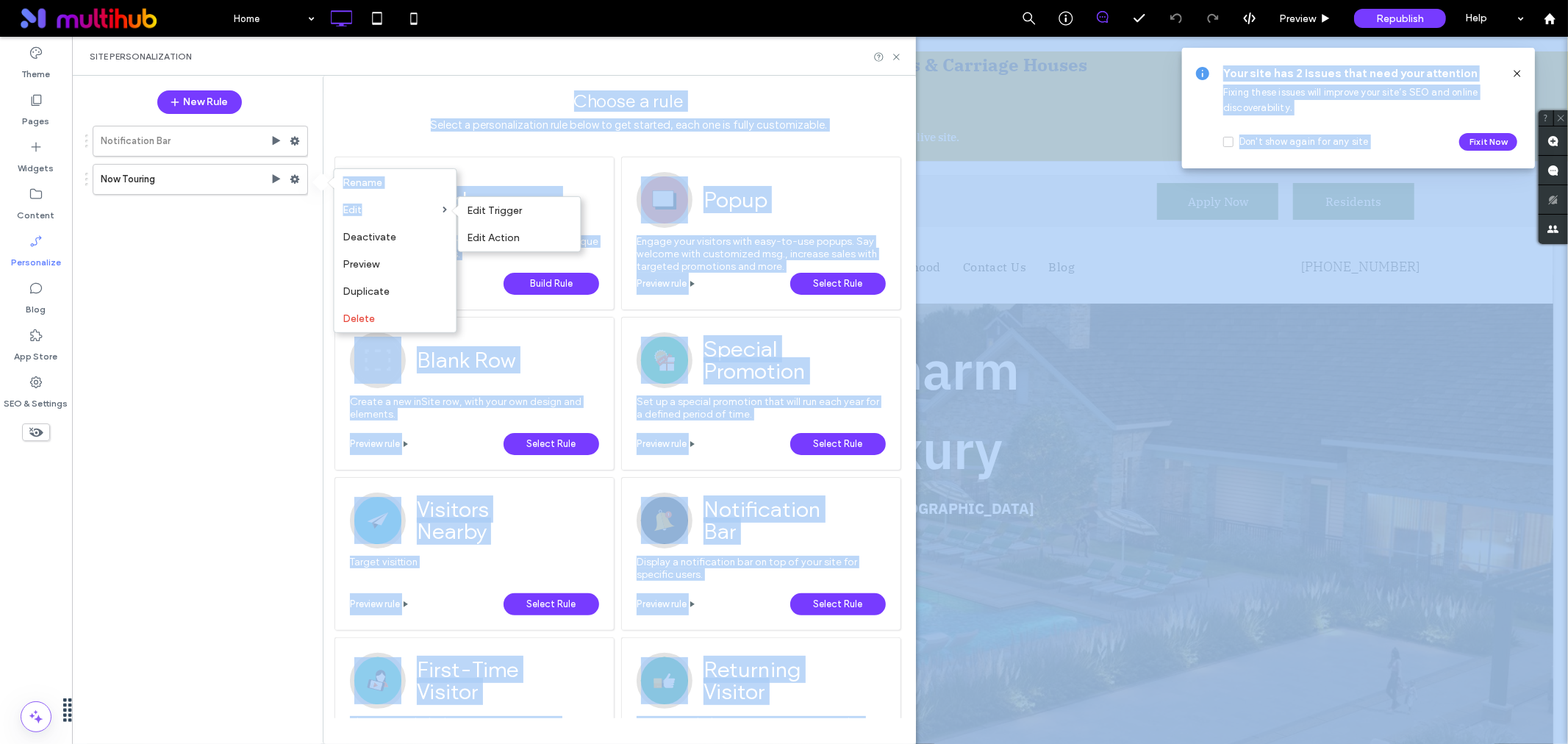
drag, startPoint x: 509, startPoint y: 216, endPoint x: 273, endPoint y: 245, distance: 237.8
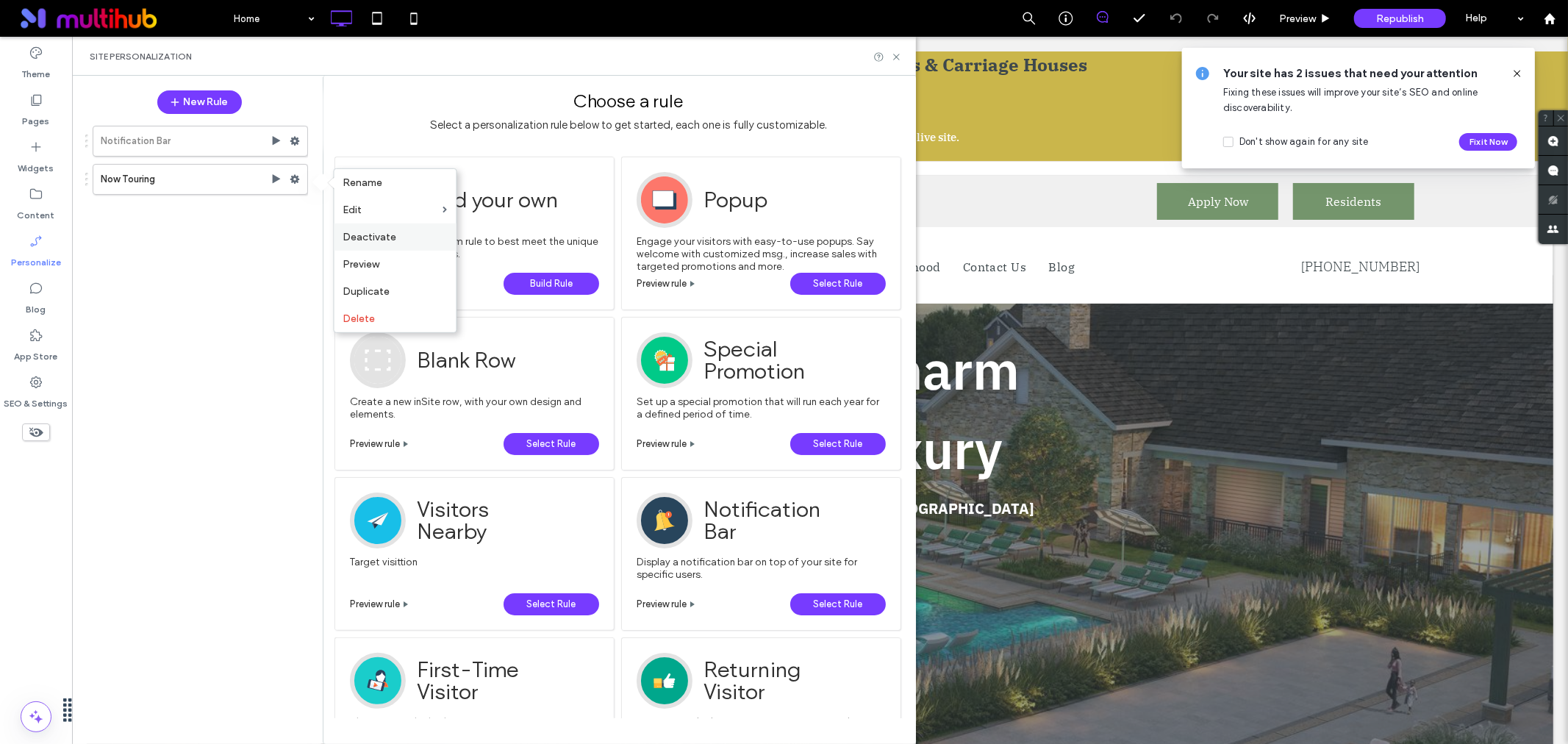
click at [384, 237] on span "Deactivate" at bounding box center [370, 237] width 54 height 13
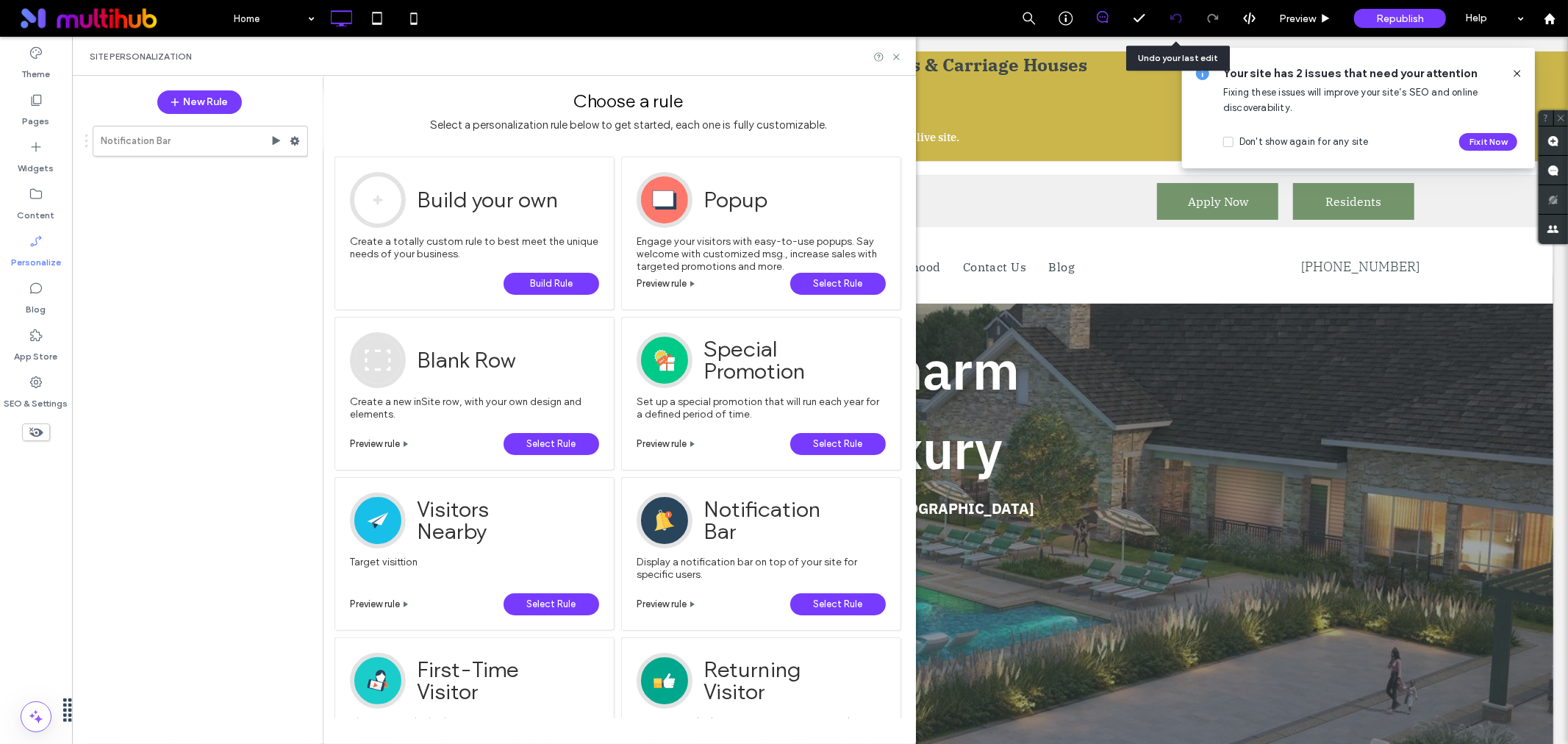
click at [1178, 11] on div at bounding box center [1176, 18] width 37 height 37
click at [169, 277] on div "Notification Bar Now Touring" at bounding box center [192, 425] width 231 height 614
click at [15, 398] on label "SEO & Settings" at bounding box center [37, 400] width 64 height 21
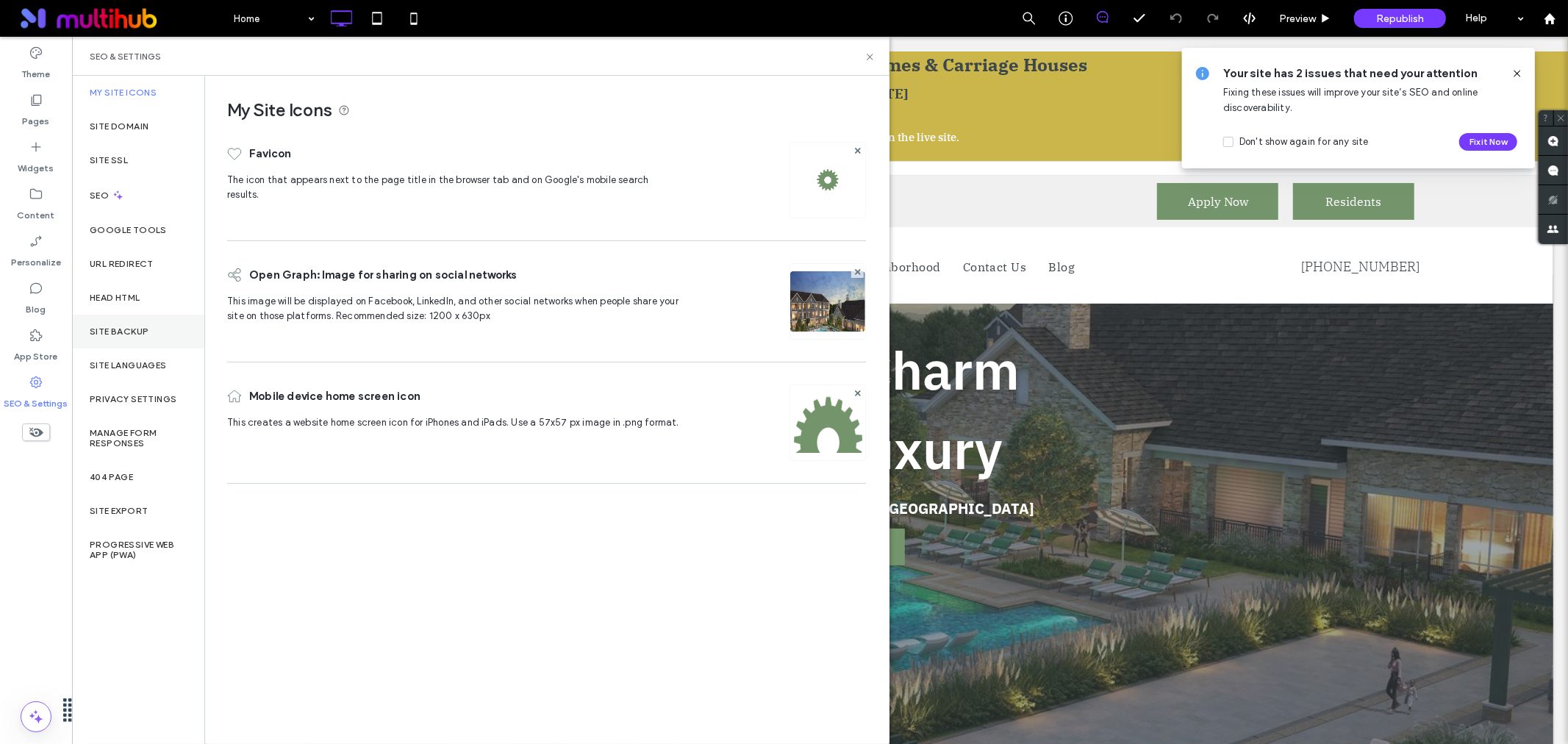
click at [116, 339] on div "Site Backup" at bounding box center [138, 331] width 132 height 34
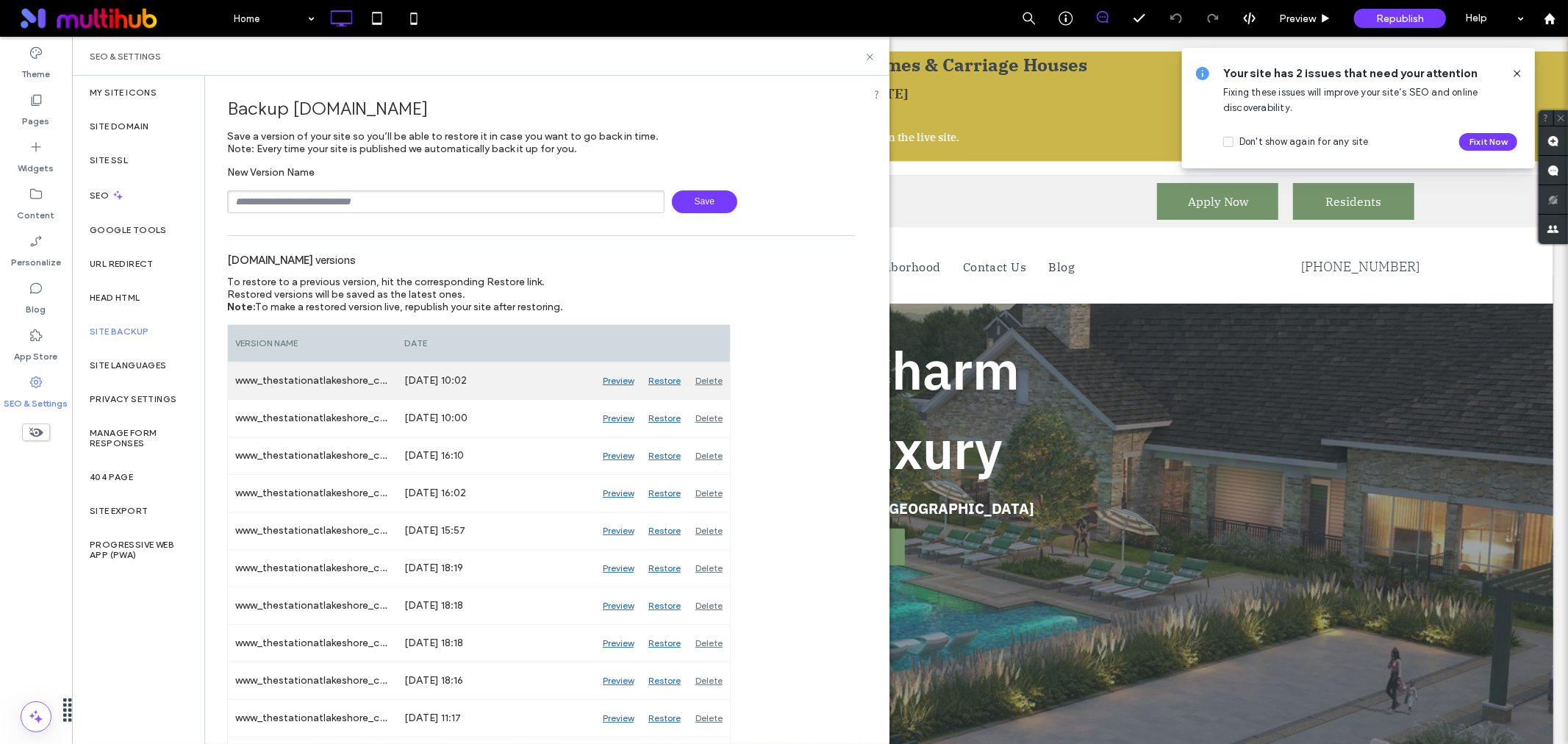
click at [659, 378] on div "Restore" at bounding box center [664, 381] width 47 height 37
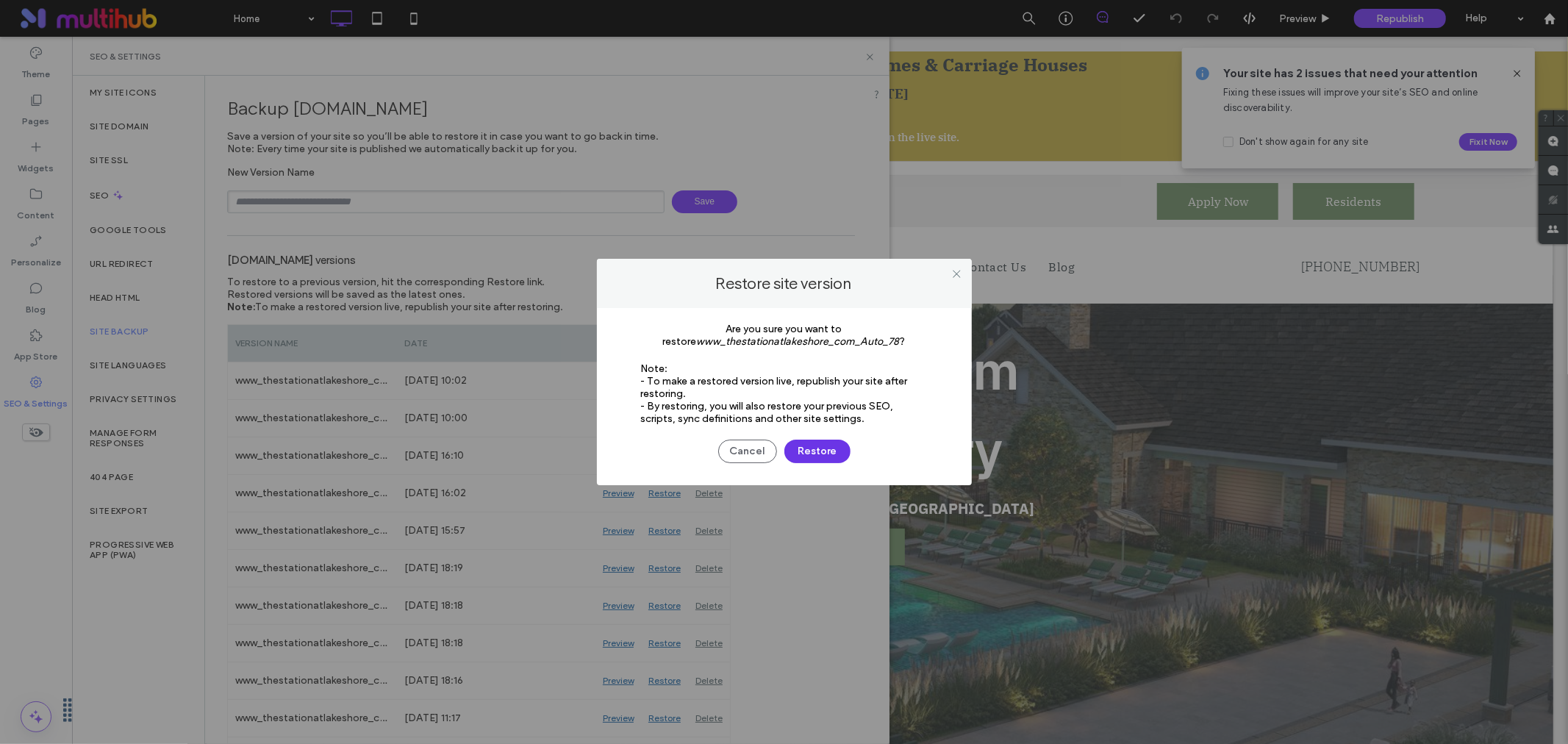
click at [825, 444] on button "Restore" at bounding box center [817, 451] width 66 height 24
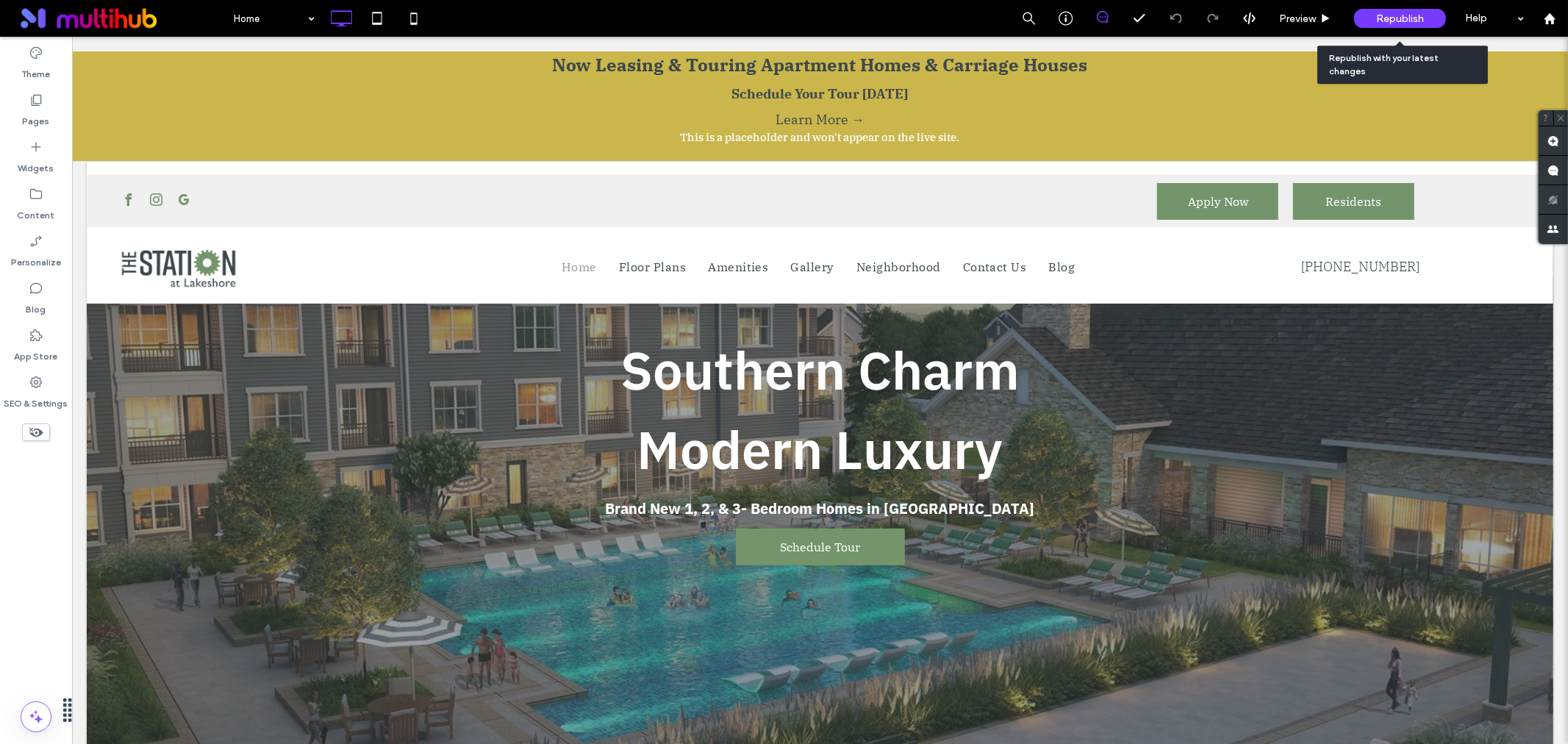
click at [1408, 17] on span "Republish" at bounding box center [1400, 19] width 48 height 13
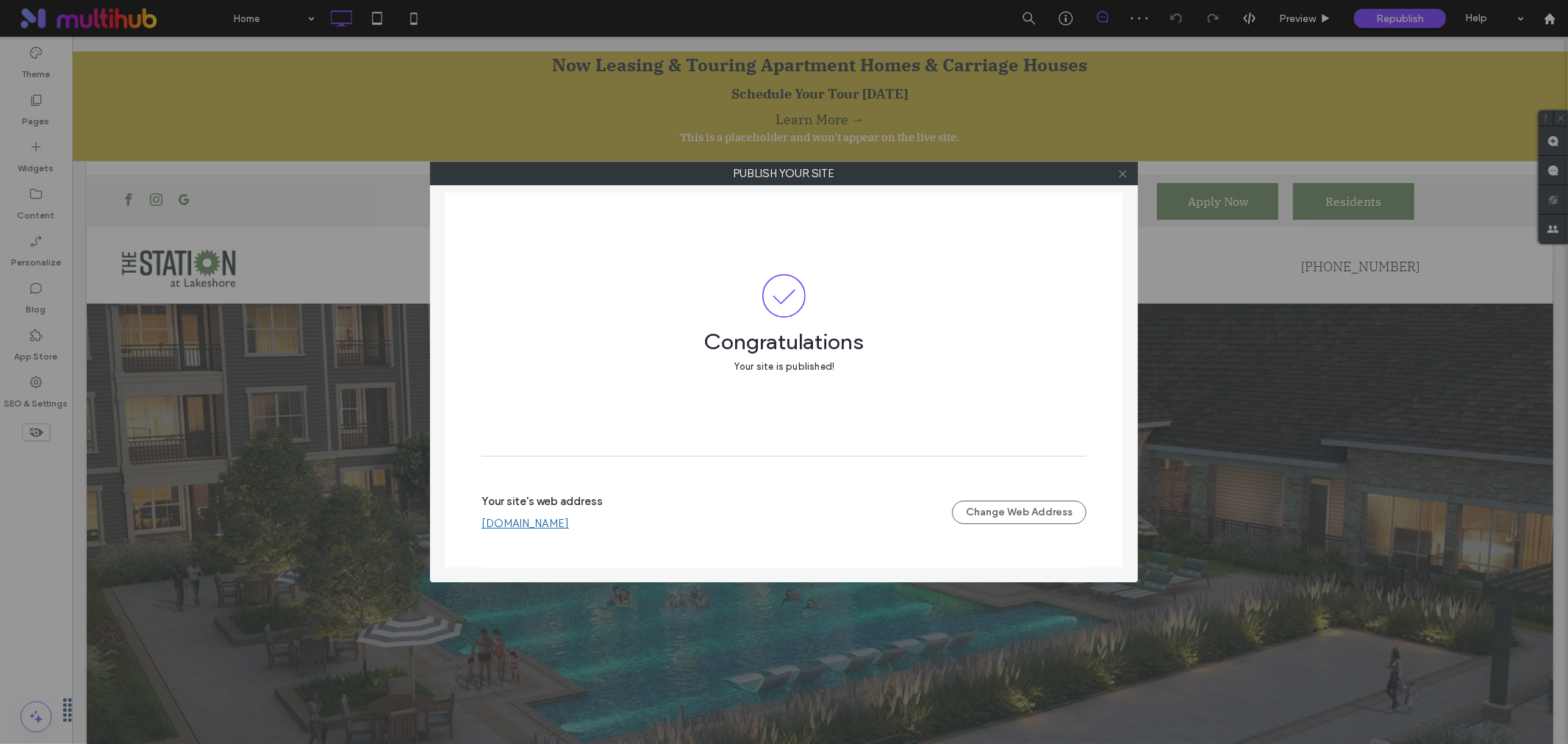
click at [1123, 176] on icon at bounding box center [1122, 174] width 11 height 11
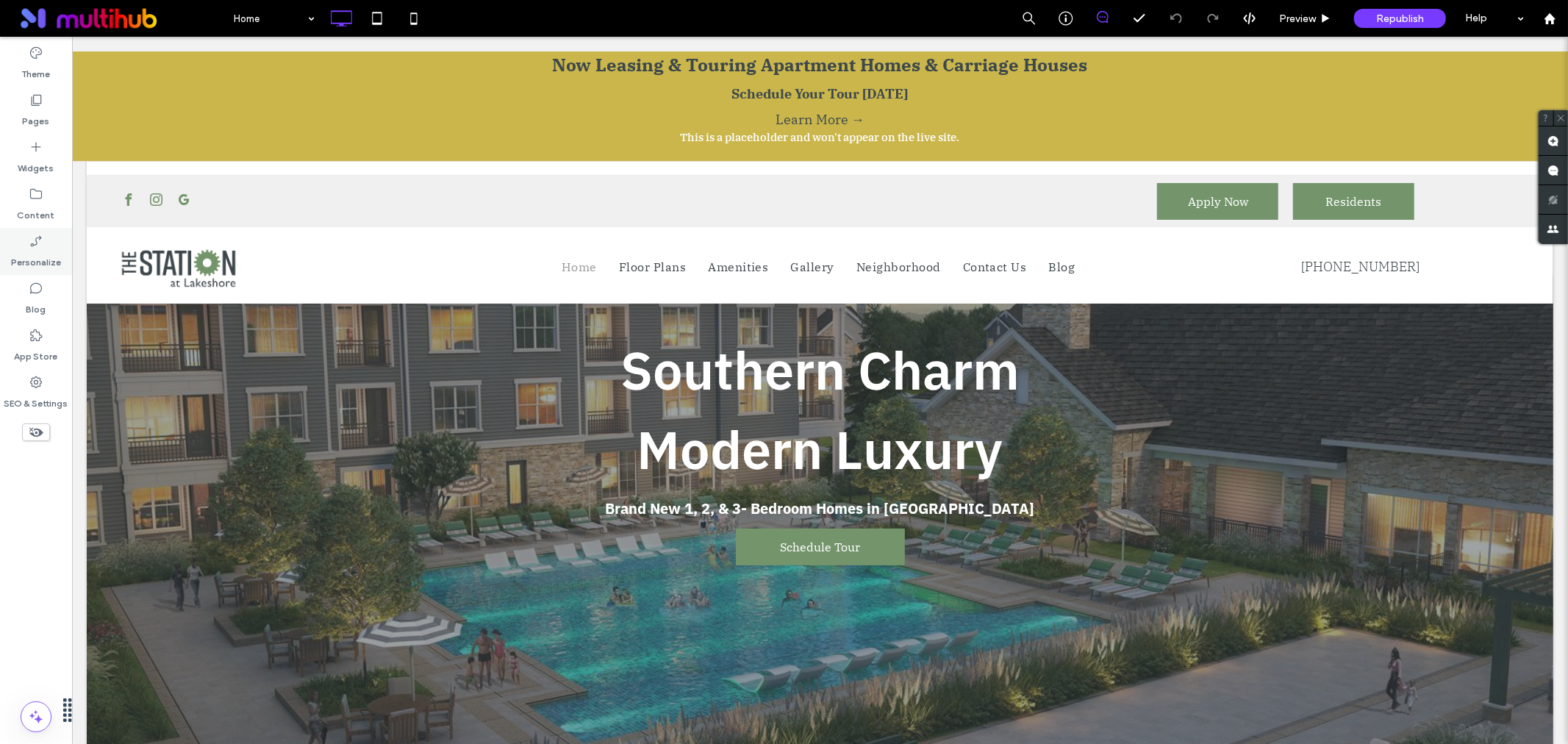
click at [34, 243] on icon at bounding box center [36, 241] width 15 height 15
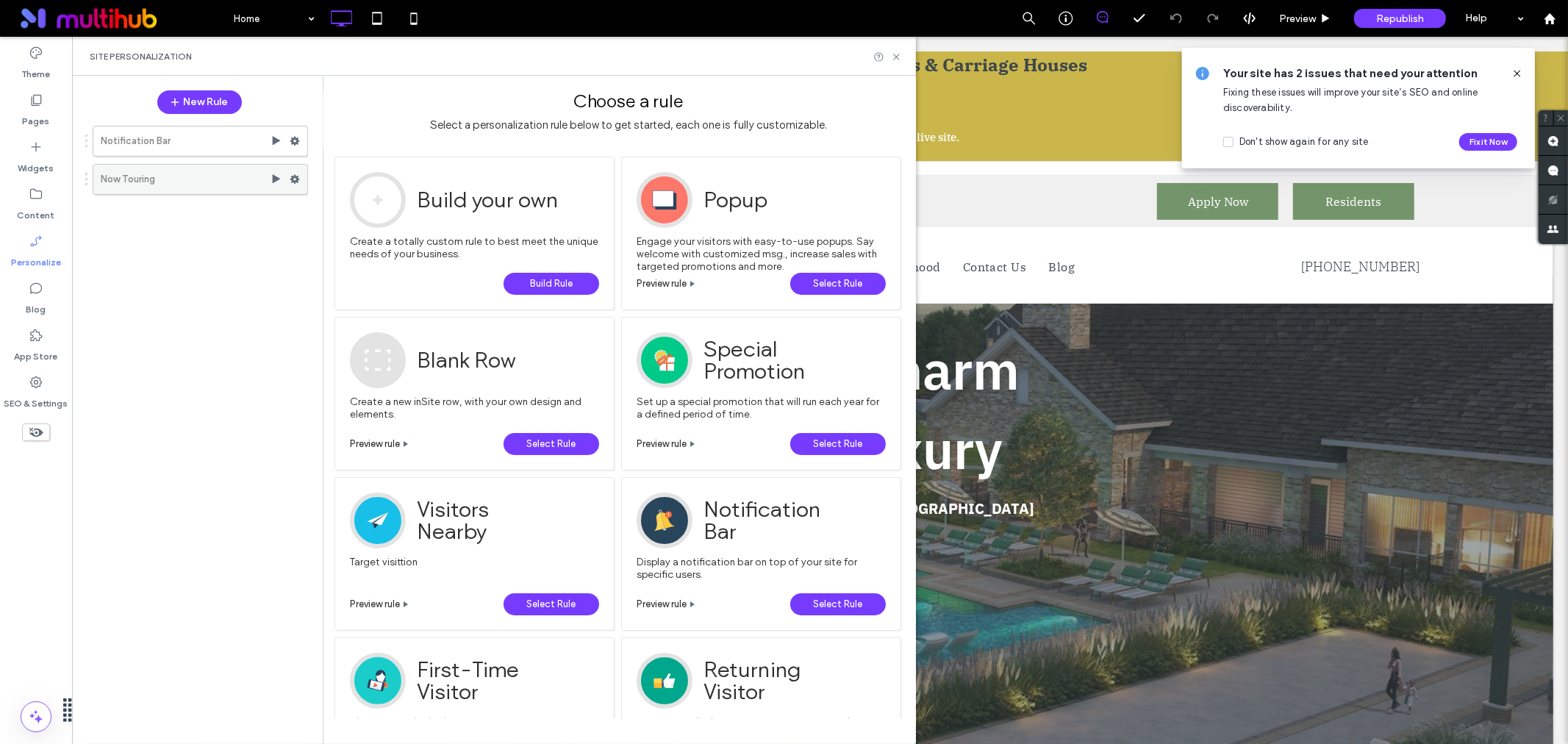
click at [290, 184] on icon at bounding box center [295, 179] width 10 height 10
click at [494, 221] on div "Edit Trigger" at bounding box center [520, 210] width 122 height 27
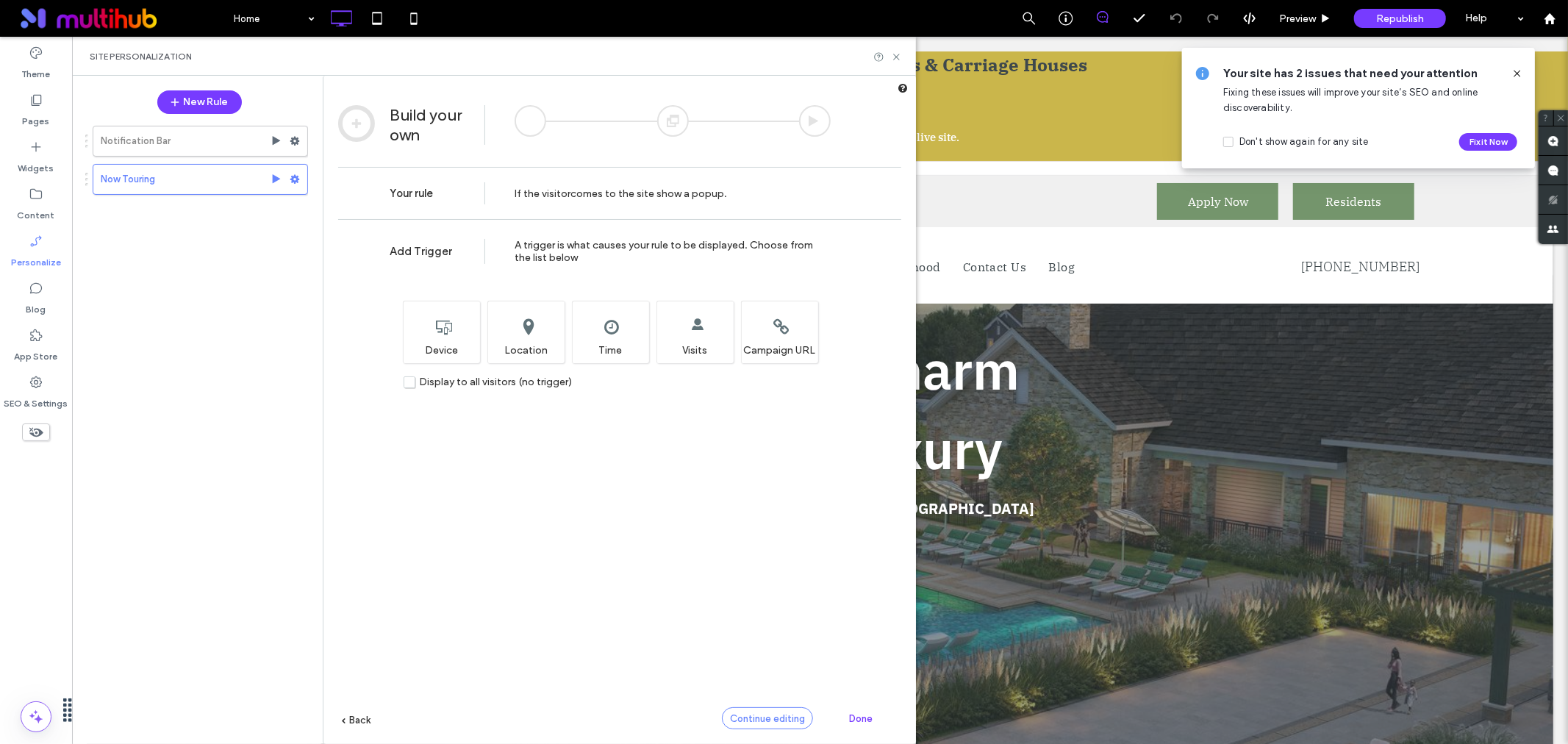
click at [760, 715] on span "Continue editing" at bounding box center [767, 719] width 75 height 11
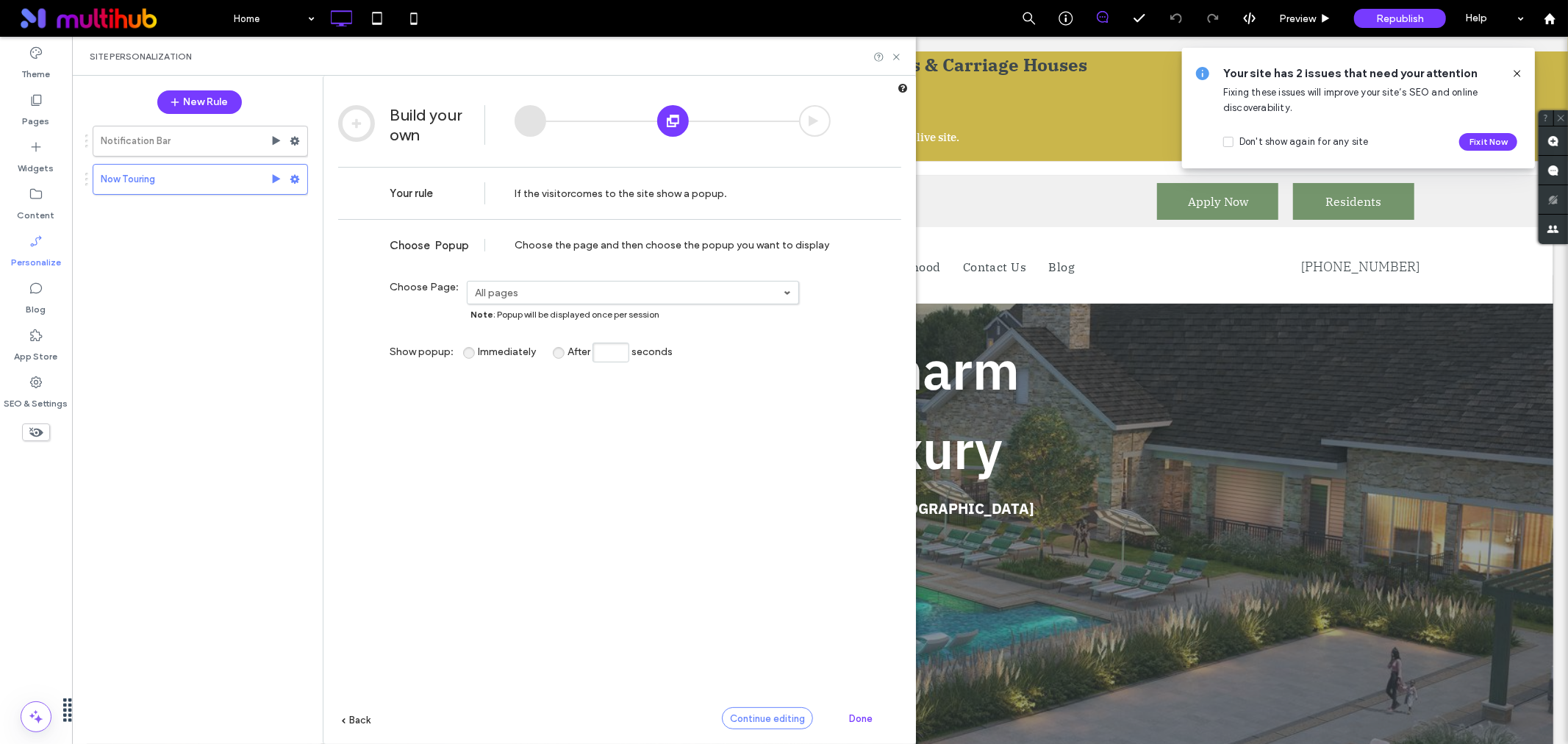
click at [772, 716] on span "Continue editing" at bounding box center [767, 719] width 75 height 11
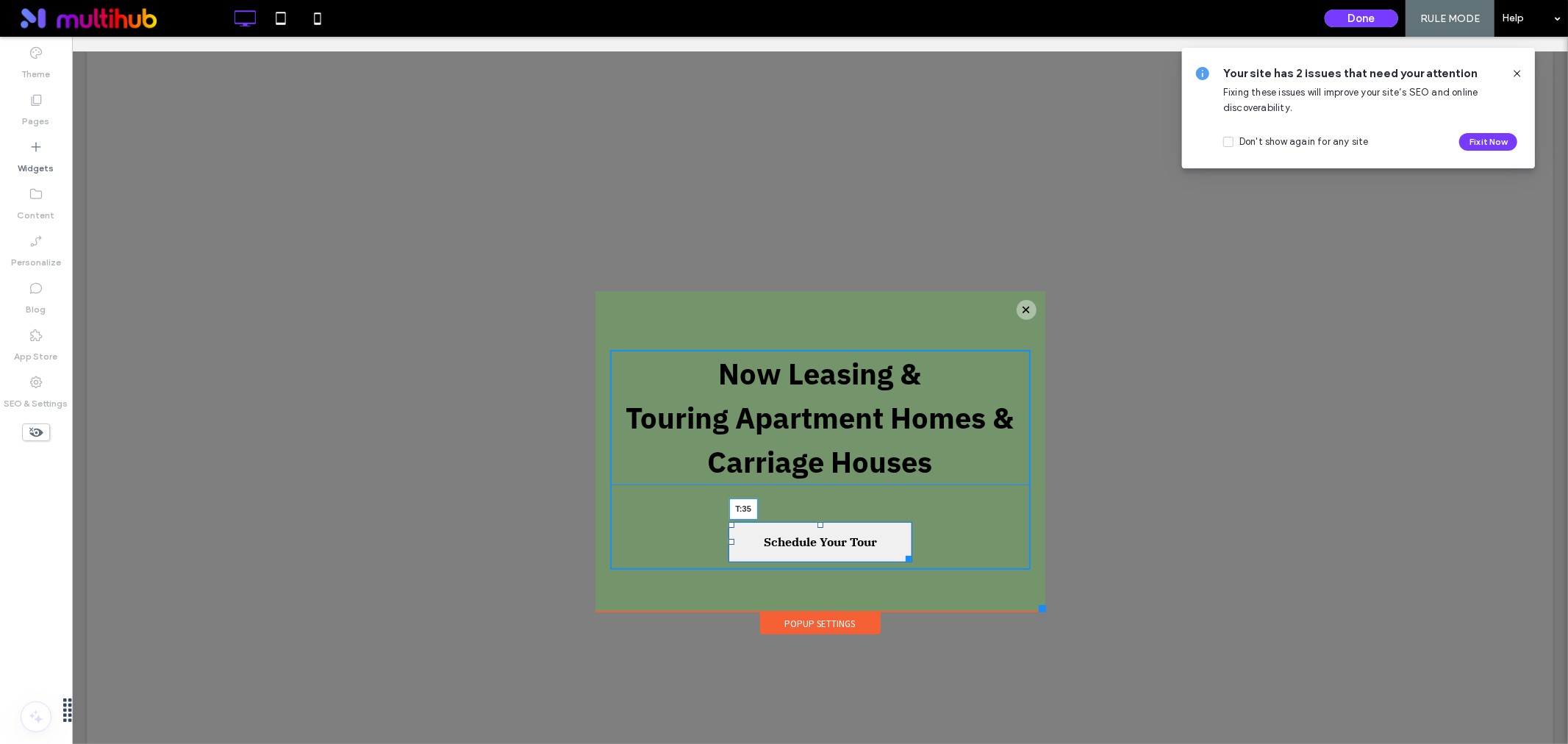
drag, startPoint x: 813, startPoint y: 522, endPoint x: 884, endPoint y: 548, distance: 75.6
click at [816, 521] on div at bounding box center [819, 524] width 6 height 6
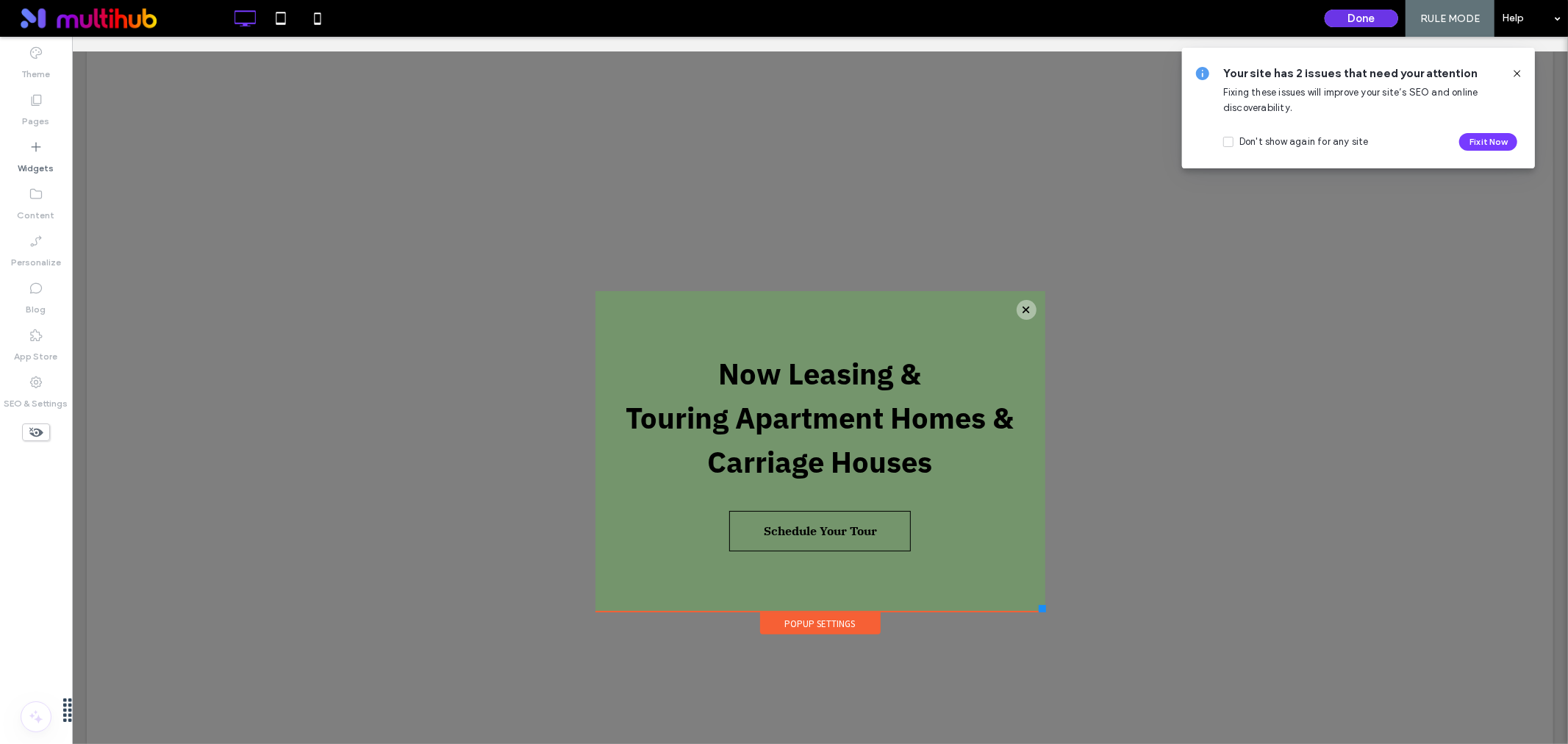
click at [1357, 25] on button "Done" at bounding box center [1361, 19] width 74 height 18
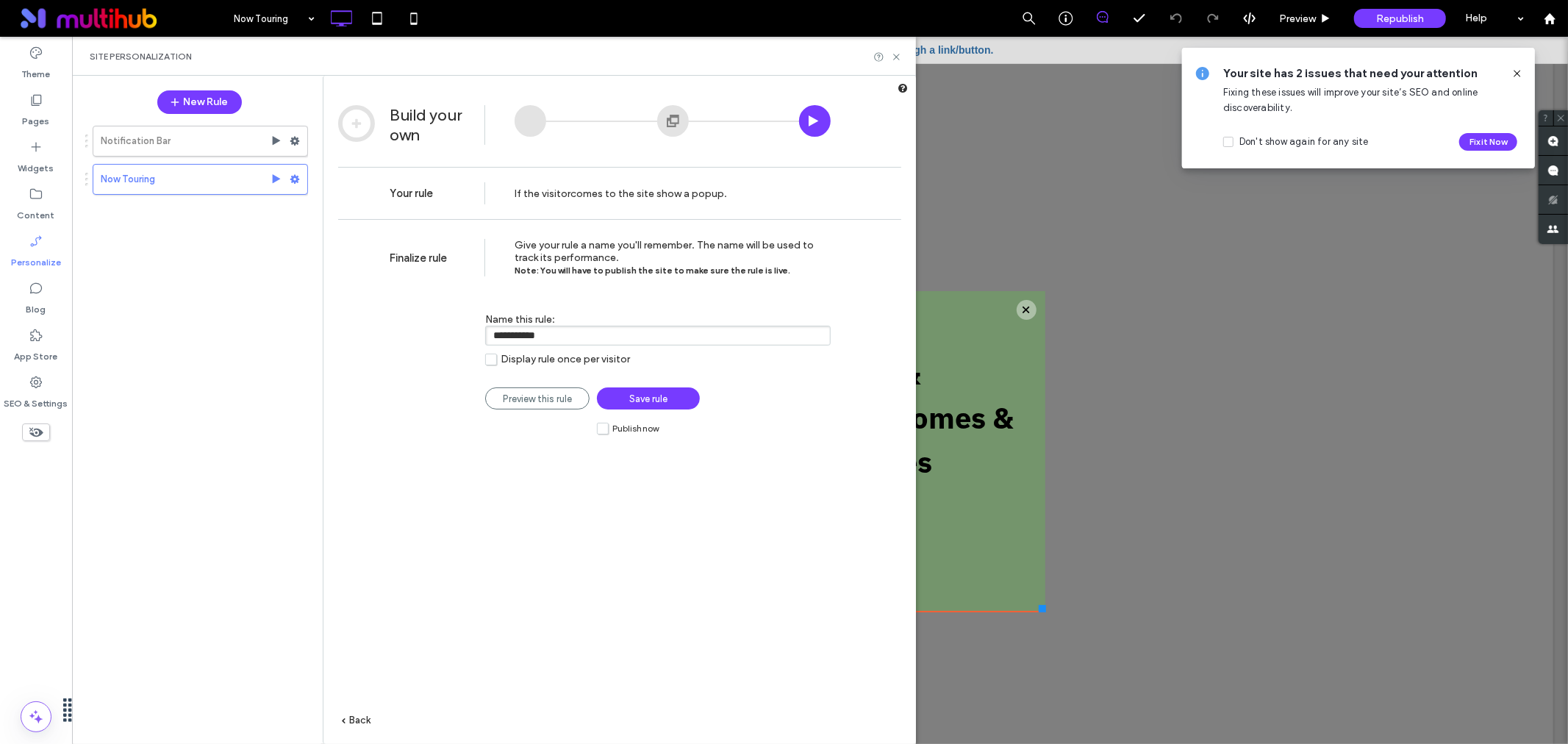
click at [597, 425] on label "Publish now" at bounding box center [628, 428] width 62 height 13
click at [631, 400] on span "Save rule" at bounding box center [648, 398] width 38 height 11
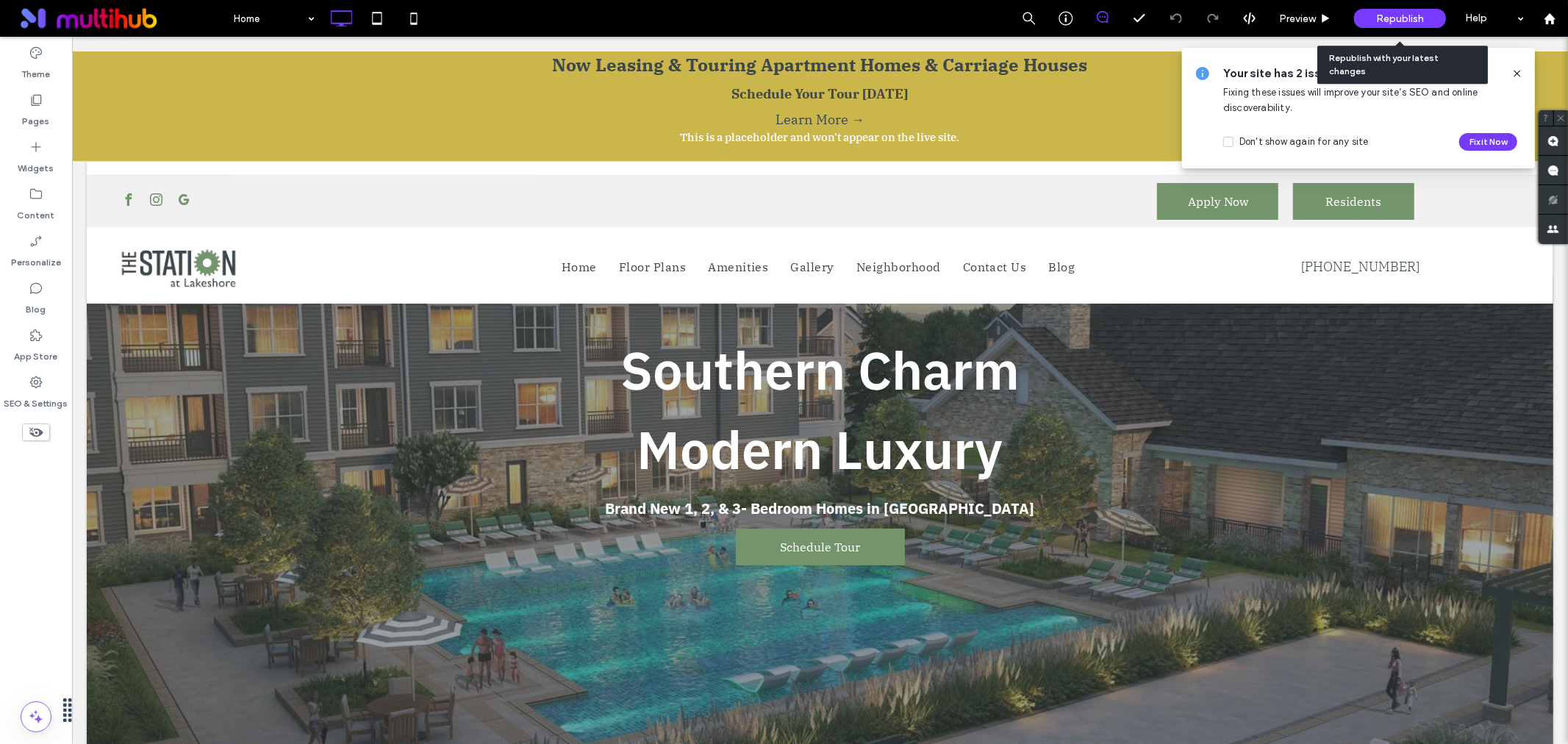
click at [1413, 18] on span "Republish" at bounding box center [1400, 19] width 48 height 13
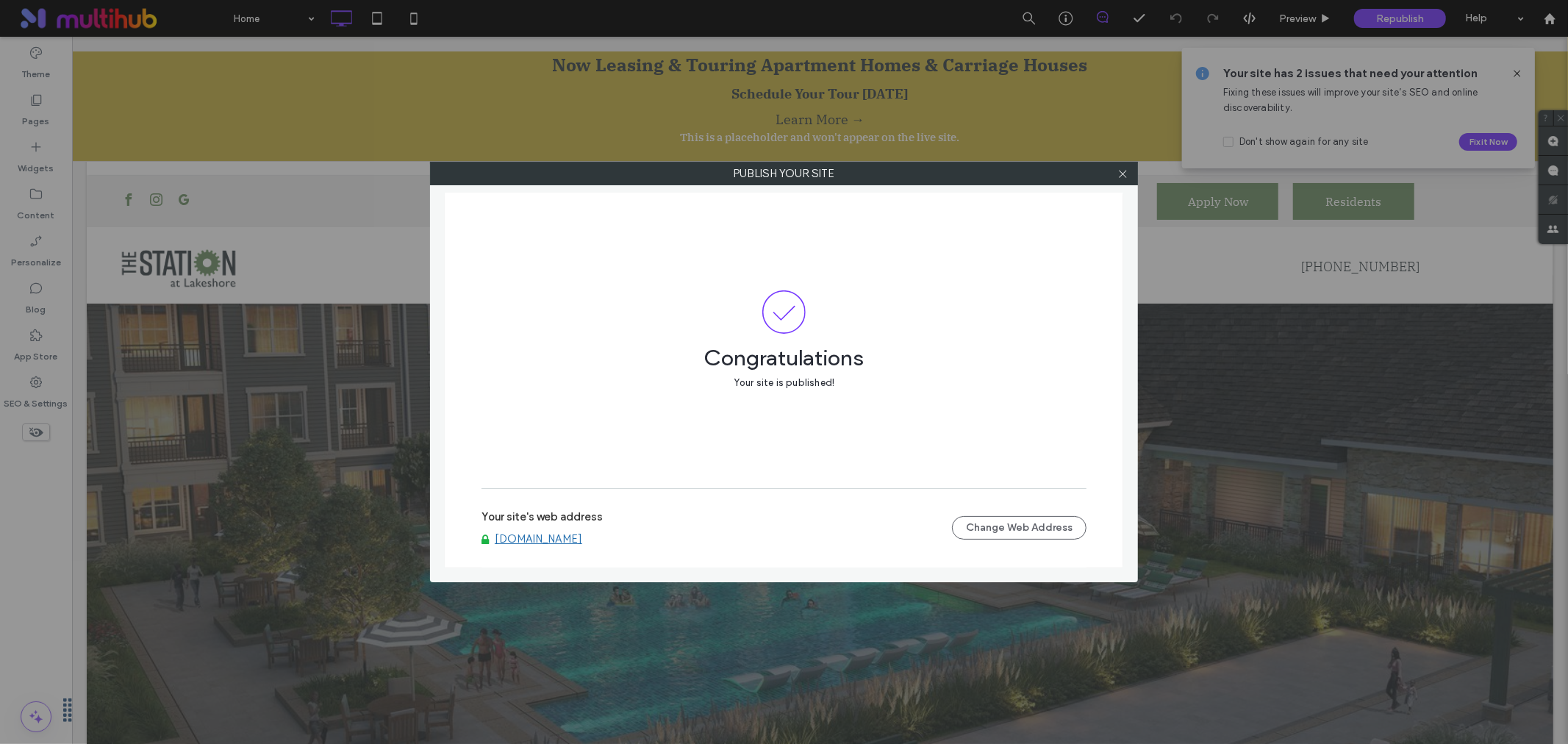
click at [582, 546] on link "[DOMAIN_NAME]" at bounding box center [538, 539] width 87 height 13
click at [1123, 177] on icon at bounding box center [1122, 174] width 11 height 11
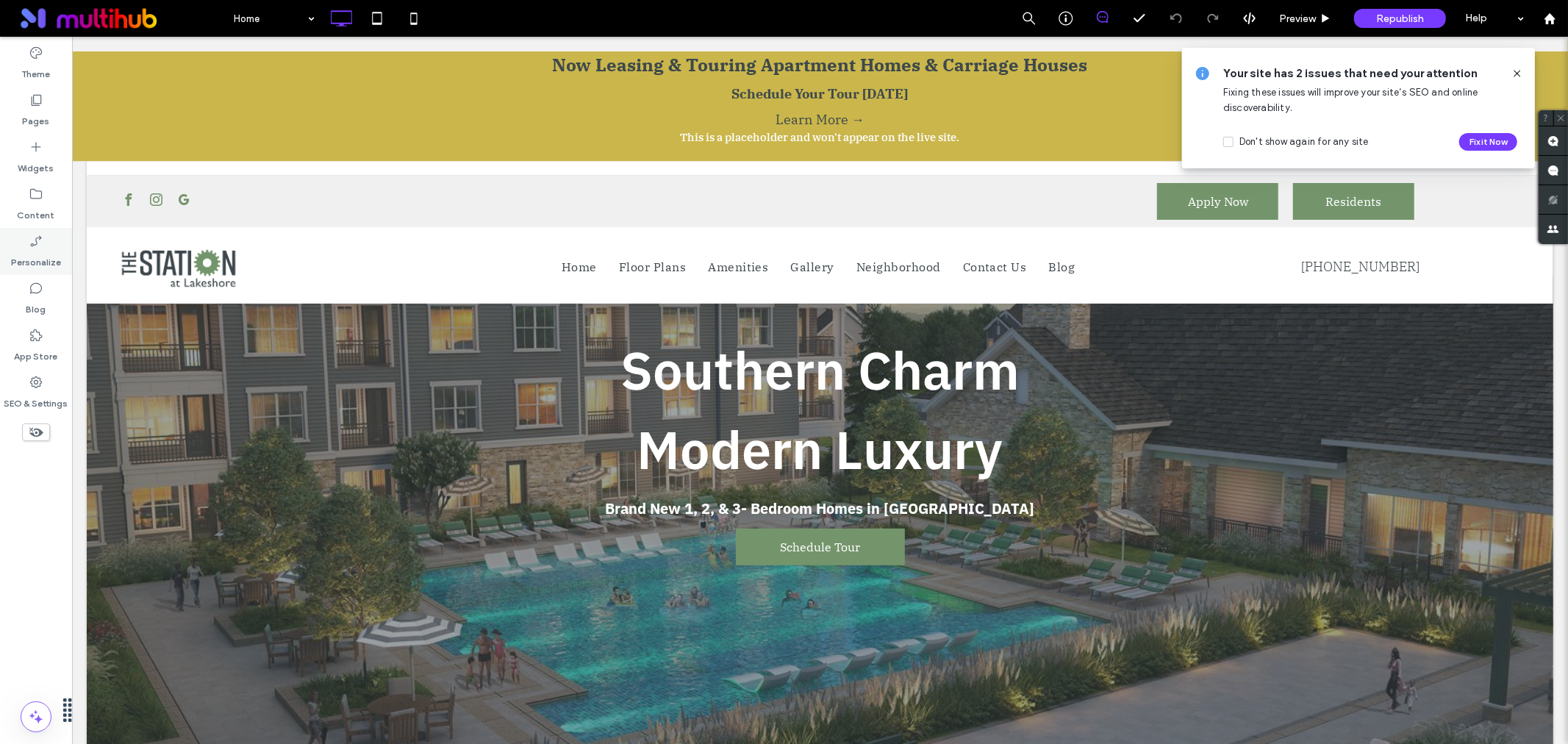
click at [11, 254] on div "Personalize" at bounding box center [36, 251] width 72 height 47
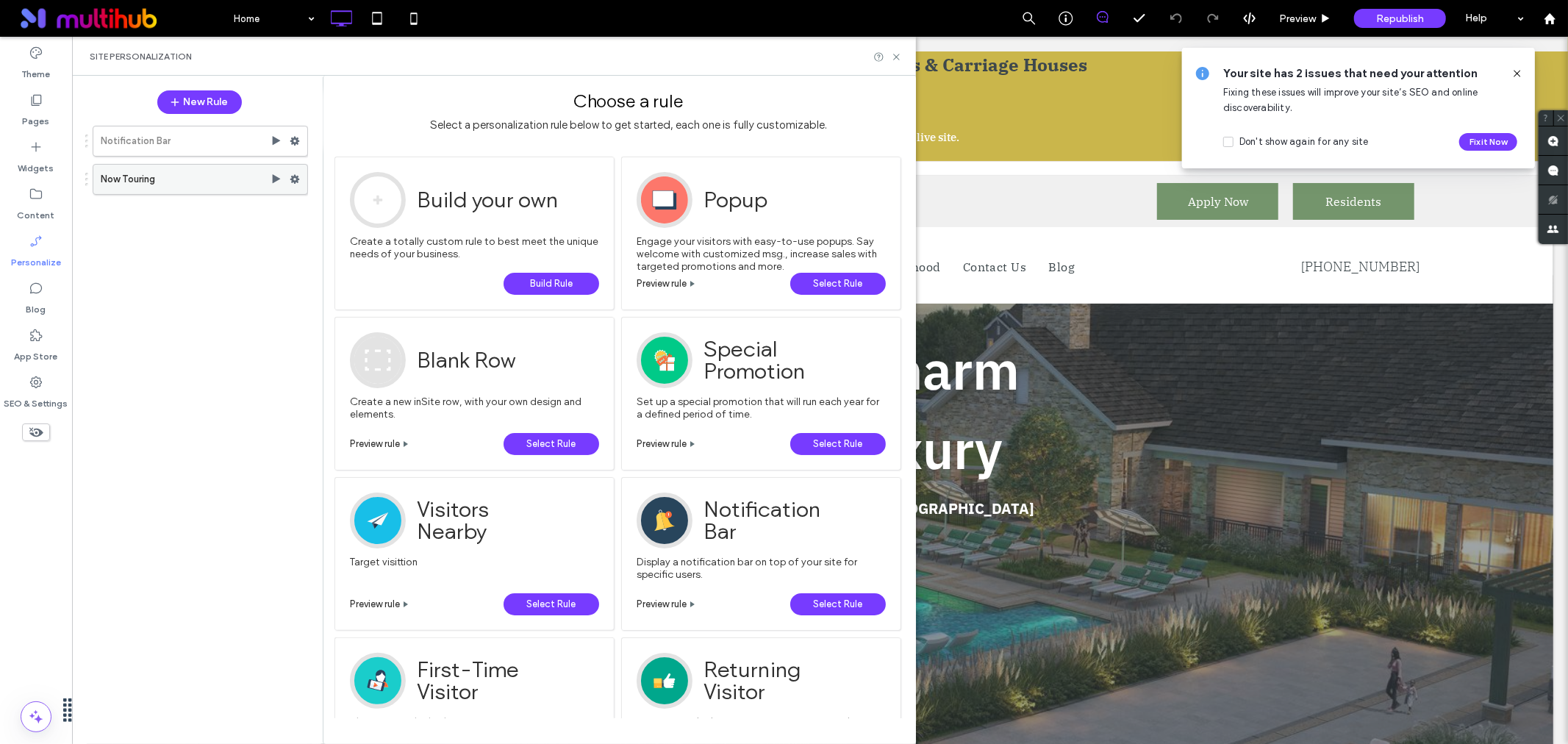
click at [290, 177] on icon at bounding box center [295, 179] width 10 height 10
click at [387, 271] on div "Preview" at bounding box center [396, 264] width 122 height 27
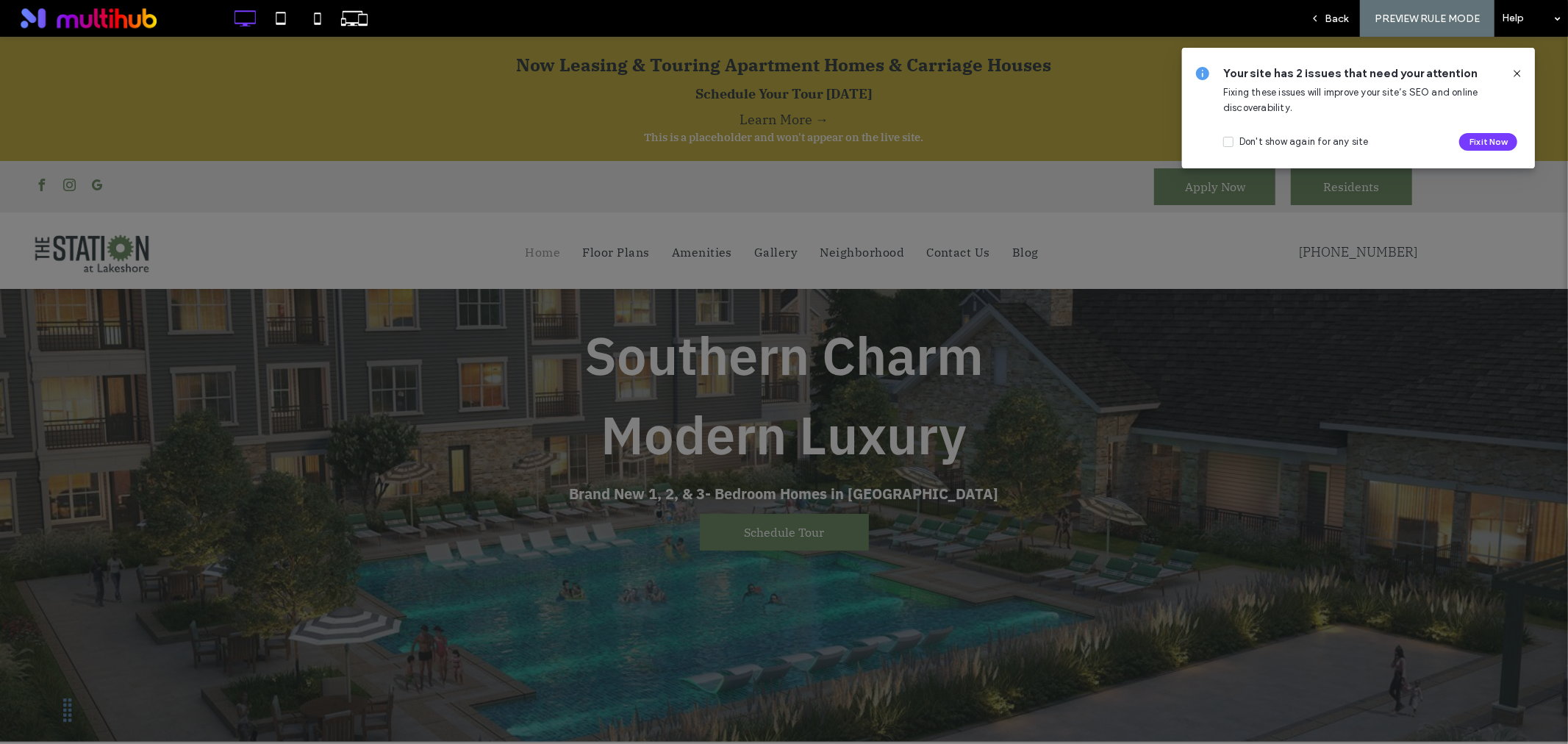
click at [1517, 75] on icon at bounding box center [1517, 74] width 12 height 12
